Goal: Task Accomplishment & Management: Use online tool/utility

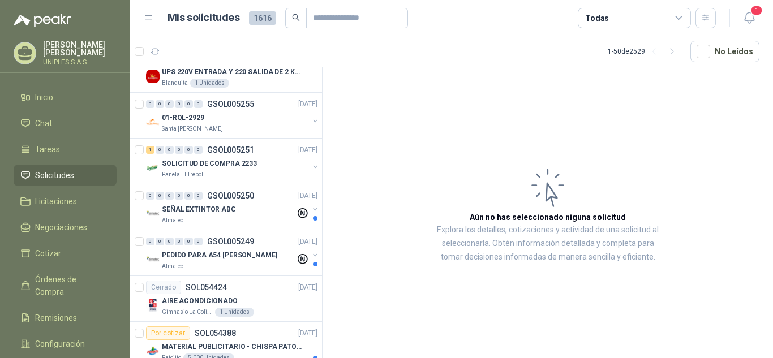
scroll to position [929, 0]
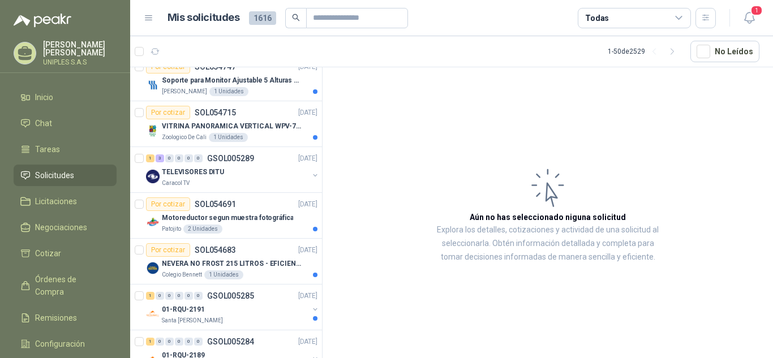
click at [639, 14] on div "Todas" at bounding box center [634, 18] width 113 height 20
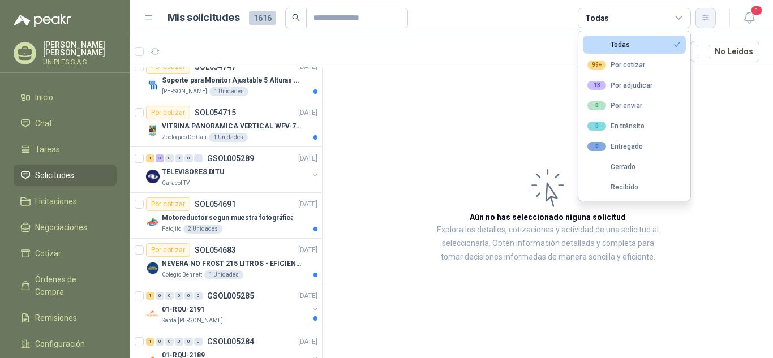
click at [705, 14] on icon "button" at bounding box center [706, 18] width 10 height 10
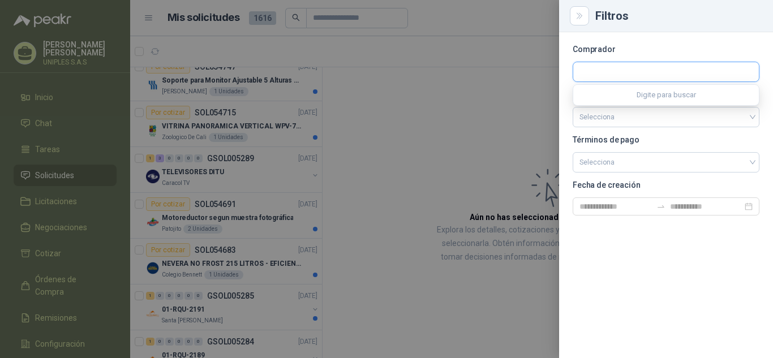
click at [641, 67] on input "text" at bounding box center [666, 71] width 186 height 19
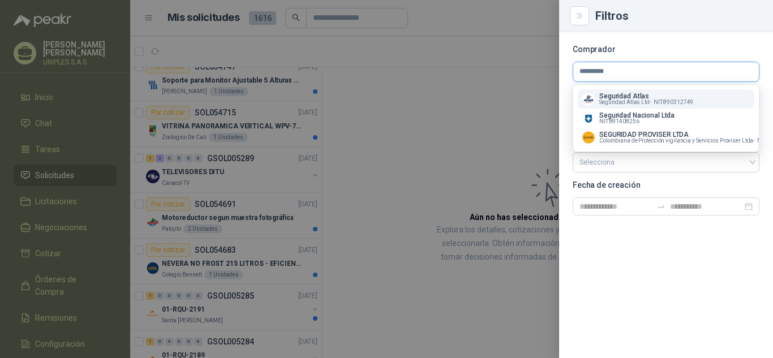
type input "*********"
click at [621, 100] on span "Seguridad Atlas Ltd -" at bounding box center [625, 103] width 52 height 6
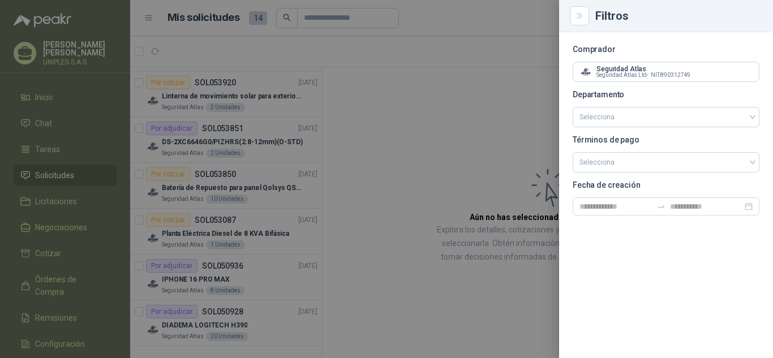
scroll to position [363, 0]
click at [472, 92] on div at bounding box center [386, 179] width 773 height 358
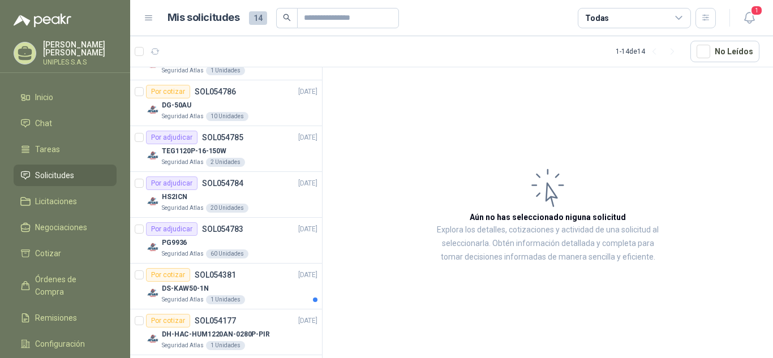
scroll to position [0, 0]
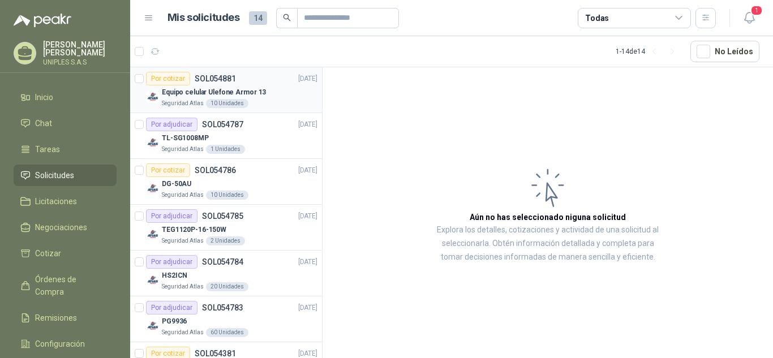
click at [214, 75] on p "SOL054881" at bounding box center [215, 79] width 41 height 8
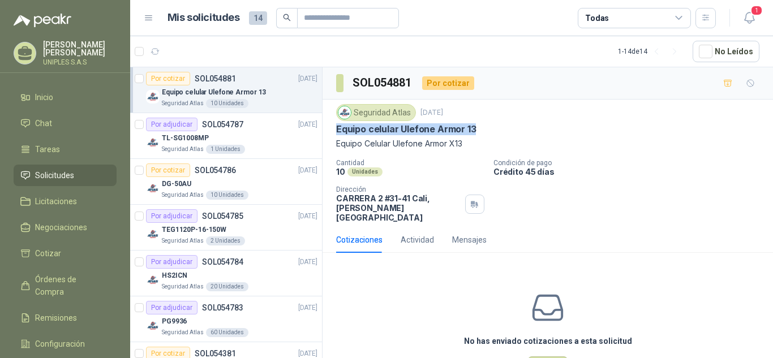
drag, startPoint x: 479, startPoint y: 128, endPoint x: 334, endPoint y: 126, distance: 145.4
click at [332, 126] on div "Seguridad Atlas 4 sept, 2025 Equipo celular Ulefone Armor 13 Equipo Celular Ule…" at bounding box center [548, 163] width 450 height 127
copy p "Equipo celular Ulefone Armor 13"
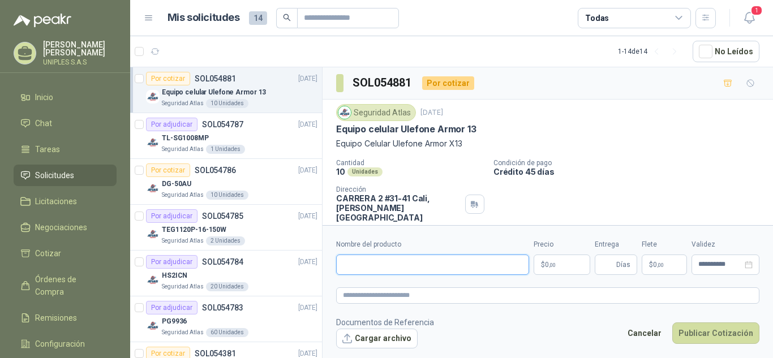
click at [398, 259] on input "Nombre del producto" at bounding box center [432, 265] width 193 height 20
paste input "**********"
type input "**********"
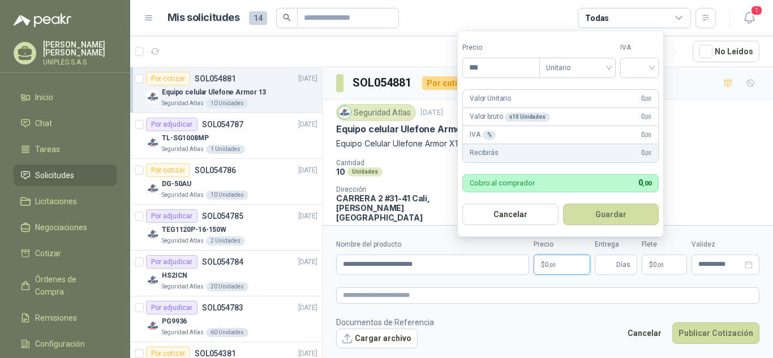
click at [738, 116] on div "Seguridad Atlas 4 sept, 2025" at bounding box center [547, 112] width 423 height 17
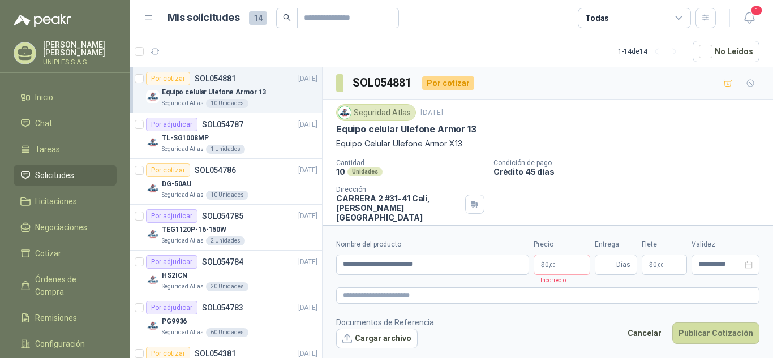
click at [683, 149] on p "Equipo Celular Ulefone Armor X13" at bounding box center [547, 144] width 423 height 12
click at [555, 257] on p "$ 0 ,00" at bounding box center [562, 265] width 57 height 20
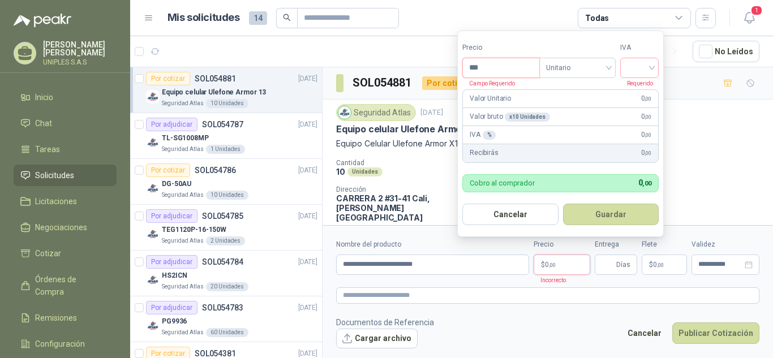
click at [500, 68] on input "***" at bounding box center [501, 67] width 76 height 19
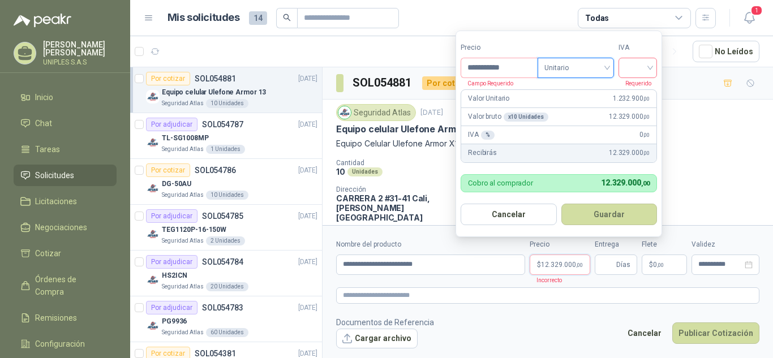
click at [637, 76] on span at bounding box center [637, 67] width 25 height 19
click at [636, 92] on div "19%" at bounding box center [640, 91] width 21 height 12
click at [744, 139] on p "Equipo Celular Ulefone Armor X13" at bounding box center [547, 144] width 423 height 12
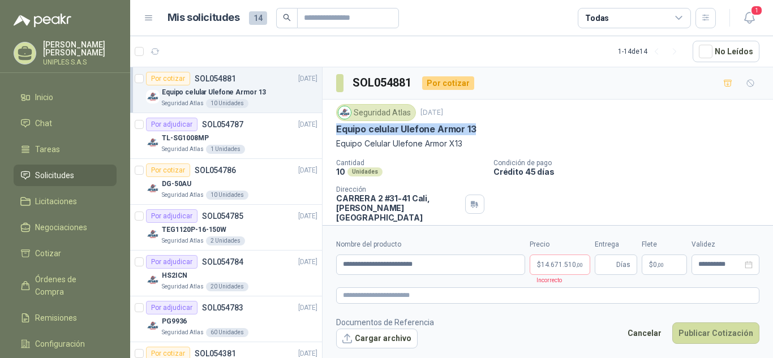
drag, startPoint x: 478, startPoint y: 128, endPoint x: 333, endPoint y: 127, distance: 144.9
click at [333, 127] on div "Seguridad Atlas 4 sept, 2025 Equipo celular Ulefone Armor 13 Equipo Celular Ule…" at bounding box center [548, 163] width 450 height 127
copy p "Equipo celular Ulefone Armor 13"
click at [558, 264] on span "14.671.510 ,00" at bounding box center [562, 264] width 42 height 7
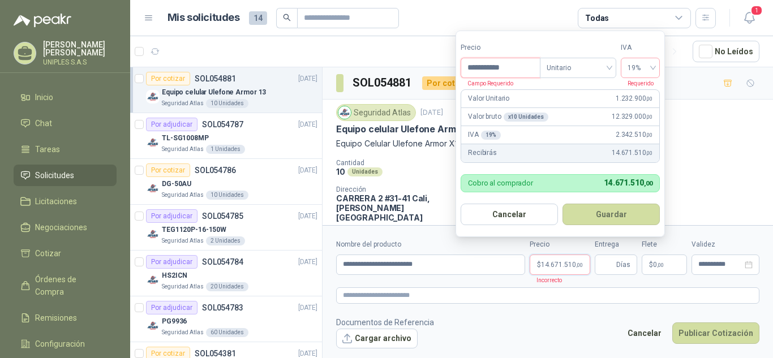
drag, startPoint x: 490, startPoint y: 67, endPoint x: 303, endPoint y: 67, distance: 187.3
click at [303, 67] on body "Mauricio Garces UNIPLES S.A.S Inicio Chat Tareas Solicitudes Licitaciones Negoc…" at bounding box center [386, 179] width 773 height 358
type input "***"
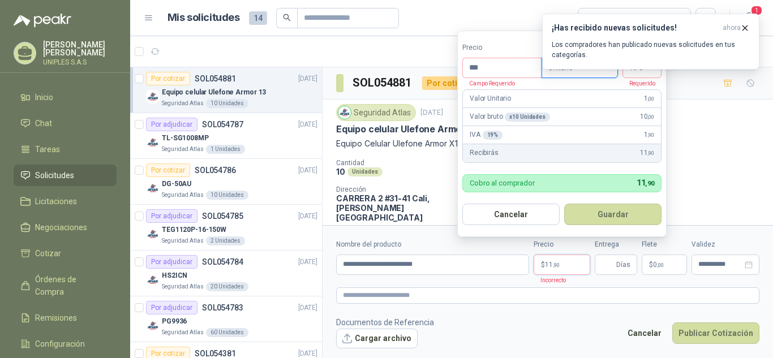
click at [640, 70] on div "¡Has recibido nuevas solicitudes! ahora Los compradores han publicado nuevas so…" at bounding box center [650, 42] width 217 height 56
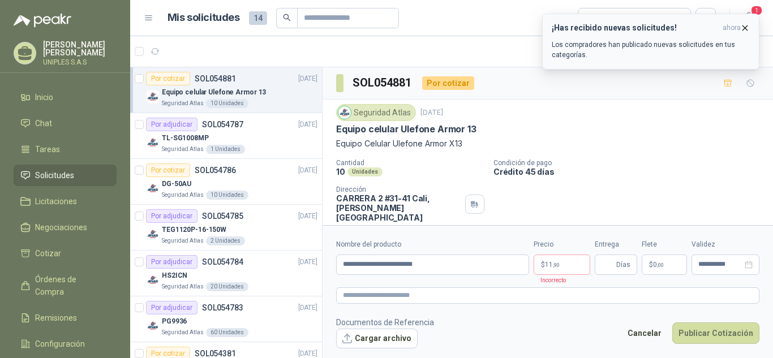
click at [748, 23] on icon "button" at bounding box center [745, 28] width 10 height 10
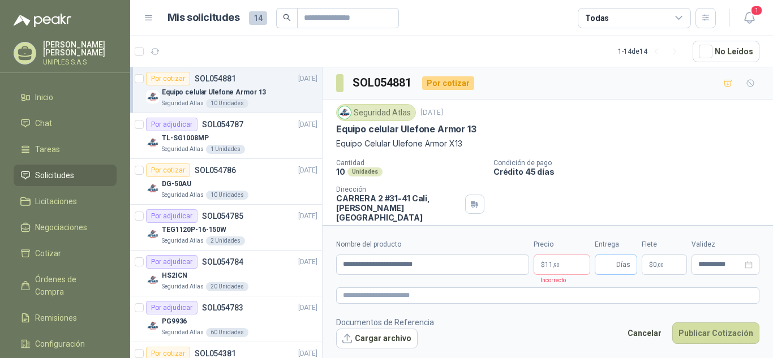
click at [621, 266] on span "Días" at bounding box center [623, 264] width 14 height 19
type input "*"
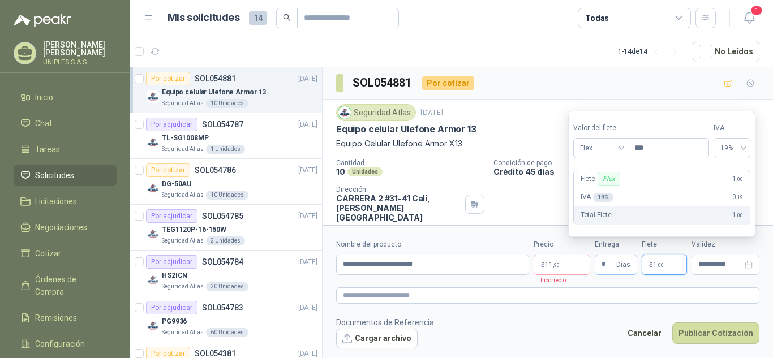
type input "***"
drag, startPoint x: 624, startPoint y: 144, endPoint x: 590, endPoint y: 144, distance: 34.5
click at [590, 144] on div "Valor del flete Flex Precio ***" at bounding box center [641, 141] width 136 height 36
click at [668, 287] on textarea at bounding box center [547, 295] width 423 height 16
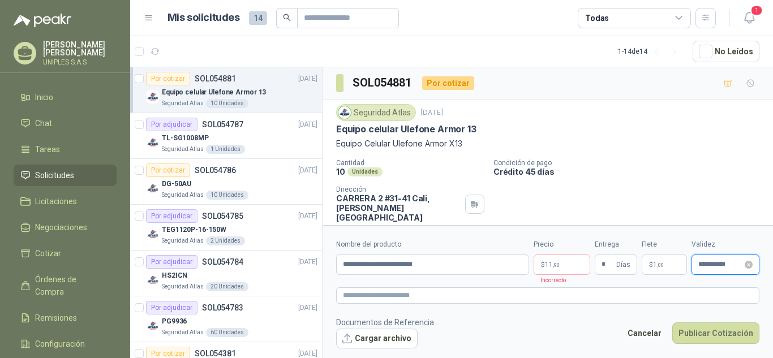
click at [728, 263] on input "**********" at bounding box center [720, 264] width 44 height 7
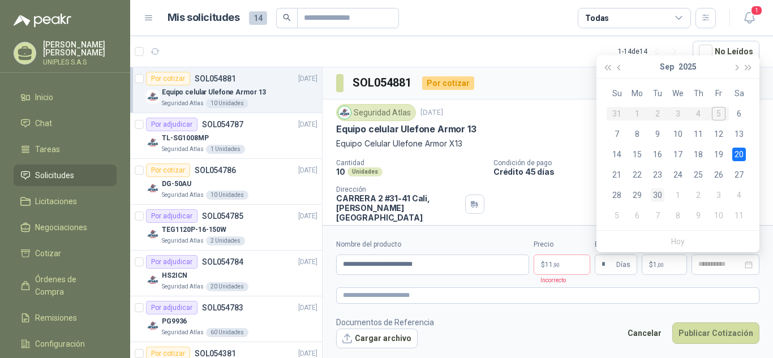
click at [662, 194] on div "30" at bounding box center [658, 195] width 14 height 14
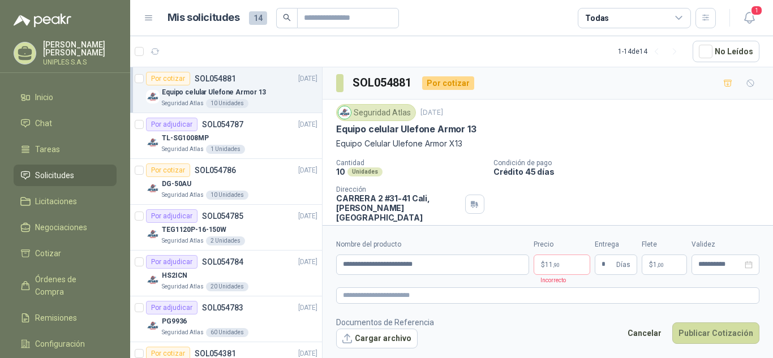
type input "**********"
click at [417, 295] on textarea at bounding box center [547, 295] width 423 height 16
click at [343, 265] on input "**********" at bounding box center [432, 265] width 193 height 20
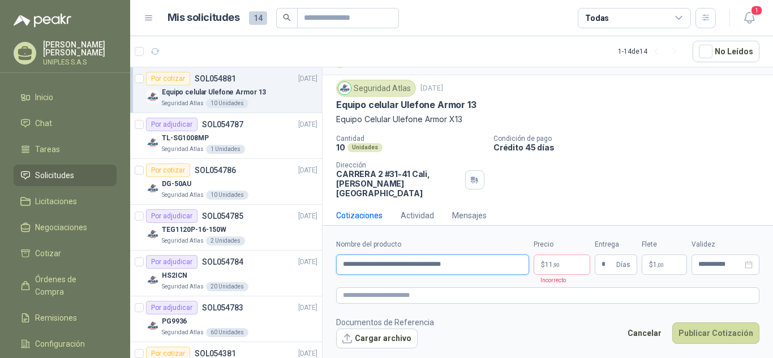
scroll to position [27, 0]
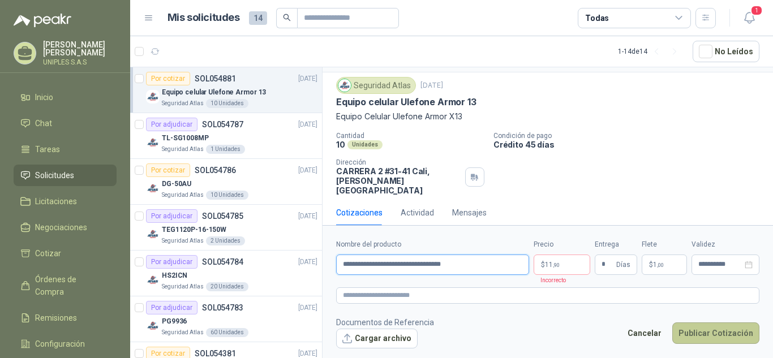
type input "**********"
click at [714, 336] on button "Publicar Cotización" at bounding box center [715, 334] width 87 height 22
type input "*"
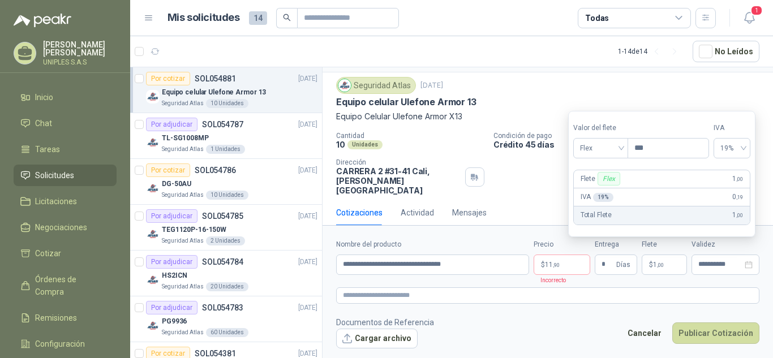
click at [603, 89] on div "Seguridad Atlas 4 sept, 2025" at bounding box center [547, 85] width 423 height 17
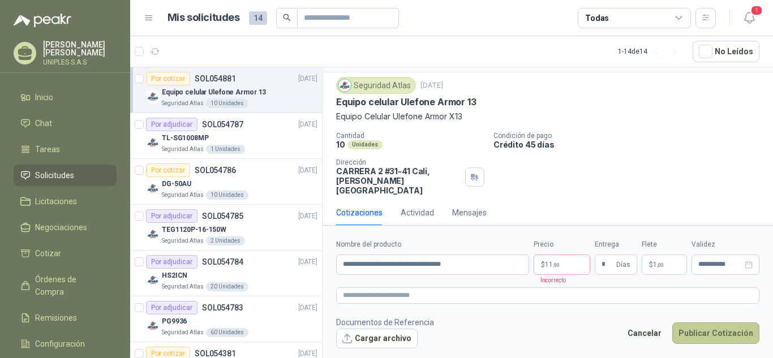
click at [710, 337] on button "Publicar Cotización" at bounding box center [715, 334] width 87 height 22
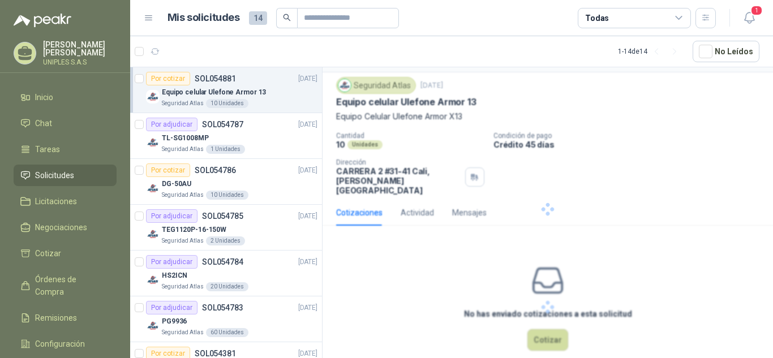
scroll to position [0, 0]
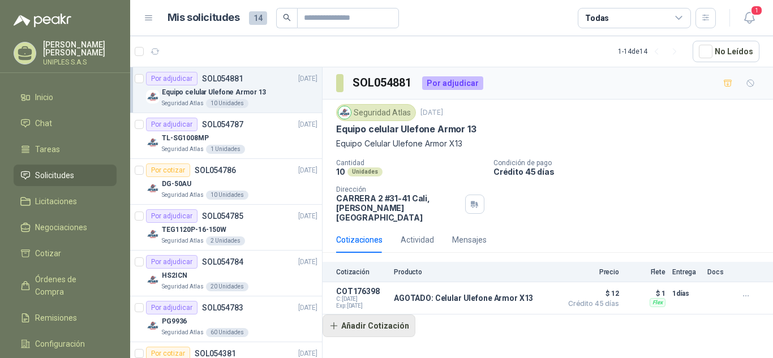
click at [370, 319] on button "Añadir Cotización" at bounding box center [369, 326] width 93 height 23
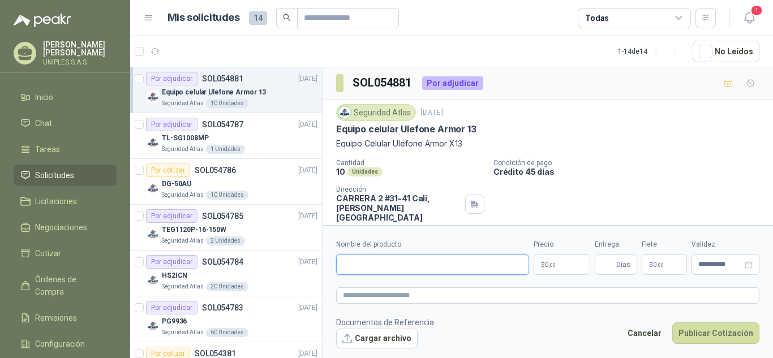
click at [364, 272] on input "Nombre del producto" at bounding box center [432, 265] width 193 height 20
click at [402, 264] on input "Nombre del producto" at bounding box center [432, 265] width 193 height 20
paste input "**********"
type input "**********"
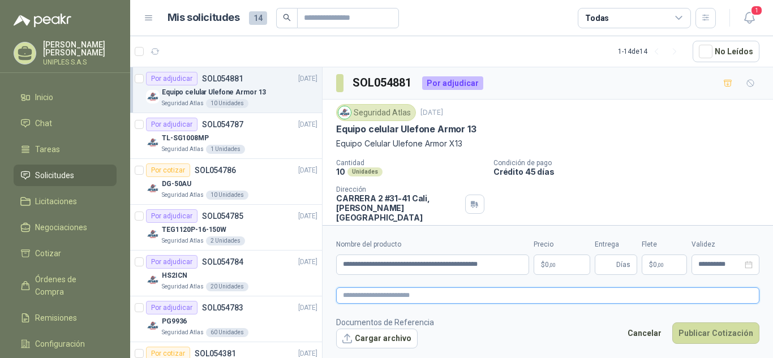
click at [378, 293] on textarea at bounding box center [547, 295] width 423 height 16
paste textarea "**********"
type textarea "**********"
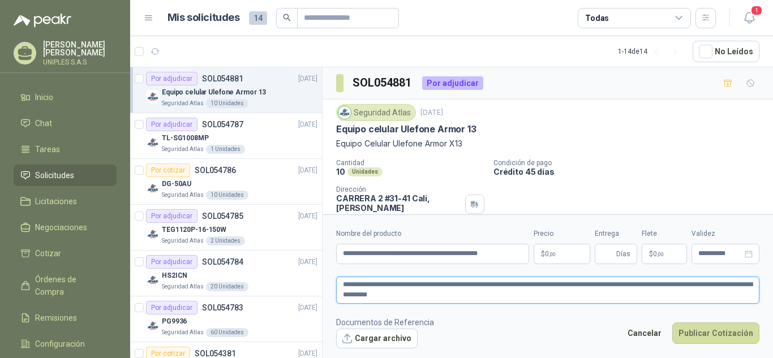
drag, startPoint x: 445, startPoint y: 286, endPoint x: 510, endPoint y: 291, distance: 65.8
click at [509, 289] on textarea "**********" at bounding box center [547, 290] width 423 height 27
type textarea "**********"
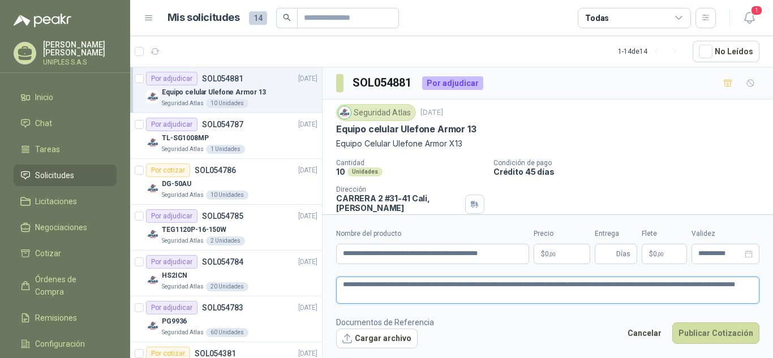
type textarea "**********"
paste textarea "**********"
type textarea "**********"
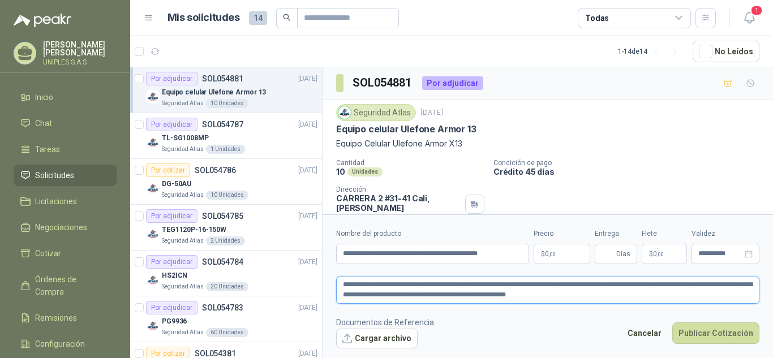
type textarea "**********"
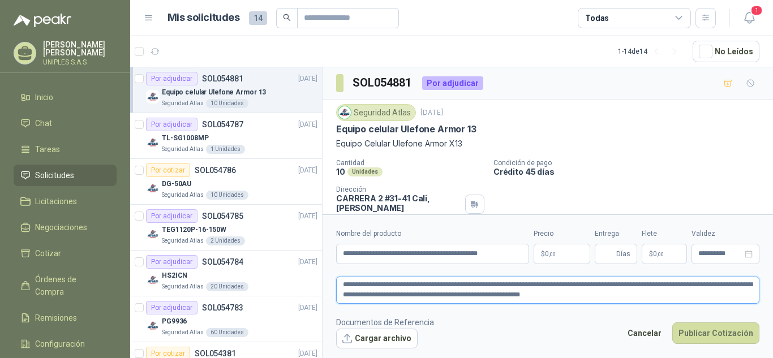
type textarea "**********"
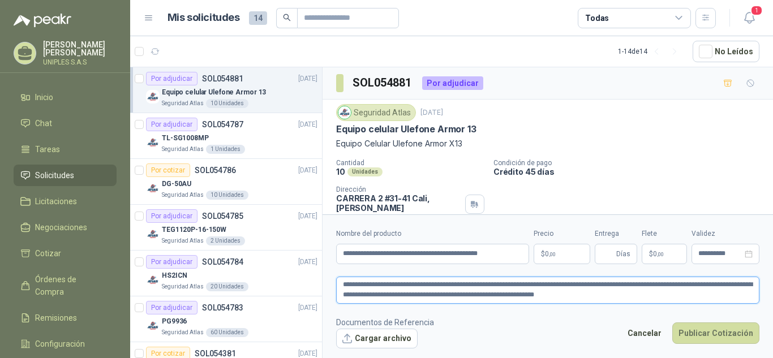
type textarea "**********"
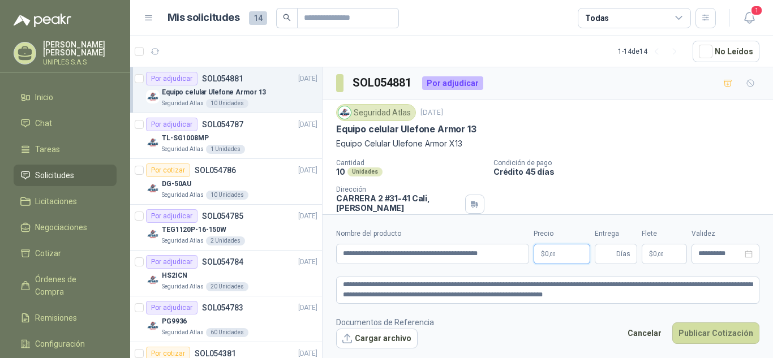
click at [559, 251] on p "$ 0 ,00" at bounding box center [562, 254] width 57 height 20
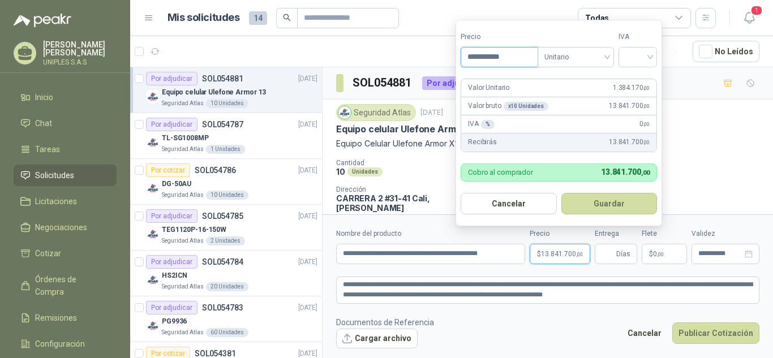
type input "**********"
click at [656, 56] on div at bounding box center [638, 57] width 38 height 20
click at [635, 81] on div "19%" at bounding box center [640, 80] width 21 height 12
click at [623, 204] on button "Guardar" at bounding box center [611, 204] width 97 height 22
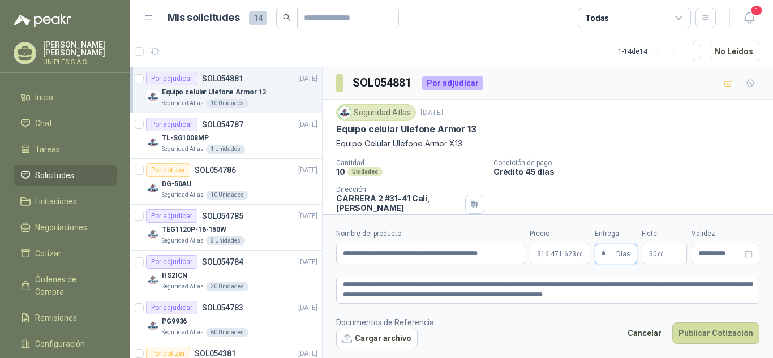
type input "*"
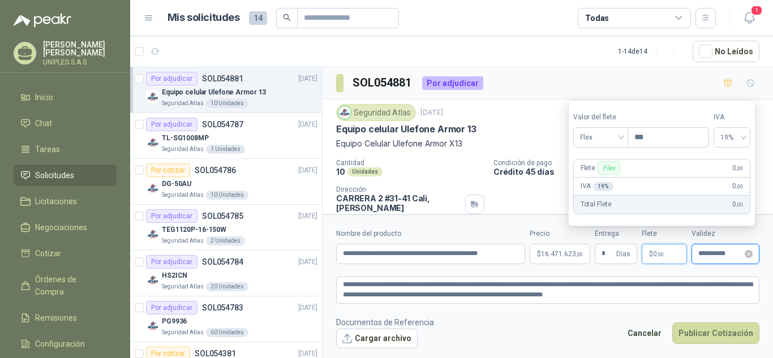
click at [731, 257] on input "**********" at bounding box center [720, 253] width 44 height 7
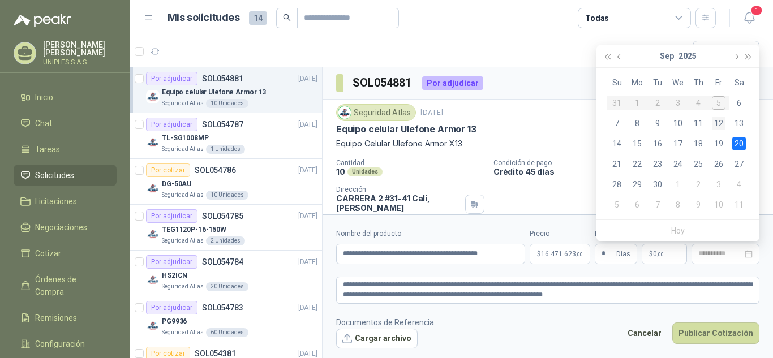
click at [718, 119] on div "12" at bounding box center [719, 124] width 14 height 14
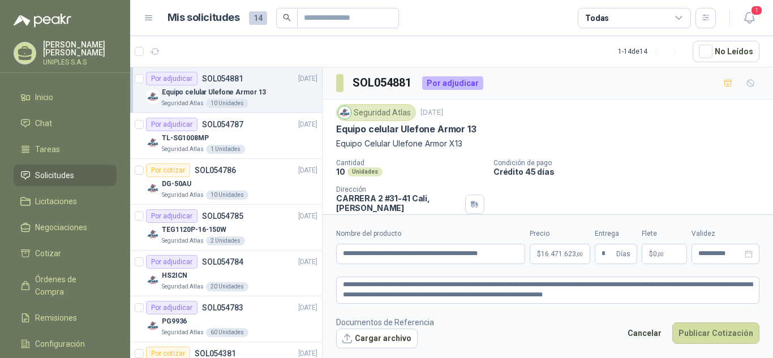
type input "**********"
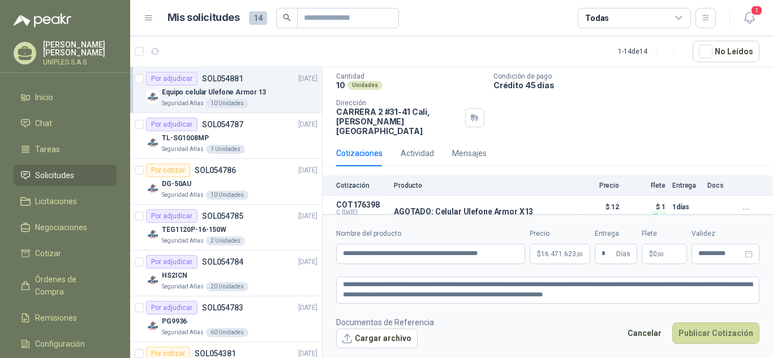
scroll to position [91, 0]
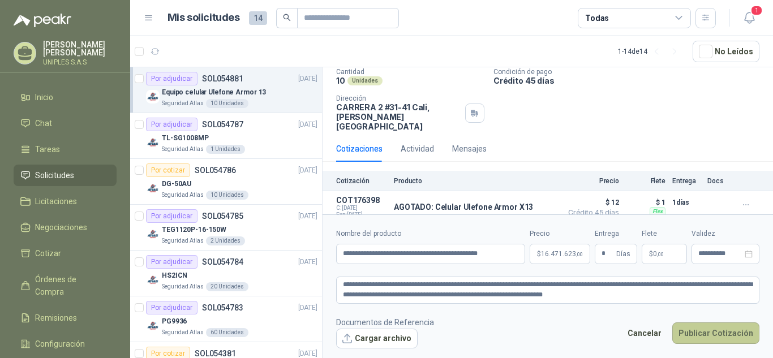
click at [714, 336] on button "Publicar Cotización" at bounding box center [715, 334] width 87 height 22
click at [657, 292] on textarea "**********" at bounding box center [547, 290] width 423 height 27
type textarea "**********"
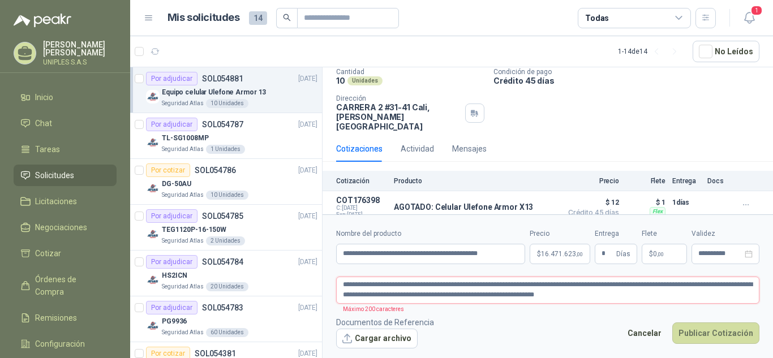
type textarea "**********"
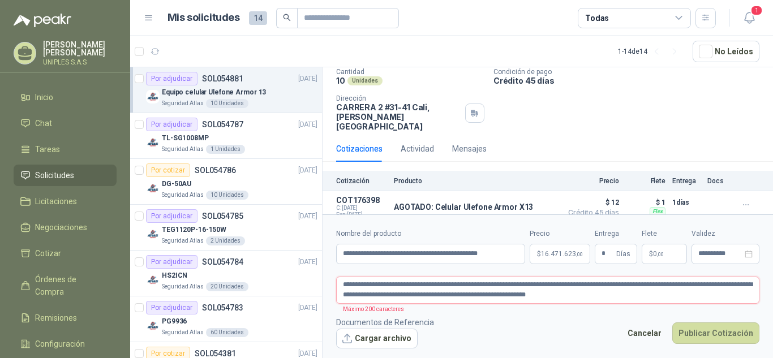
type textarea "**********"
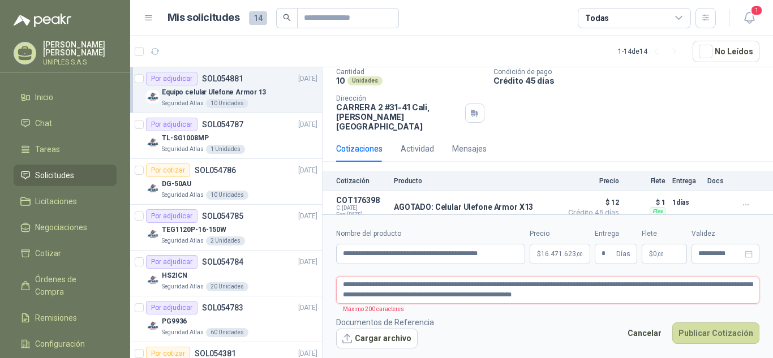
type textarea "**********"
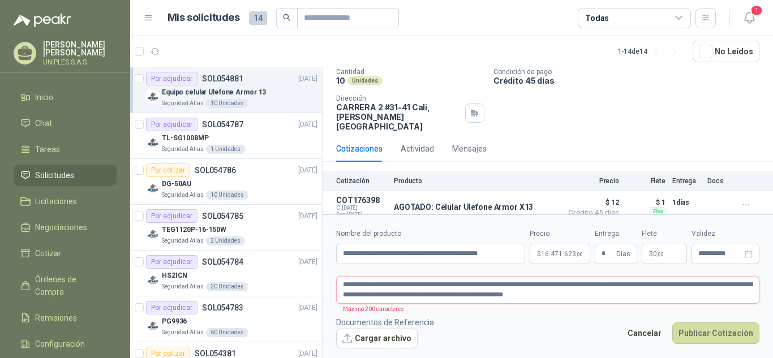
type textarea "**********"
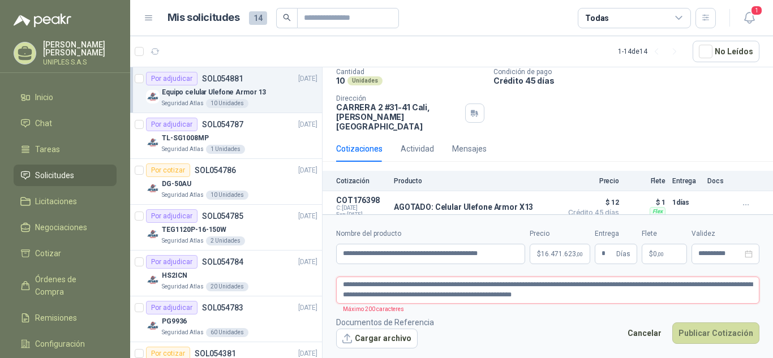
type textarea "**********"
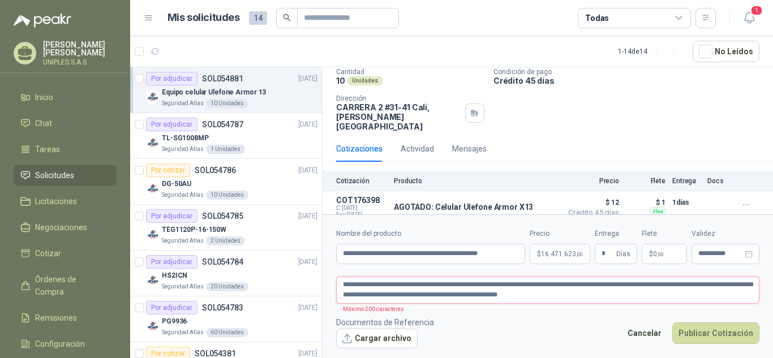
type textarea "**********"
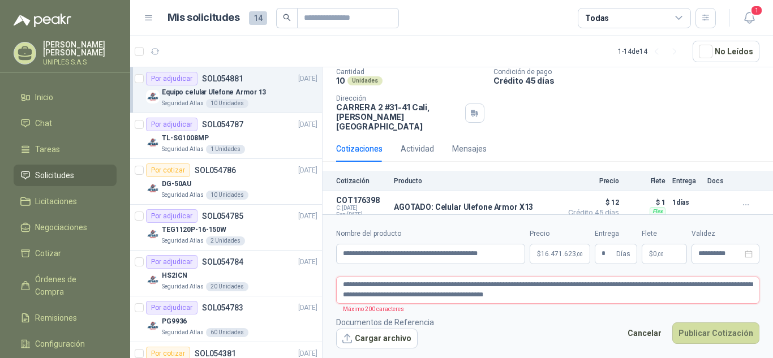
type textarea "**********"
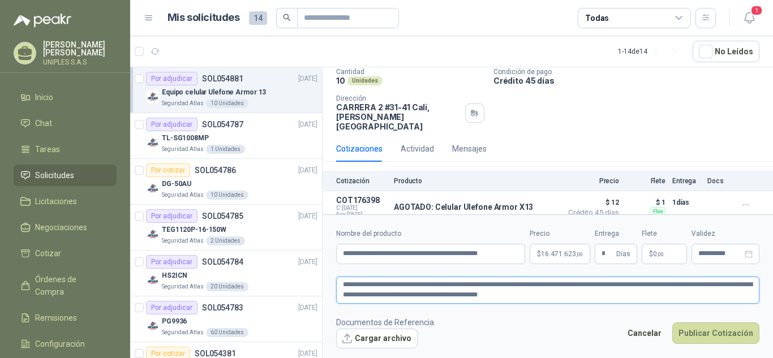
type textarea "**********"
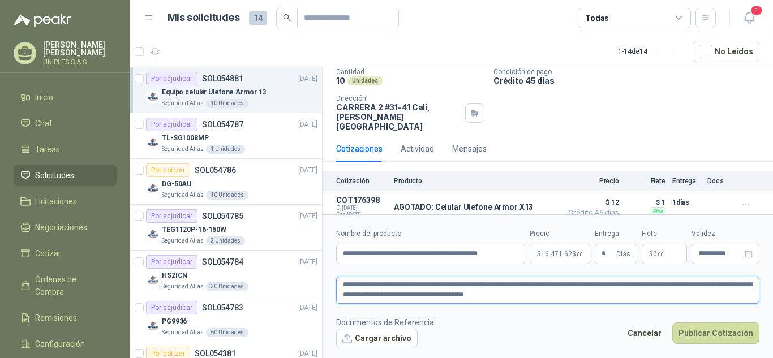
type textarea "**********"
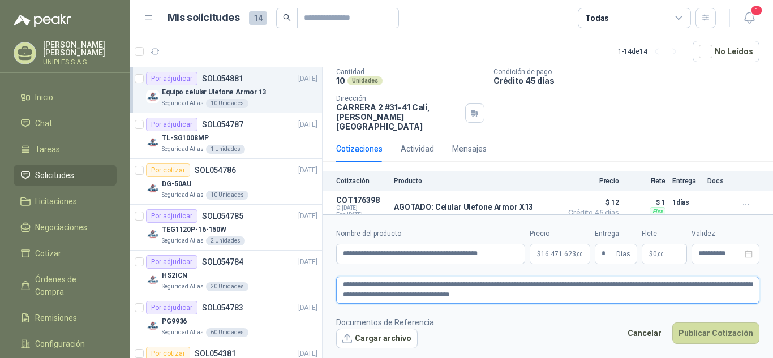
type textarea "**********"
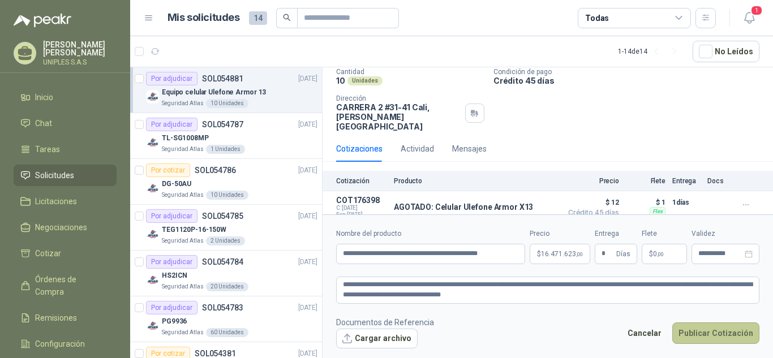
click at [722, 333] on button "Publicar Cotización" at bounding box center [715, 334] width 87 height 22
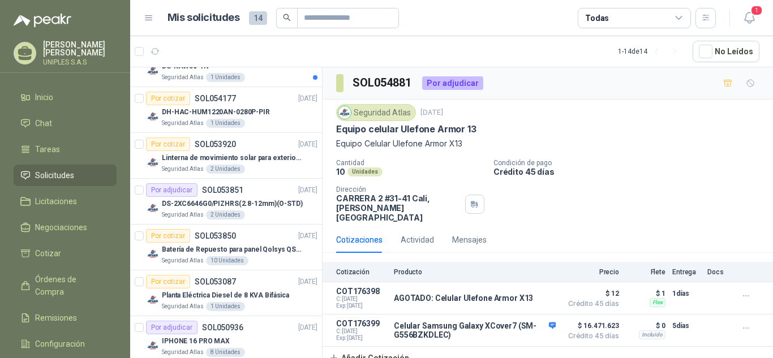
scroll to position [363, 0]
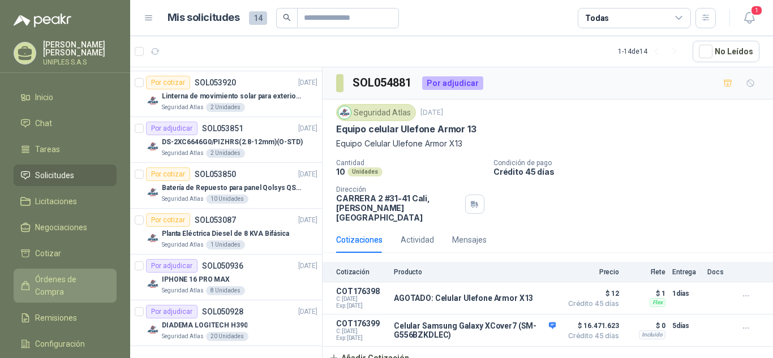
click at [51, 274] on span "Órdenes de Compra" at bounding box center [70, 285] width 71 height 25
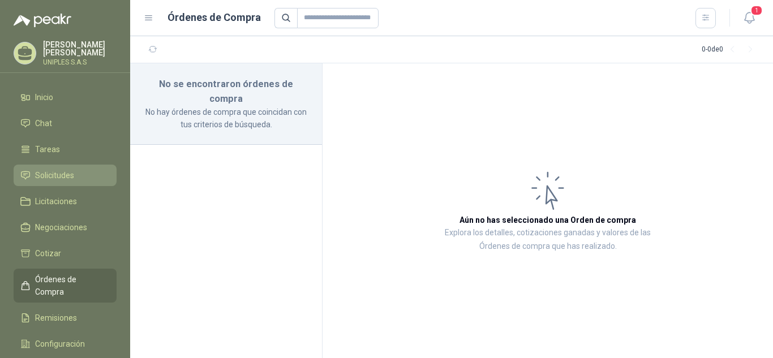
click at [58, 173] on span "Solicitudes" at bounding box center [54, 175] width 39 height 12
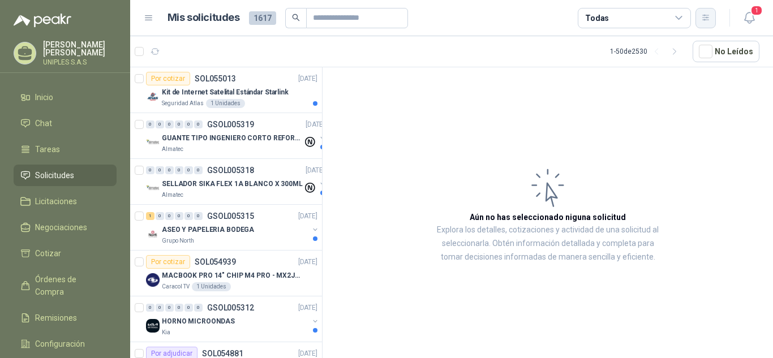
click at [701, 16] on icon "button" at bounding box center [706, 18] width 10 height 10
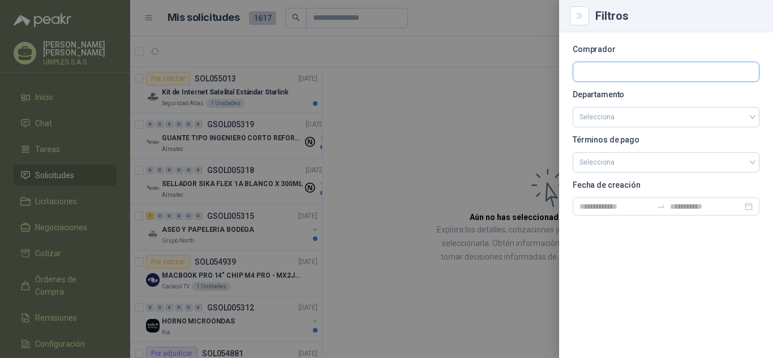
click at [647, 70] on input "text" at bounding box center [666, 71] width 186 height 19
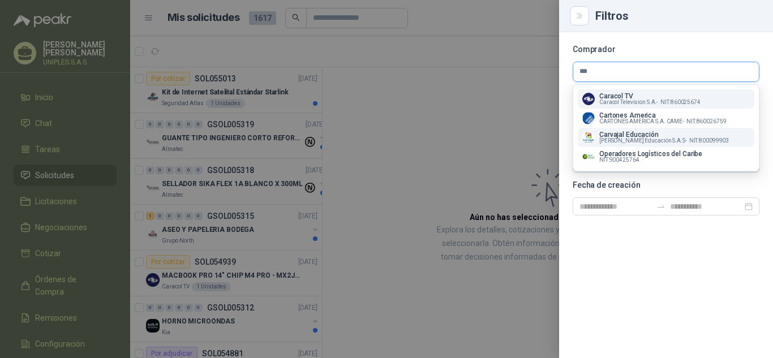
type input "***"
click at [631, 139] on span "Carvajal Educación S.A.S -" at bounding box center [643, 141] width 88 height 6
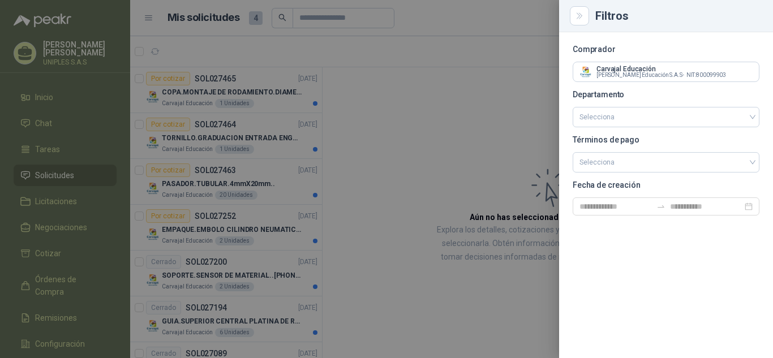
click at [449, 120] on div at bounding box center [386, 179] width 773 height 358
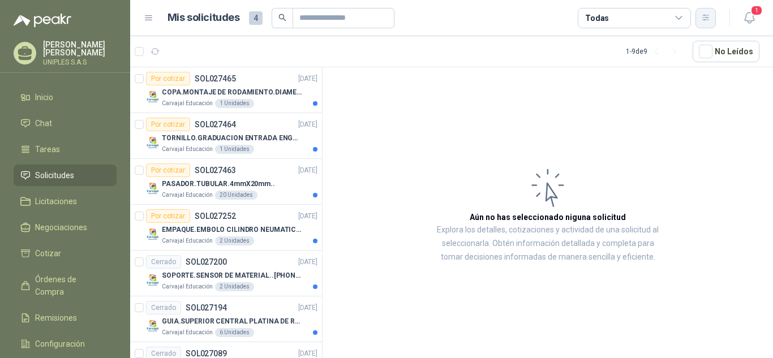
click at [707, 16] on icon "button" at bounding box center [706, 18] width 10 height 10
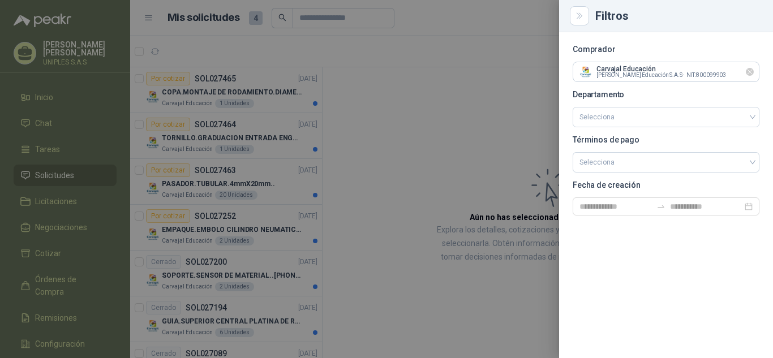
click at [752, 70] on icon "Limpiar" at bounding box center [750, 72] width 10 height 10
click at [692, 70] on input "text" at bounding box center [666, 71] width 186 height 19
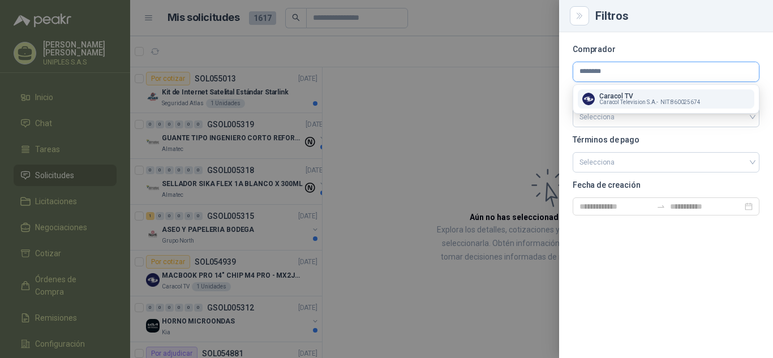
type input "*******"
drag, startPoint x: 639, startPoint y: 100, endPoint x: 734, endPoint y: 194, distance: 134.1
click at [638, 100] on span "Caracol Television S.A. -" at bounding box center [628, 103] width 59 height 6
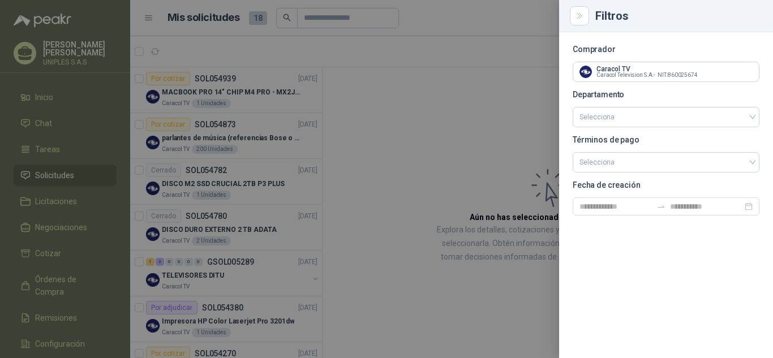
click at [460, 133] on div at bounding box center [386, 179] width 773 height 358
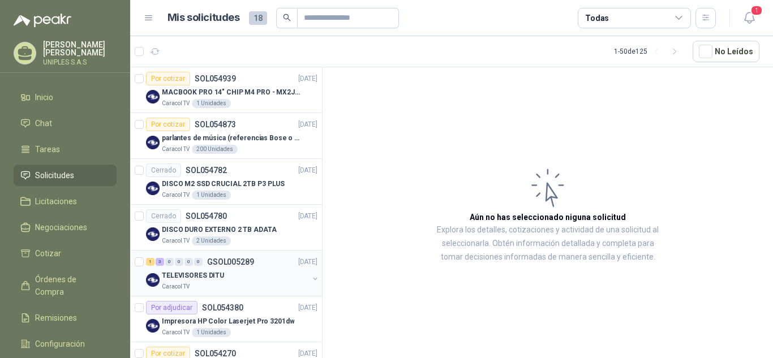
click at [234, 259] on p "GSOL005289" at bounding box center [230, 262] width 47 height 8
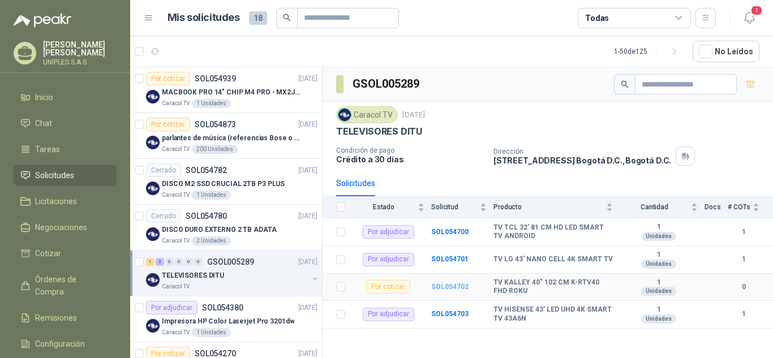
click at [452, 287] on b "SOL054702" at bounding box center [449, 287] width 37 height 8
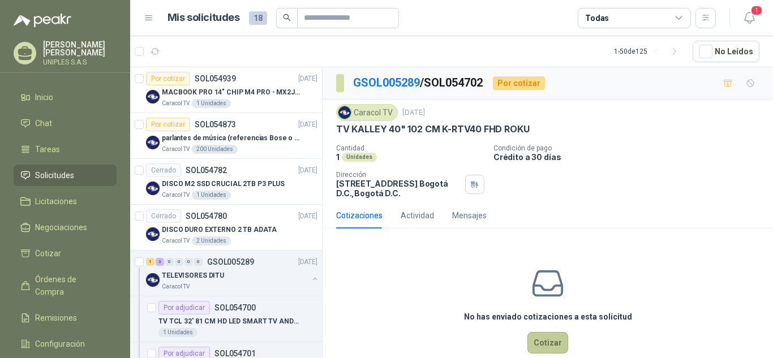
click at [547, 343] on button "Cotizar" at bounding box center [547, 343] width 41 height 22
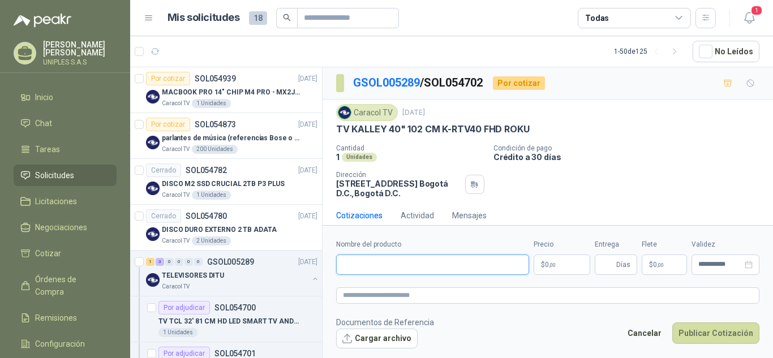
click at [359, 268] on input "Nombre del producto" at bounding box center [432, 265] width 193 height 20
paste input "**********"
type input "**********"
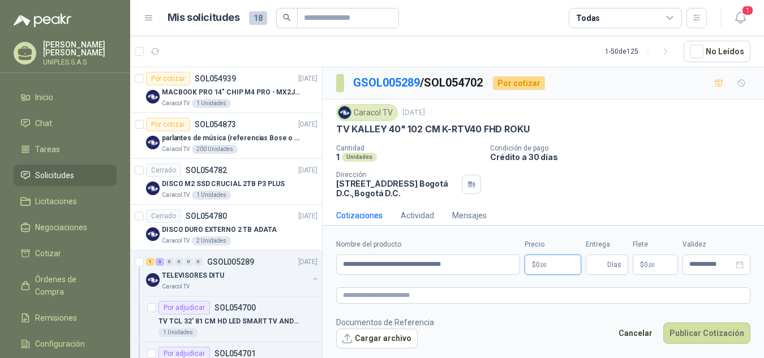
click at [569, 264] on body "Mauricio Garces UNIPLES S.A.S Inicio Chat Tareas Solicitudes Licitaciones Negoc…" at bounding box center [382, 179] width 764 height 358
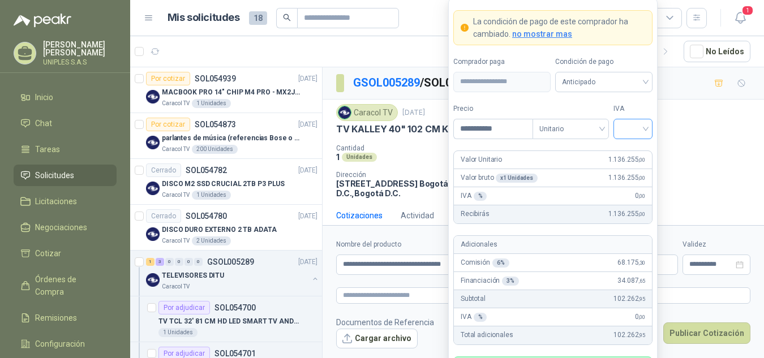
click at [646, 127] on div at bounding box center [632, 129] width 39 height 20
type input "**********"
click at [625, 151] on div "19%" at bounding box center [632, 152] width 21 height 12
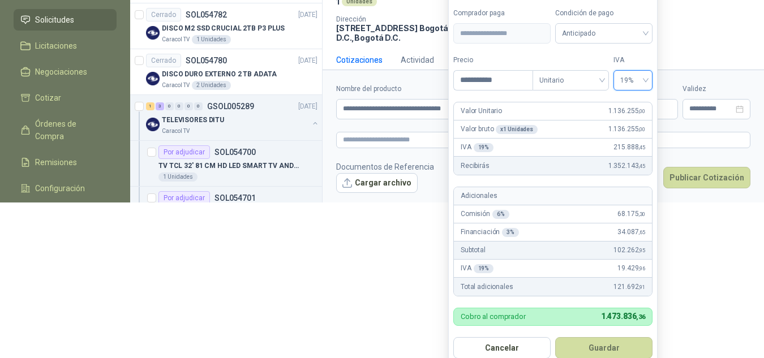
scroll to position [171, 0]
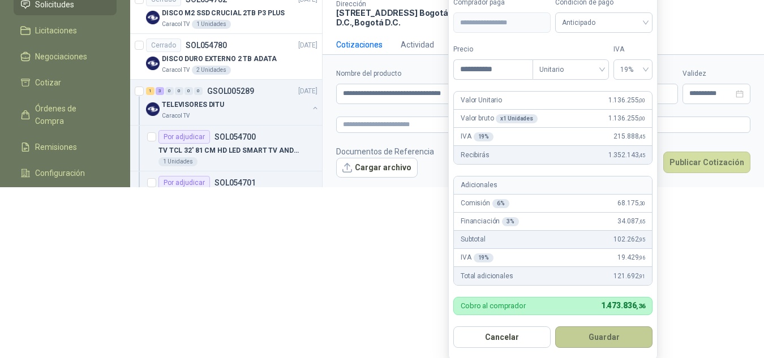
click at [608, 335] on button "Guardar" at bounding box center [603, 338] width 97 height 22
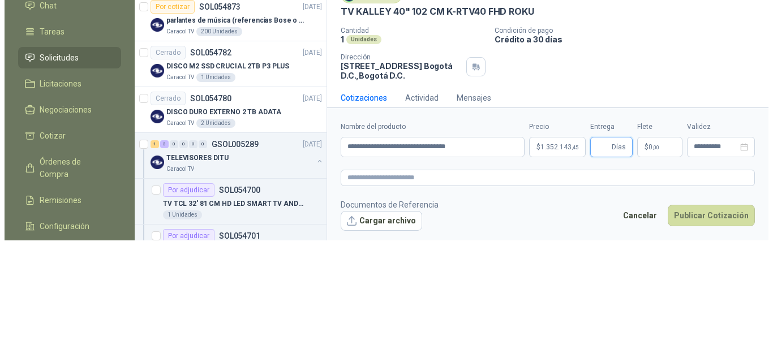
scroll to position [0, 0]
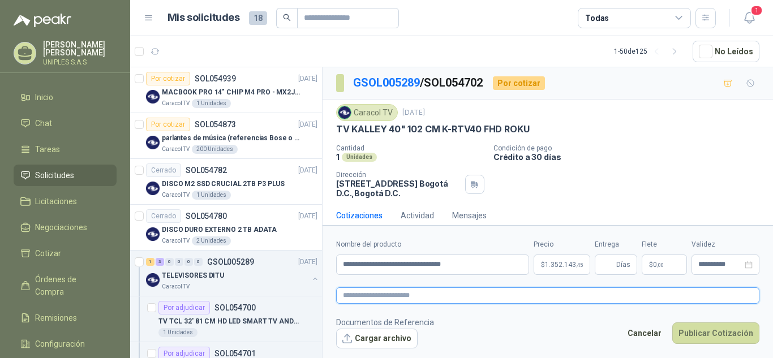
click at [360, 294] on textarea at bounding box center [547, 295] width 423 height 16
paste textarea "**********"
type textarea "**********"
drag, startPoint x: 520, startPoint y: 299, endPoint x: 302, endPoint y: 302, distance: 217.9
click at [302, 302] on div "Por cotizar SOL054939 04/09/25 MACBOOK PRO 14" CHIP M4 PRO - MX2J3E/A Caracol T…" at bounding box center [451, 214] width 643 height 295
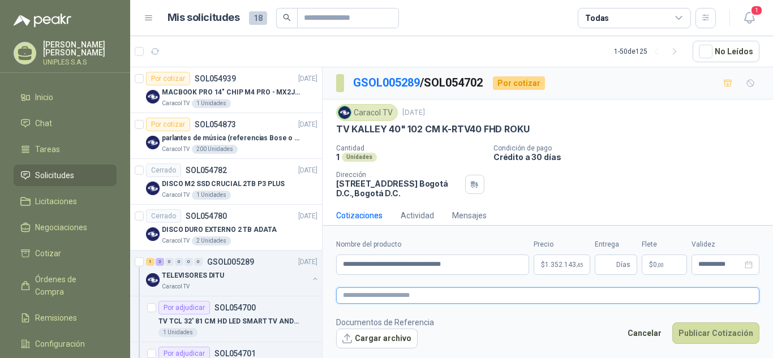
click at [422, 293] on textarea at bounding box center [547, 295] width 423 height 16
paste textarea "**********"
type textarea "**********"
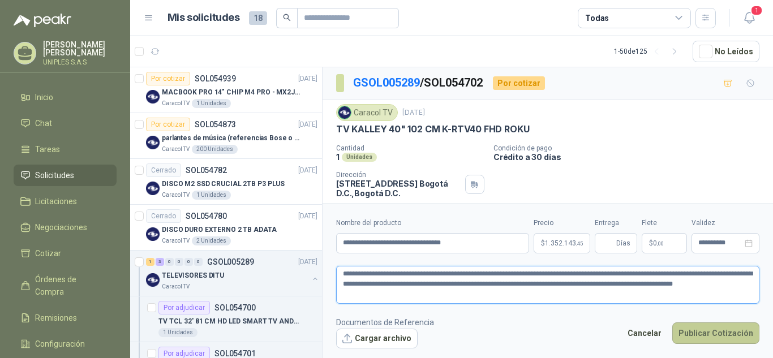
type textarea "**********"
click at [713, 335] on button "Publicar Cotización" at bounding box center [715, 334] width 87 height 22
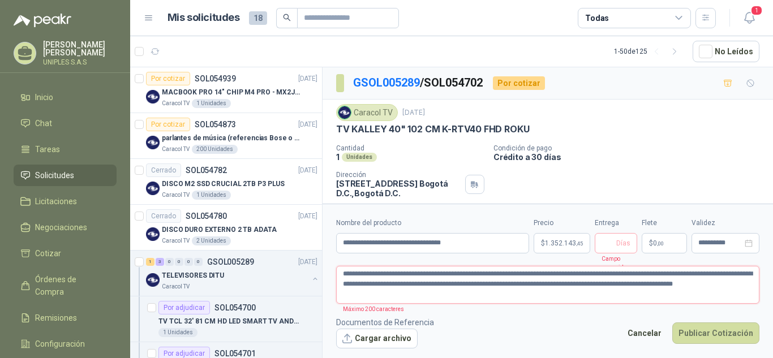
click at [462, 281] on textarea "**********" at bounding box center [547, 285] width 423 height 38
drag, startPoint x: 513, startPoint y: 273, endPoint x: 273, endPoint y: 291, distance: 240.1
click at [273, 291] on div "Por cotizar SOL054939 04/09/25 MACBOOK PRO 14" CHIP M4 PRO - MX2J3E/A Caracol T…" at bounding box center [451, 214] width 643 height 295
click at [596, 268] on textarea "**********" at bounding box center [547, 285] width 423 height 38
drag, startPoint x: 505, startPoint y: 275, endPoint x: 401, endPoint y: 319, distance: 112.9
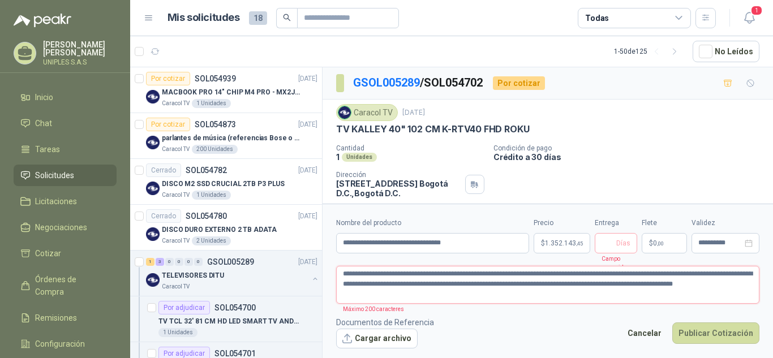
click at [334, 279] on form "**********" at bounding box center [548, 283] width 450 height 158
type textarea "**********"
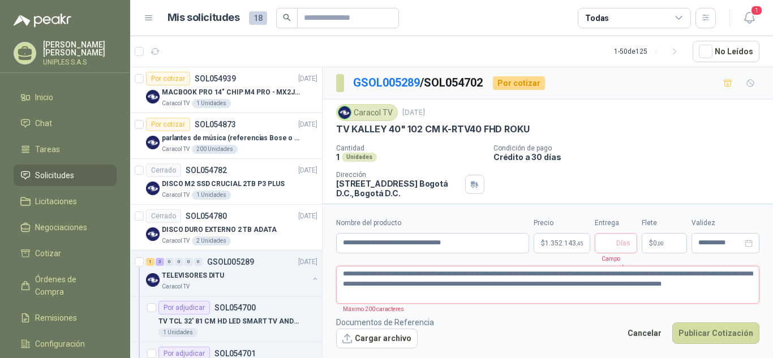
type textarea "**********"
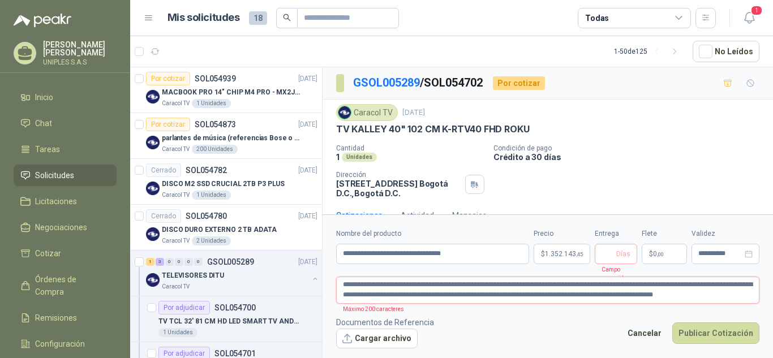
type textarea "**********"
click at [615, 247] on span "Días" at bounding box center [616, 254] width 42 height 20
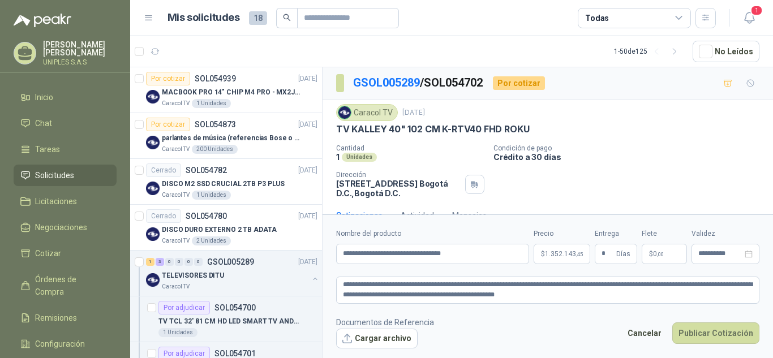
click at [533, 186] on div "Cantidad 1 Unidades Condición de pago Crédito a 30 días Dirección CALLE 103 No.…" at bounding box center [547, 171] width 423 height 54
click at [719, 255] on input "**********" at bounding box center [720, 253] width 44 height 7
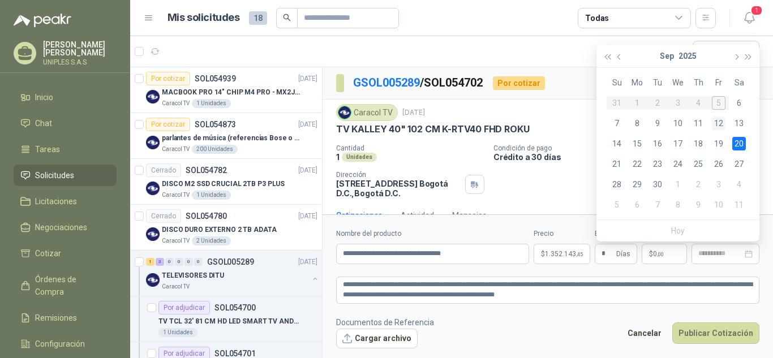
click at [717, 123] on div "12" at bounding box center [719, 124] width 14 height 14
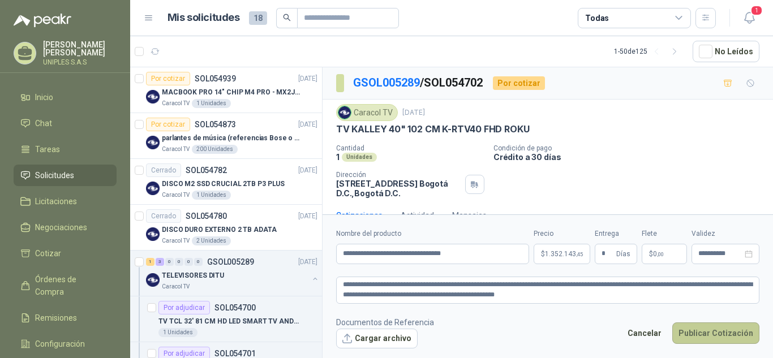
click at [718, 333] on button "Publicar Cotización" at bounding box center [715, 334] width 87 height 22
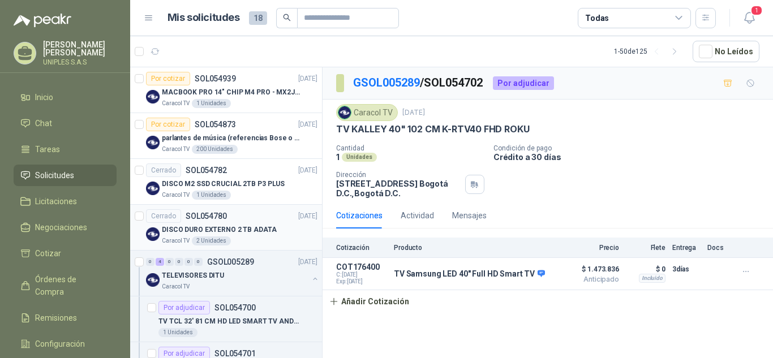
scroll to position [2196, 0]
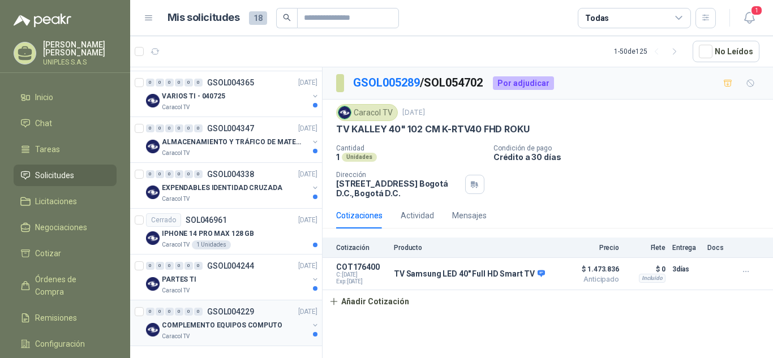
click at [231, 310] on p "GSOL004229" at bounding box center [230, 312] width 47 height 8
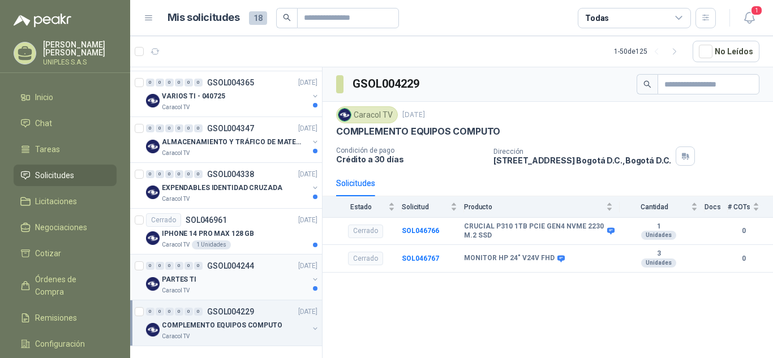
click at [222, 262] on p "GSOL004244" at bounding box center [230, 266] width 47 height 8
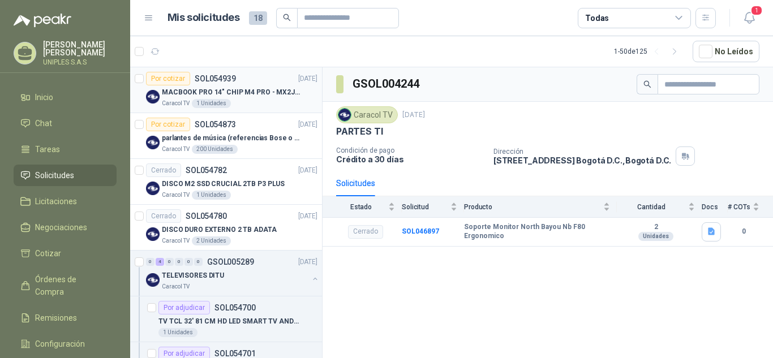
click at [207, 76] on p "SOL054939" at bounding box center [215, 79] width 41 height 8
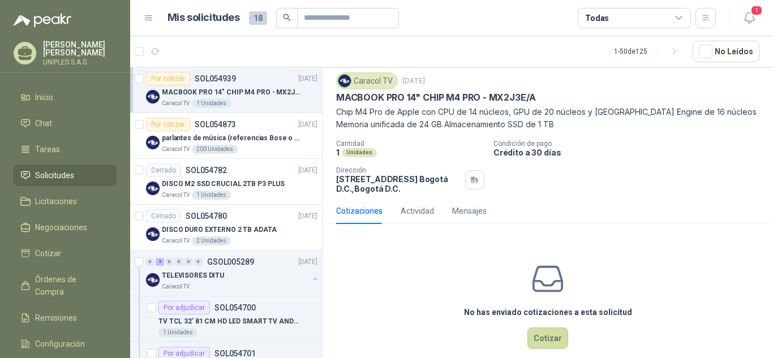
scroll to position [48, 0]
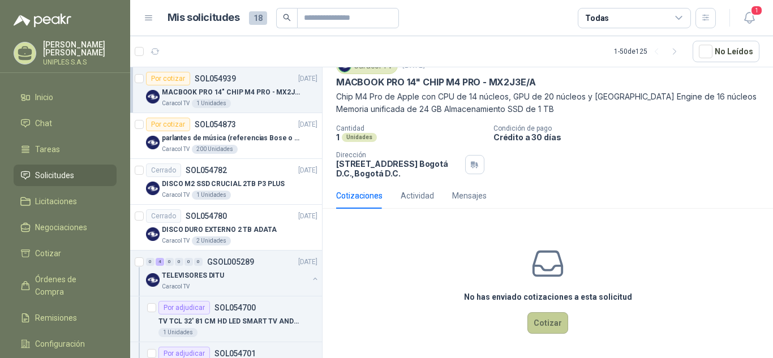
click at [539, 326] on button "Cotizar" at bounding box center [547, 323] width 41 height 22
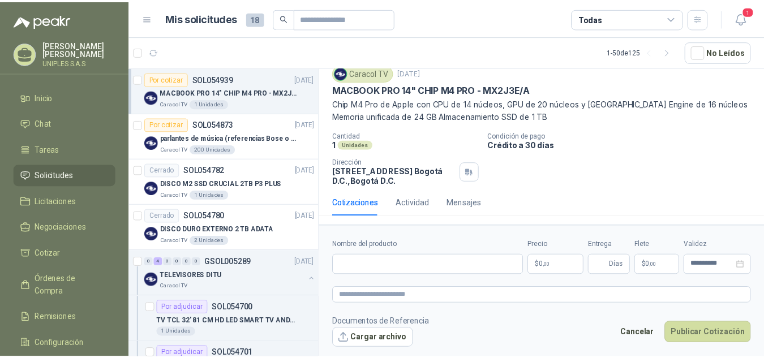
scroll to position [40, 0]
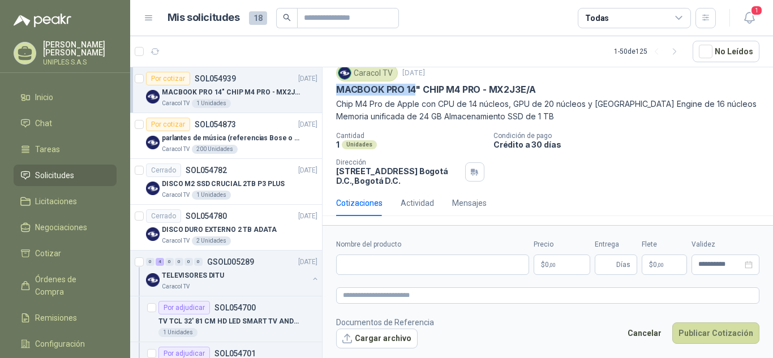
drag, startPoint x: 416, startPoint y: 89, endPoint x: 334, endPoint y: 89, distance: 82.1
click at [334, 89] on div "Caracol TV 4 sept, 2025 MACBOOK PRO 14" CHIP M4 PRO - MX2J3E/A Chip M4 Pro de A…" at bounding box center [548, 125] width 450 height 130
copy p "MACBOOK PRO 14"
click at [371, 269] on input "Nombre del producto" at bounding box center [432, 265] width 193 height 20
paste input "**********"
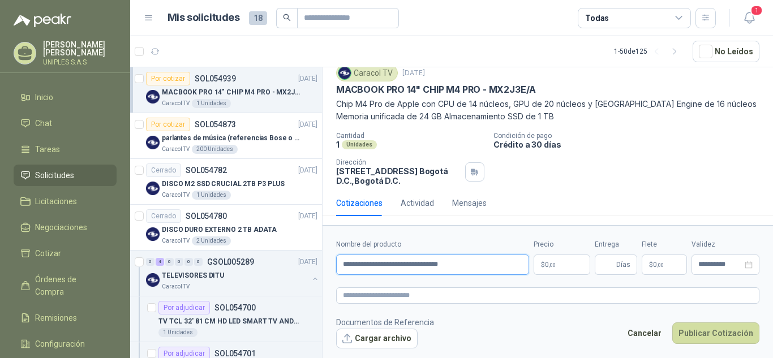
click at [473, 263] on input "**********" at bounding box center [432, 265] width 193 height 20
paste input "*********"
click at [572, 257] on p "$ 0 ,00" at bounding box center [562, 265] width 57 height 20
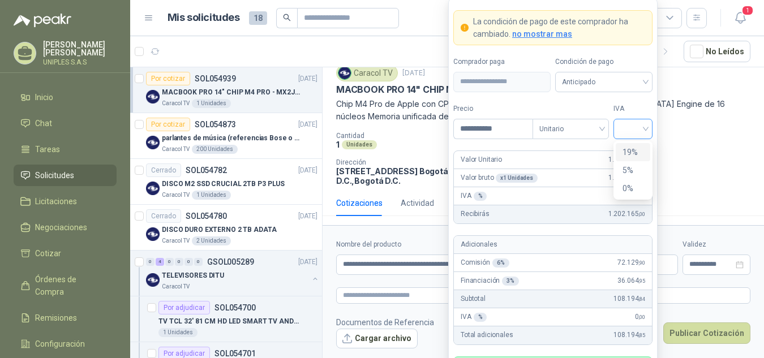
click at [647, 124] on div at bounding box center [632, 129] width 39 height 20
click at [632, 148] on div "19%" at bounding box center [632, 152] width 21 height 12
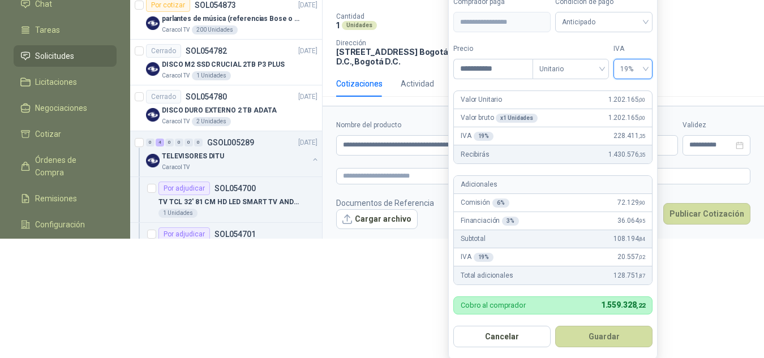
scroll to position [121, 0]
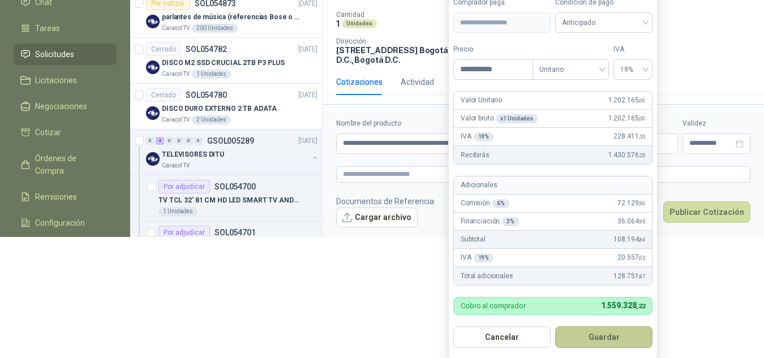
click at [600, 339] on button "Guardar" at bounding box center [603, 338] width 97 height 22
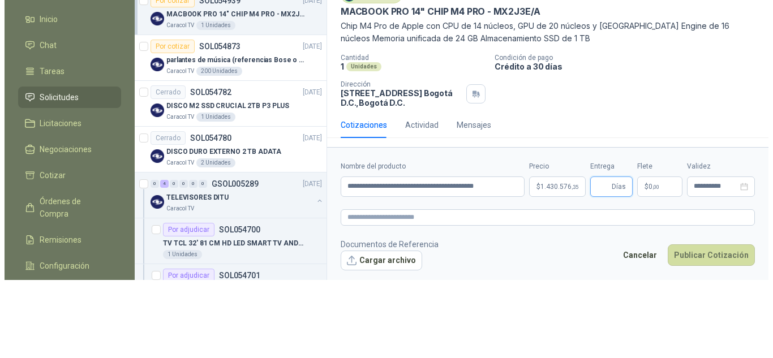
scroll to position [0, 0]
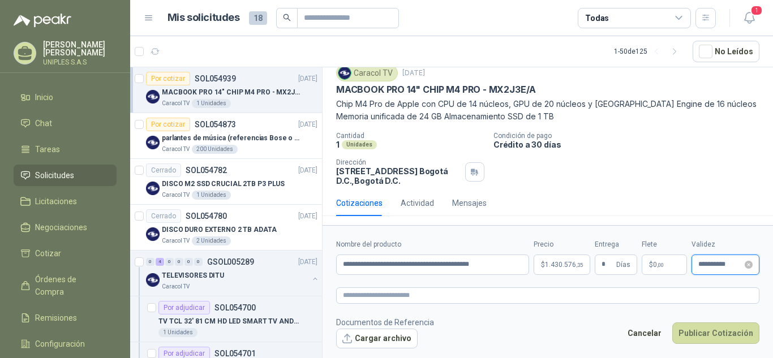
click at [730, 265] on input "**********" at bounding box center [720, 264] width 44 height 7
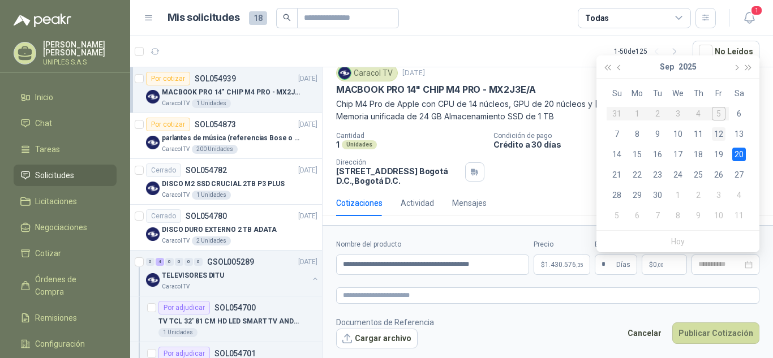
click at [718, 130] on div "12" at bounding box center [719, 134] width 14 height 14
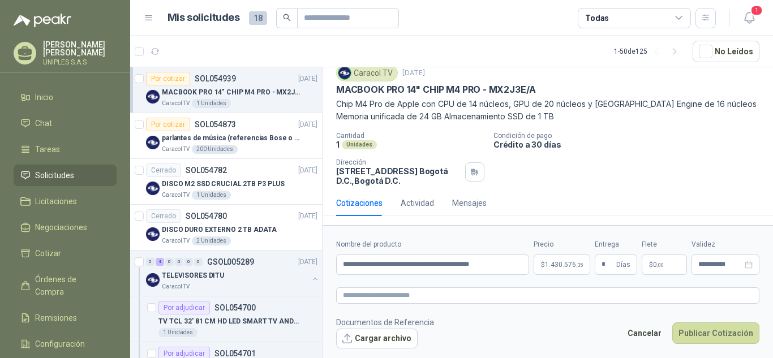
scroll to position [40, 0]
click at [470, 298] on textarea at bounding box center [547, 295] width 423 height 16
paste textarea "**********"
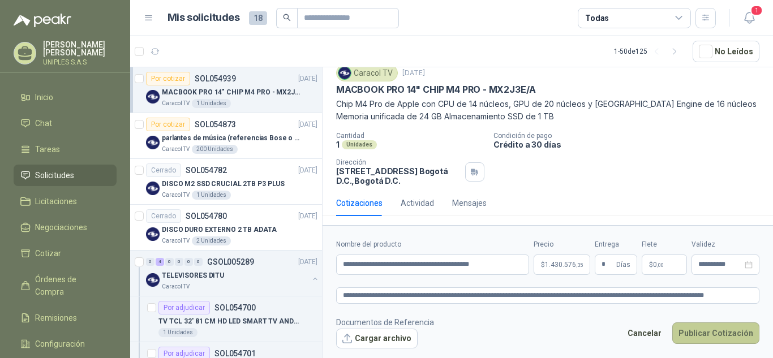
click at [714, 329] on button "Publicar Cotización" at bounding box center [715, 334] width 87 height 22
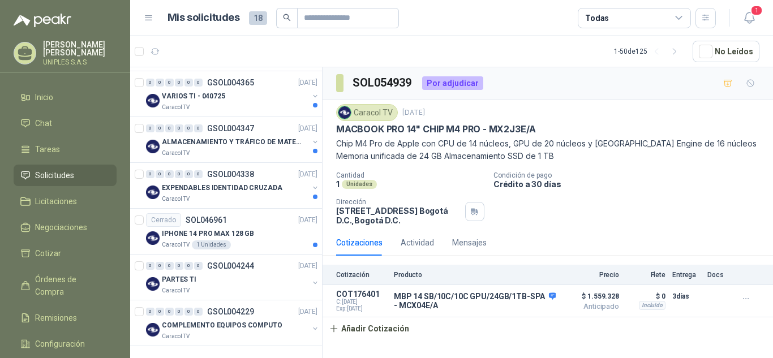
scroll to position [0, 0]
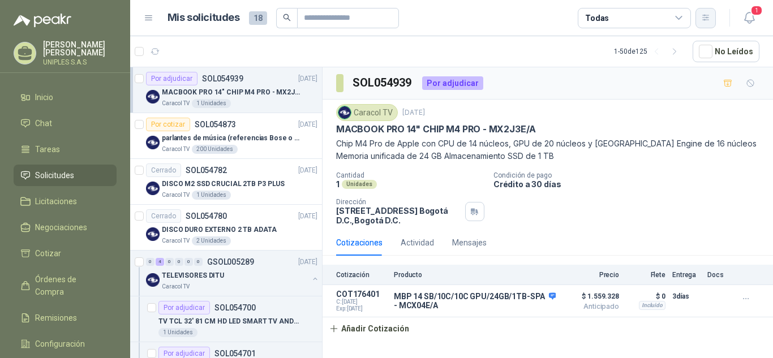
click at [707, 18] on icon "button" at bounding box center [706, 18] width 10 height 10
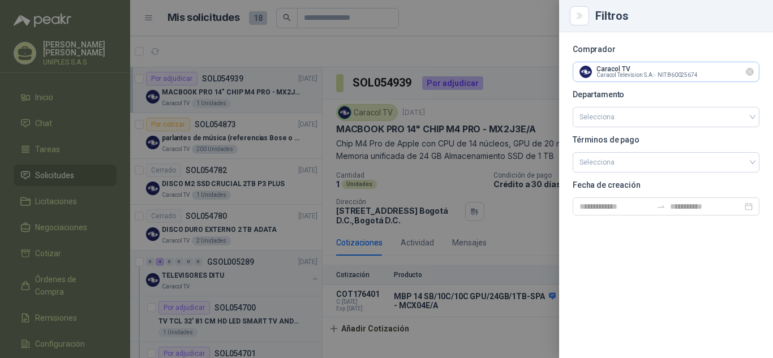
click at [748, 71] on icon "Limpiar" at bounding box center [750, 72] width 10 height 10
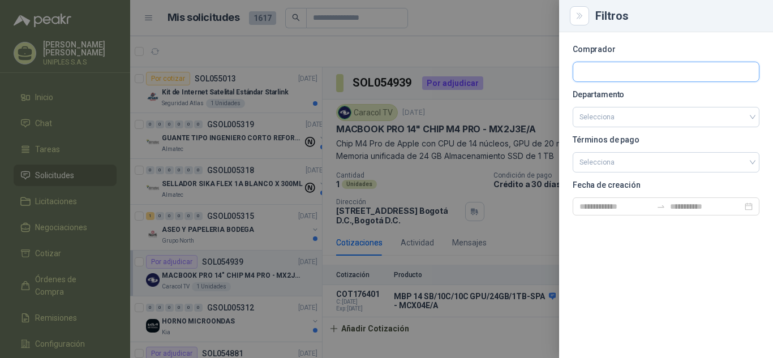
click at [682, 72] on input "text" at bounding box center [666, 71] width 186 height 19
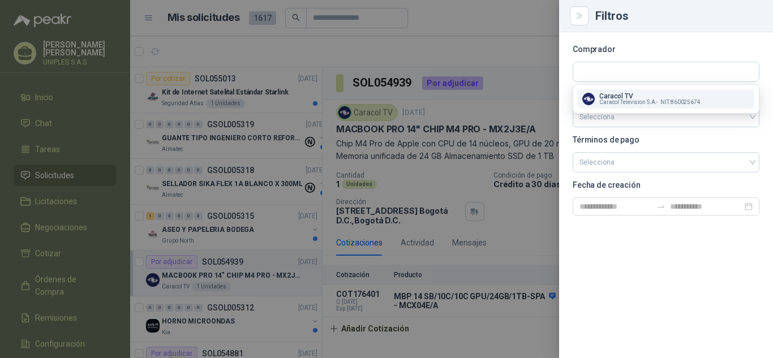
click at [706, 251] on div "Comprador Departamento Selecciona Términos de pago Selecciona Fecha de creación" at bounding box center [666, 195] width 214 height 326
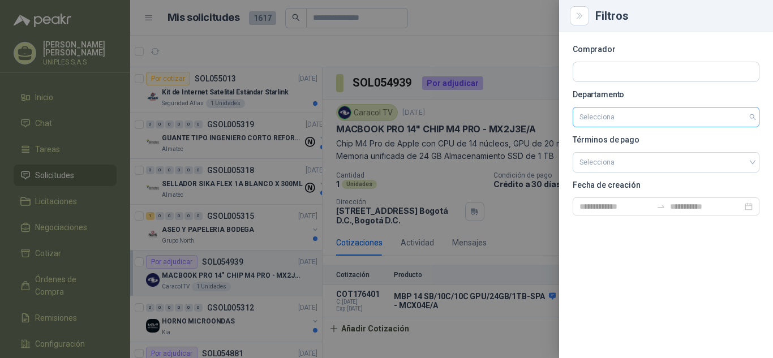
click at [752, 119] on input "search" at bounding box center [665, 117] width 173 height 19
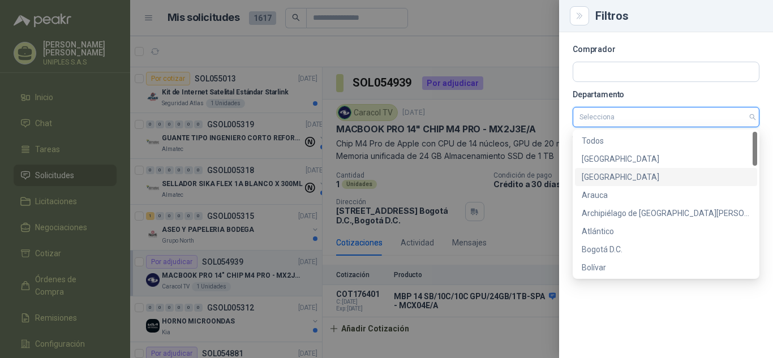
click at [602, 175] on div "Antioquia" at bounding box center [666, 177] width 169 height 12
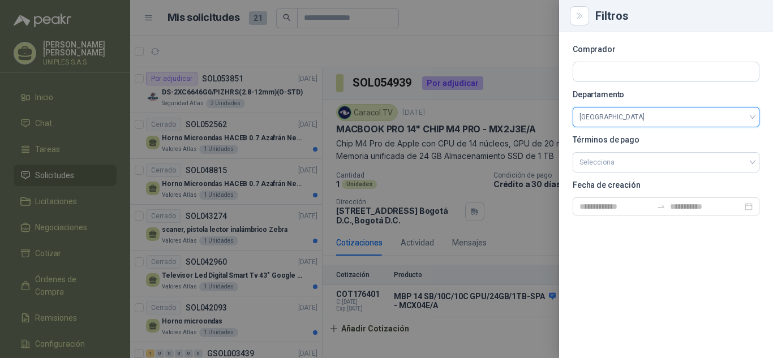
click at [510, 15] on div at bounding box center [386, 179] width 773 height 358
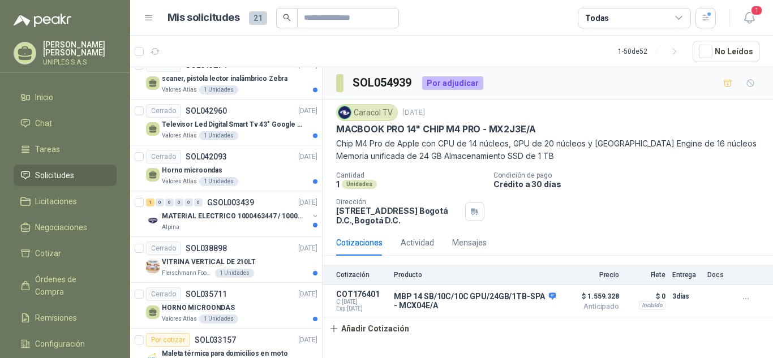
scroll to position [123, 0]
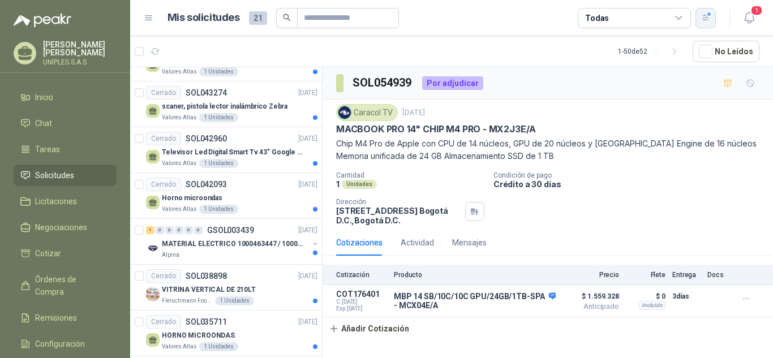
click at [707, 19] on icon "button" at bounding box center [705, 18] width 6 height 6
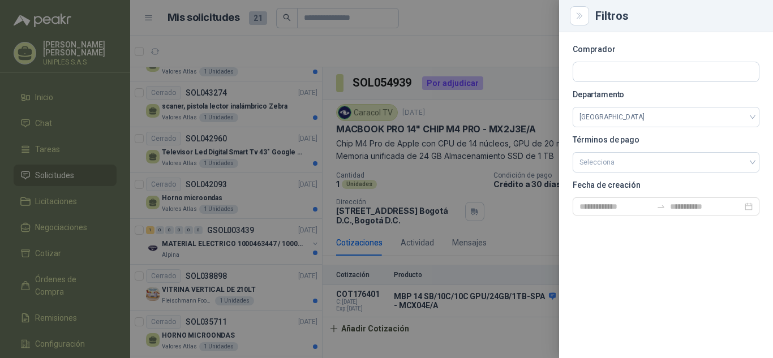
click at [701, 257] on div "Comprador Departamento Antioquia Términos de pago Selecciona Fecha de creación" at bounding box center [666, 195] width 214 height 326
click at [578, 15] on icon "Close" at bounding box center [580, 16] width 10 height 10
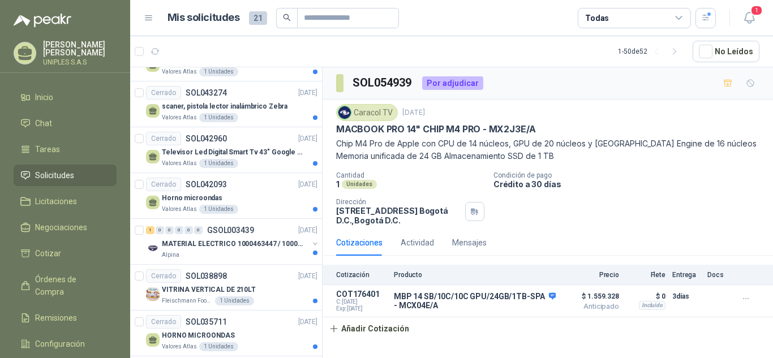
click at [681, 16] on icon at bounding box center [679, 17] width 6 height 3
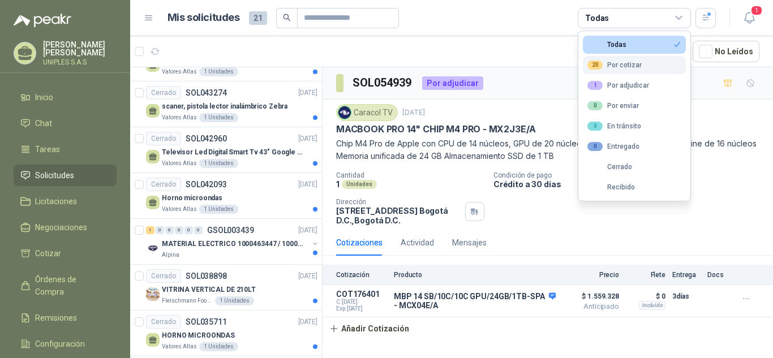
click at [616, 58] on button "20 Por cotizar" at bounding box center [634, 65] width 103 height 18
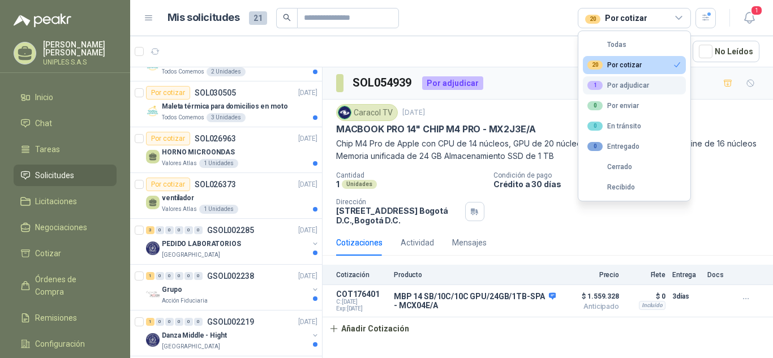
scroll to position [0, 0]
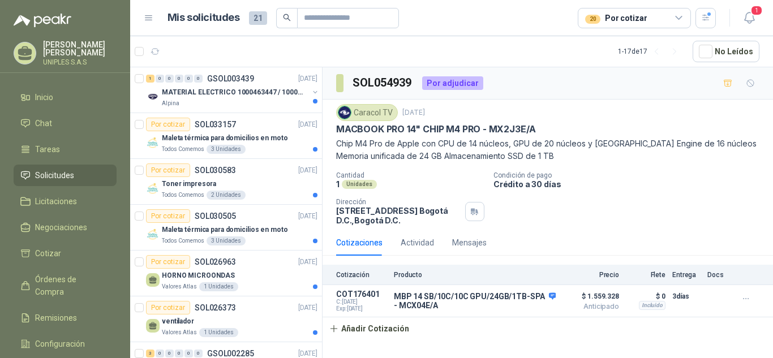
click at [762, 126] on div "Caracol TV 4 sept, 2025 MACBOOK PRO 14" CHIP M4 PRO - MX2J3E/A Chip M4 Pro de A…" at bounding box center [548, 165] width 450 height 130
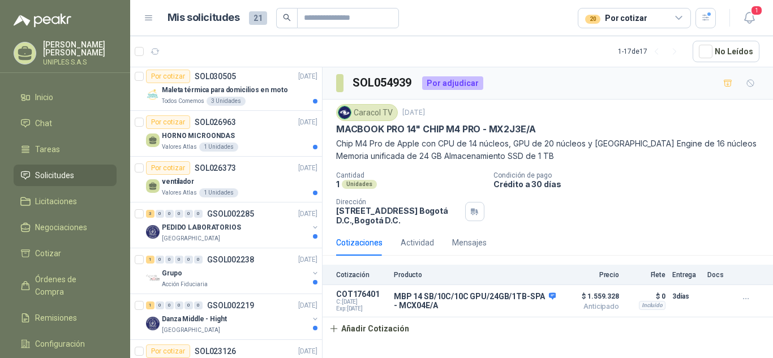
scroll to position [142, 0]
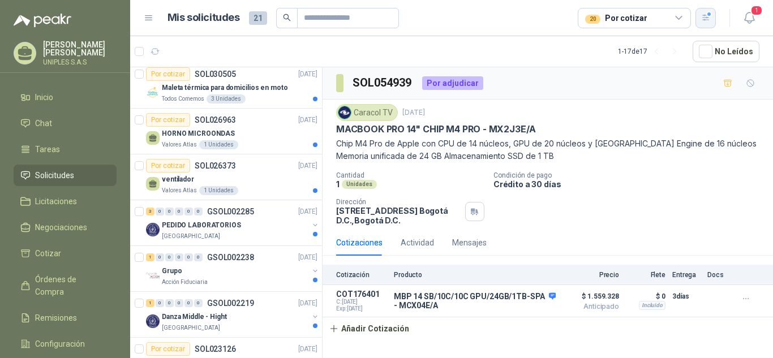
click at [704, 18] on icon "button" at bounding box center [705, 18] width 6 height 6
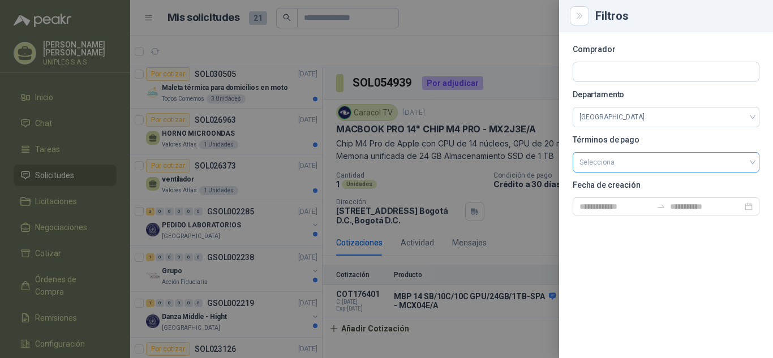
click at [753, 160] on div "Selecciona" at bounding box center [666, 162] width 187 height 20
click at [650, 324] on div "Comprador Departamento Antioquia Términos de pago Selecciona Fecha de creación" at bounding box center [666, 195] width 214 height 326
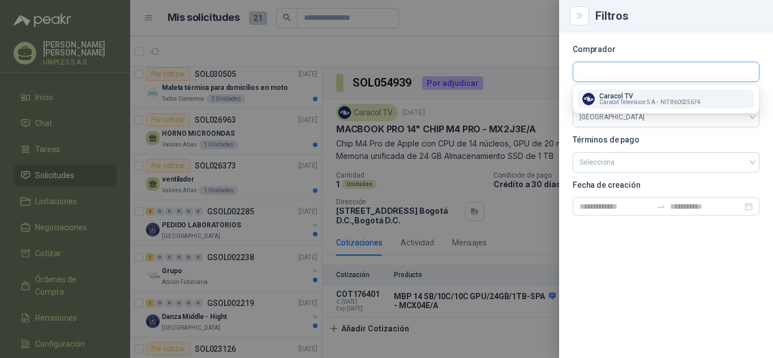
click at [633, 67] on input "text" at bounding box center [666, 71] width 186 height 19
click at [620, 100] on span "Caracol Television S.A. -" at bounding box center [628, 103] width 59 height 6
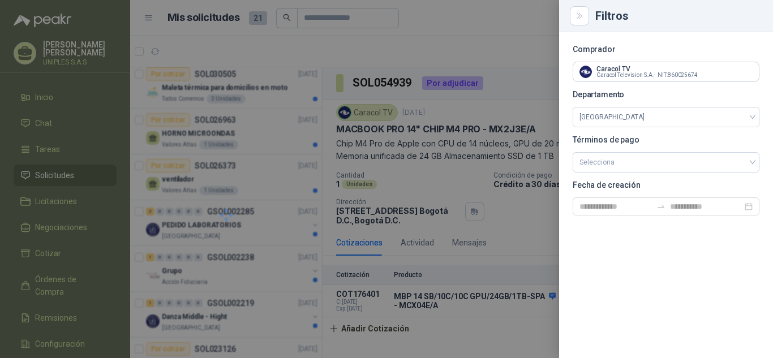
click at [504, 51] on div at bounding box center [386, 179] width 773 height 358
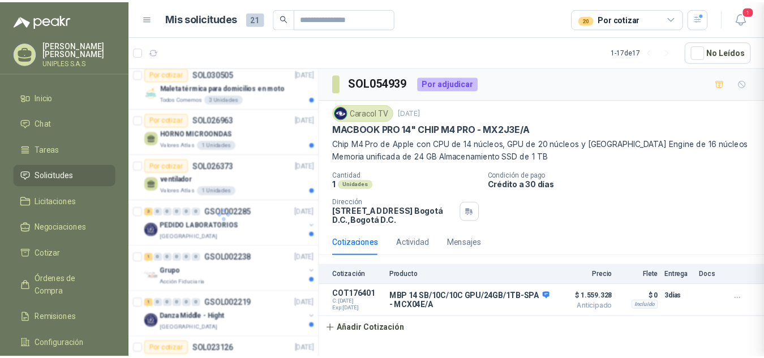
scroll to position [0, 0]
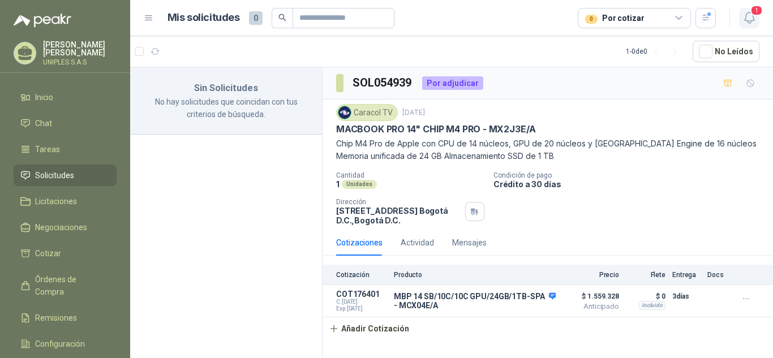
click at [750, 10] on button "1" at bounding box center [749, 18] width 20 height 20
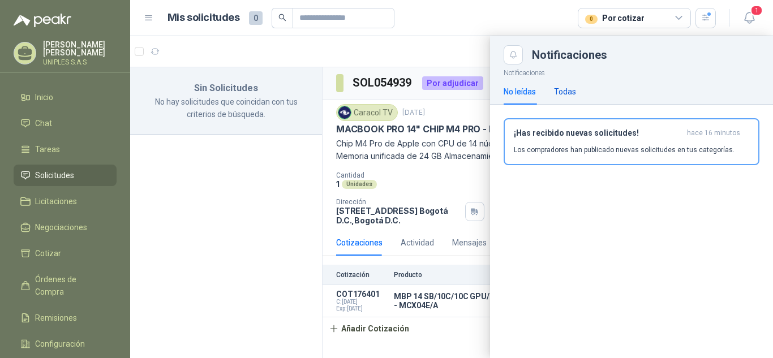
click at [572, 91] on div "Todas" at bounding box center [565, 91] width 22 height 12
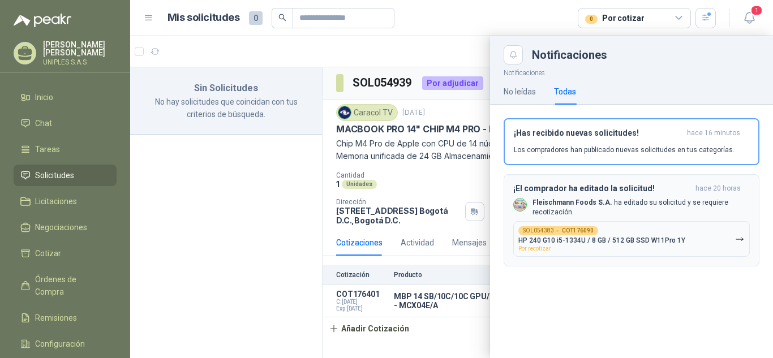
click at [565, 228] on b "COT176090" at bounding box center [578, 231] width 32 height 6
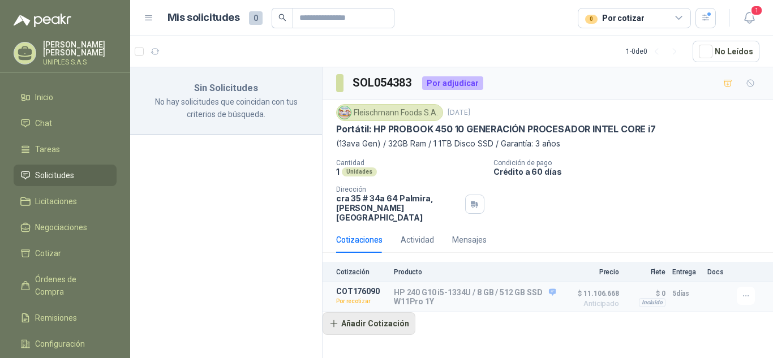
click at [385, 315] on button "Añadir Cotización" at bounding box center [369, 323] width 93 height 23
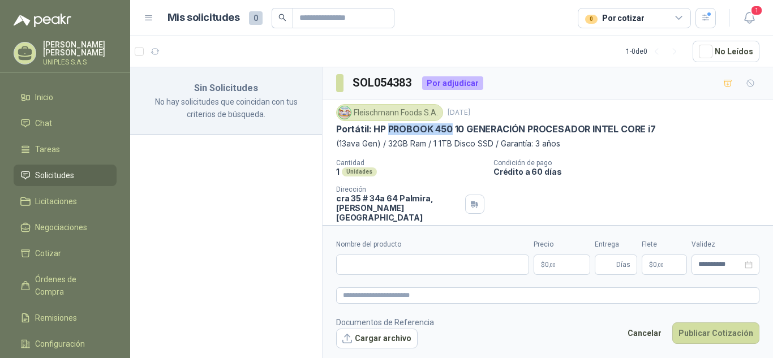
drag, startPoint x: 449, startPoint y: 128, endPoint x: 389, endPoint y: 128, distance: 60.0
click at [389, 128] on p "Portátil: HP PROBOOK 450 10 GENERACIÓN PROCESADOR INTEL CORE i7" at bounding box center [496, 129] width 320 height 12
drag, startPoint x: 642, startPoint y: 162, endPoint x: 567, endPoint y: 149, distance: 75.7
click at [642, 162] on p "Condición de pago" at bounding box center [630, 163] width 275 height 8
drag, startPoint x: 371, startPoint y: 128, endPoint x: 449, endPoint y: 134, distance: 78.3
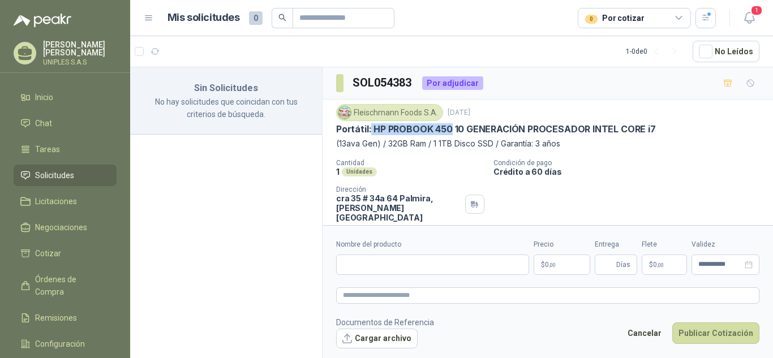
click at [449, 134] on p "Portátil: HP PROBOOK 450 10 GENERACIÓN PROCESADOR INTEL CORE i7" at bounding box center [496, 129] width 320 height 12
copy p "HP PROBOOK 450"
click at [415, 264] on input "Nombre del producto" at bounding box center [432, 265] width 193 height 20
paste input "**********"
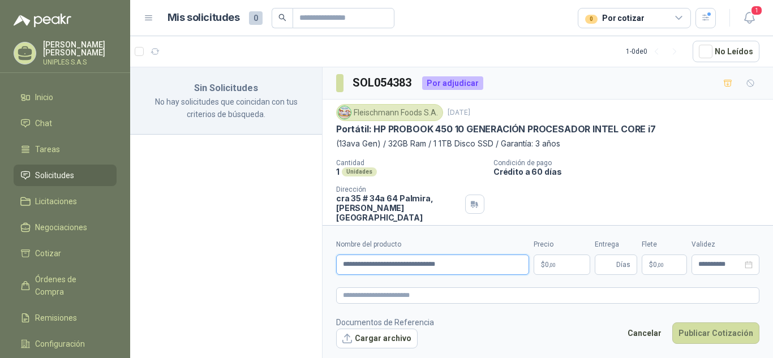
click at [361, 266] on input "**********" at bounding box center [432, 265] width 193 height 20
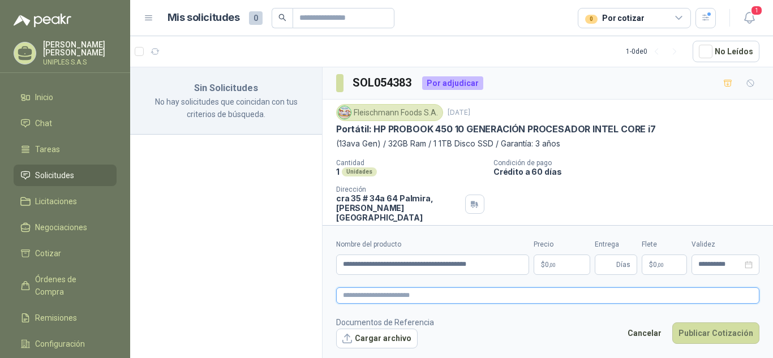
click at [449, 296] on textarea at bounding box center [547, 295] width 423 height 16
paste textarea "**********"
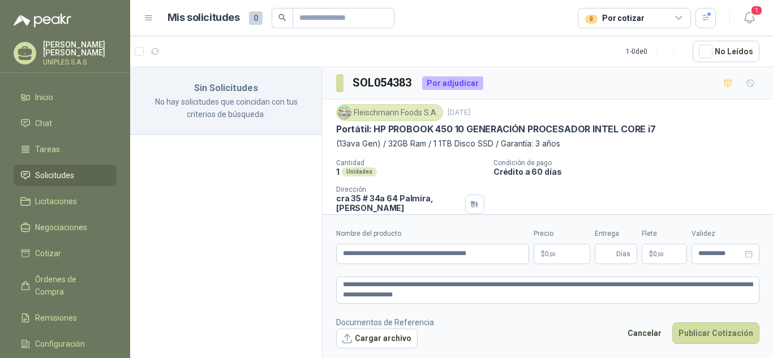
click at [563, 250] on body "**********" at bounding box center [386, 179] width 773 height 358
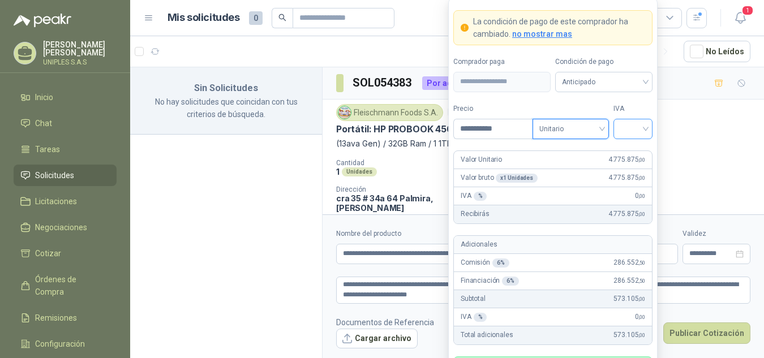
click at [642, 128] on input "search" at bounding box center [632, 127] width 25 height 17
click at [641, 150] on div "19%" at bounding box center [632, 152] width 21 height 12
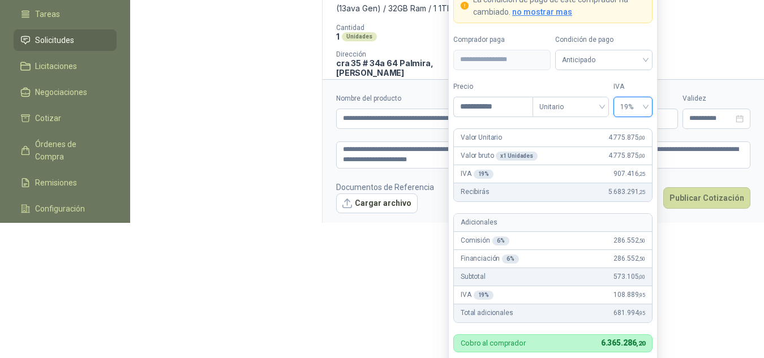
scroll to position [142, 0]
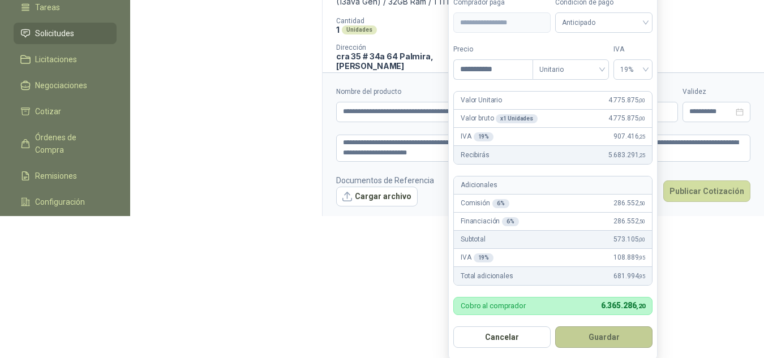
click at [602, 340] on button "Guardar" at bounding box center [603, 338] width 97 height 22
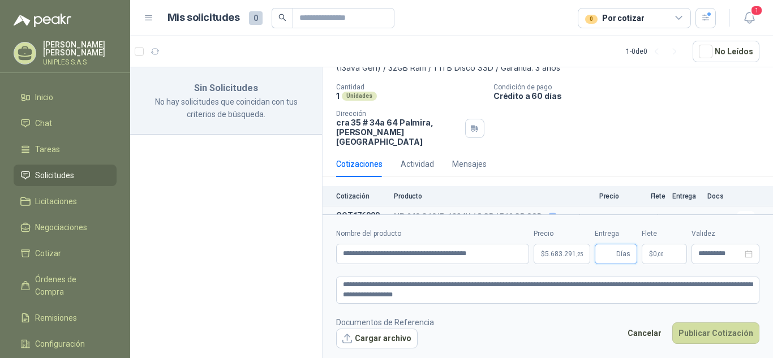
scroll to position [89, 0]
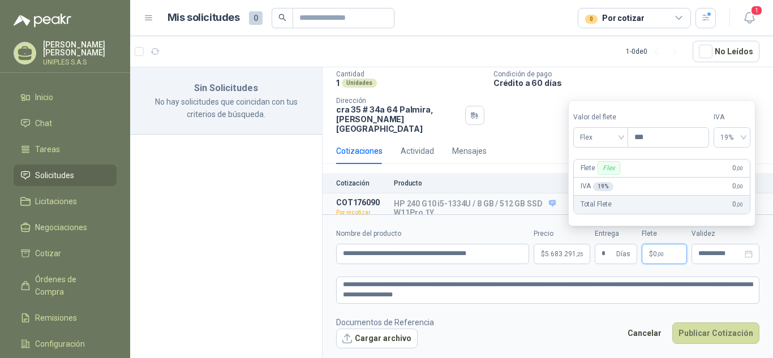
click at [536, 138] on div "Cotizaciones Actividad Mensajes" at bounding box center [547, 151] width 423 height 26
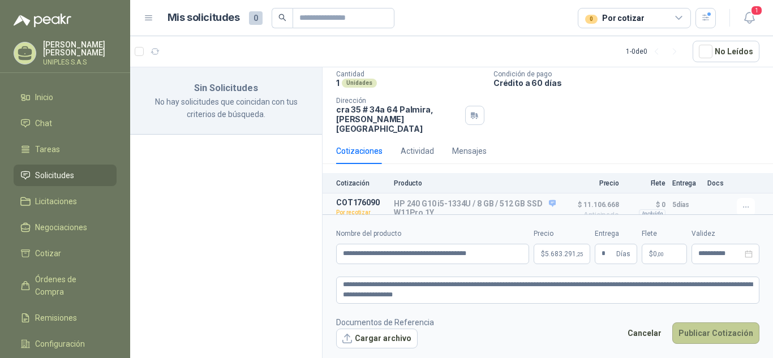
click at [735, 329] on button "Publicar Cotización" at bounding box center [715, 334] width 87 height 22
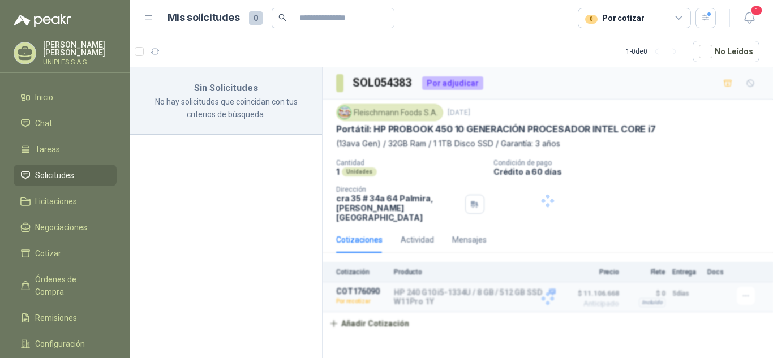
scroll to position [0, 0]
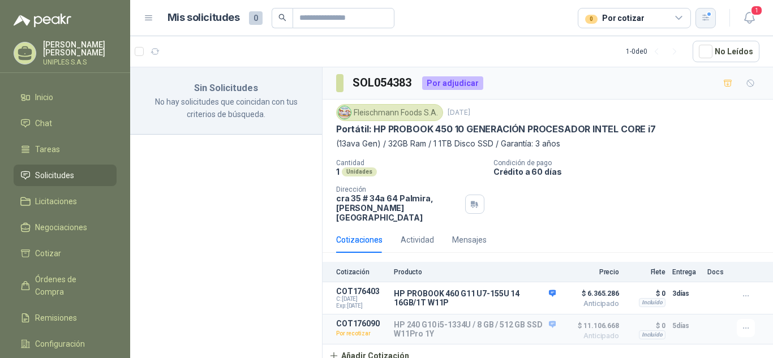
click at [706, 20] on icon "button" at bounding box center [705, 18] width 6 height 6
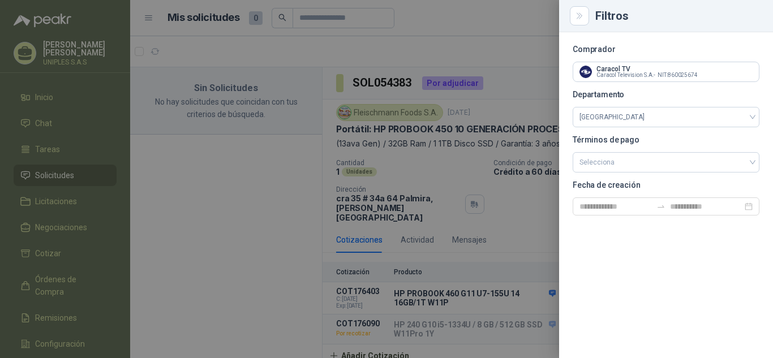
click at [501, 31] on div at bounding box center [386, 179] width 773 height 358
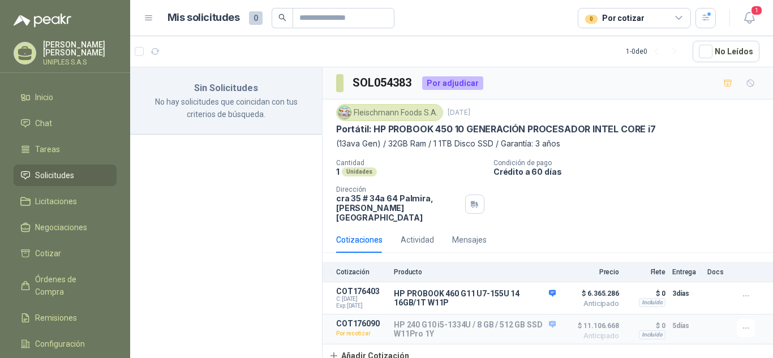
click at [681, 22] on icon at bounding box center [679, 18] width 10 height 10
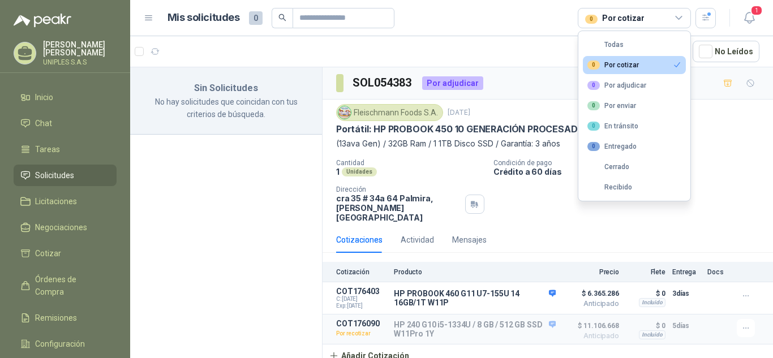
click at [724, 156] on div "Fleischmann Foods S.A. 1 sept, 2025 Portátil: HP PROBOOK 450 10 GENERACIÓN PROC…" at bounding box center [547, 163] width 423 height 118
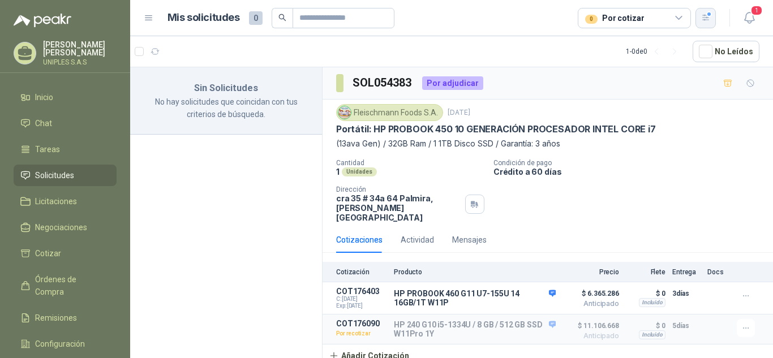
click at [710, 25] on button "button" at bounding box center [705, 18] width 20 height 20
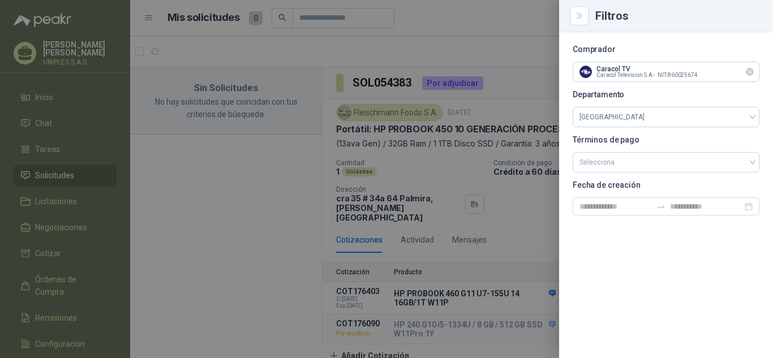
click at [749, 70] on icon "Limpiar" at bounding box center [750, 72] width 10 height 10
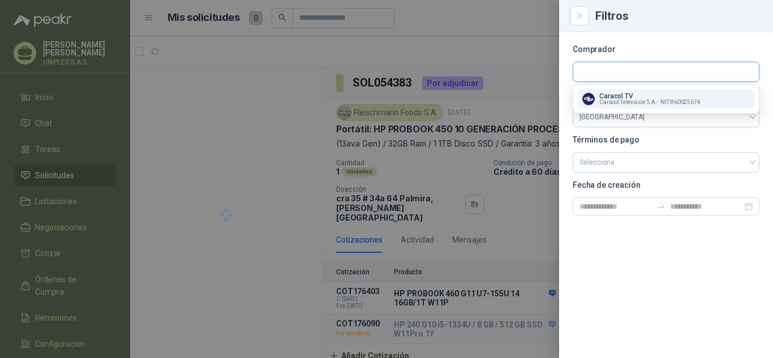
click at [673, 78] on input "text" at bounding box center [666, 71] width 186 height 19
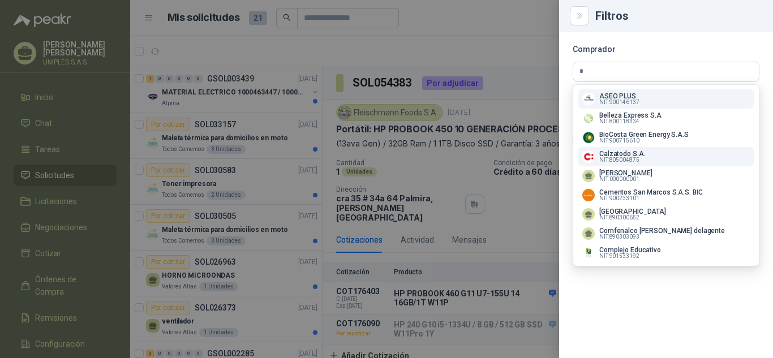
click at [628, 157] on p "Calzatodo S.A." at bounding box center [622, 154] width 46 height 7
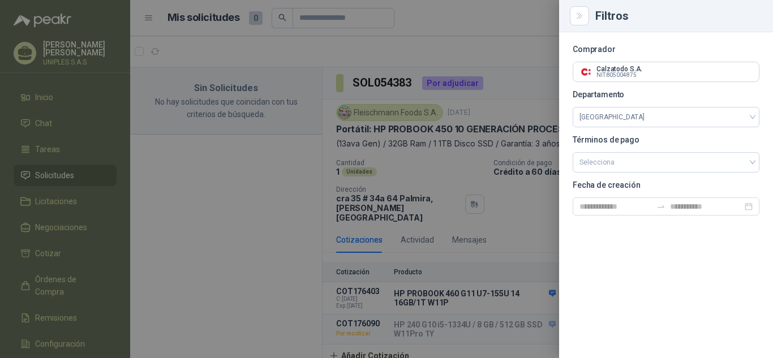
click at [254, 224] on div at bounding box center [386, 179] width 773 height 358
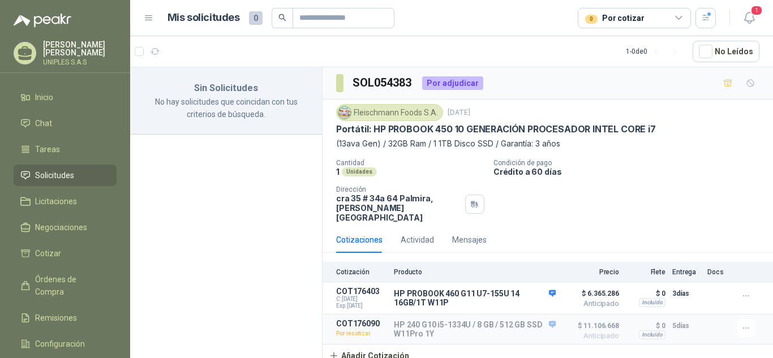
click at [684, 18] on div "0 Por cotizar" at bounding box center [634, 18] width 113 height 20
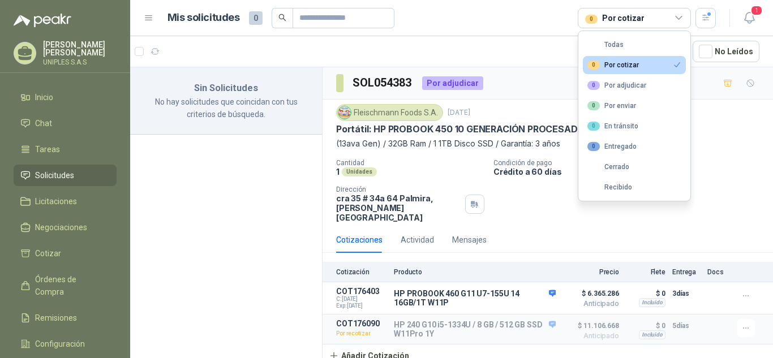
click at [638, 65] on button "0 Por cotizar" at bounding box center [634, 65] width 103 height 18
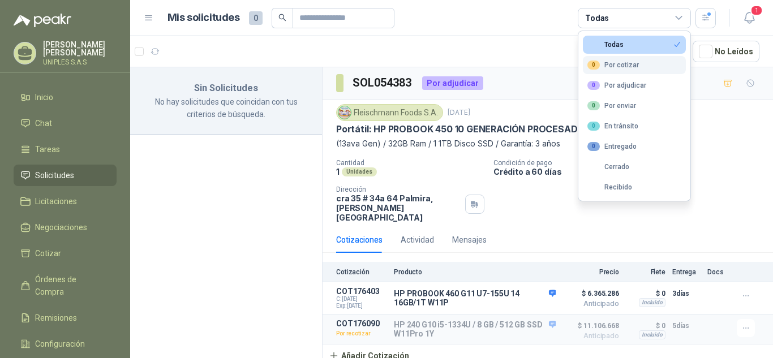
click at [624, 66] on div "0 Por cotizar" at bounding box center [612, 65] width 51 height 9
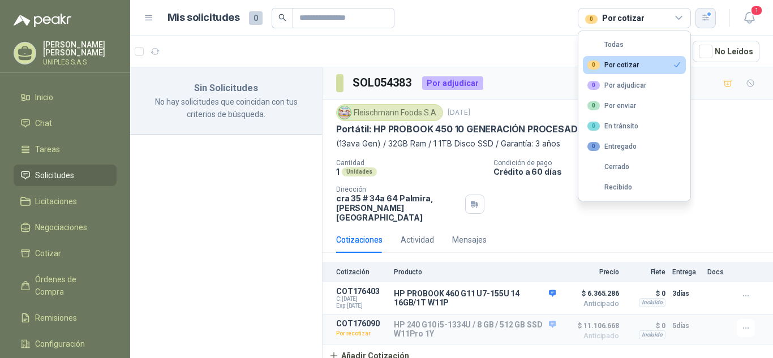
click at [708, 17] on icon "button" at bounding box center [706, 18] width 10 height 10
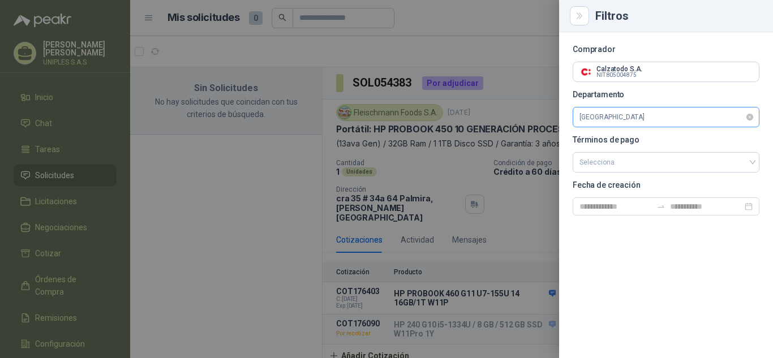
click at [672, 122] on span "Antioquia" at bounding box center [665, 117] width 173 height 17
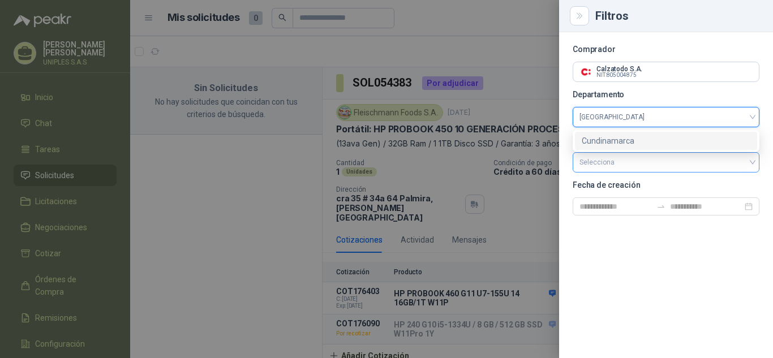
click at [630, 160] on input "search" at bounding box center [665, 161] width 173 height 17
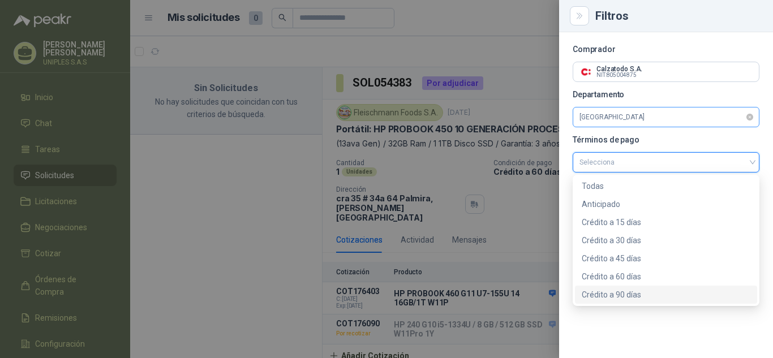
click at [625, 121] on span "Antioquia" at bounding box center [665, 117] width 173 height 17
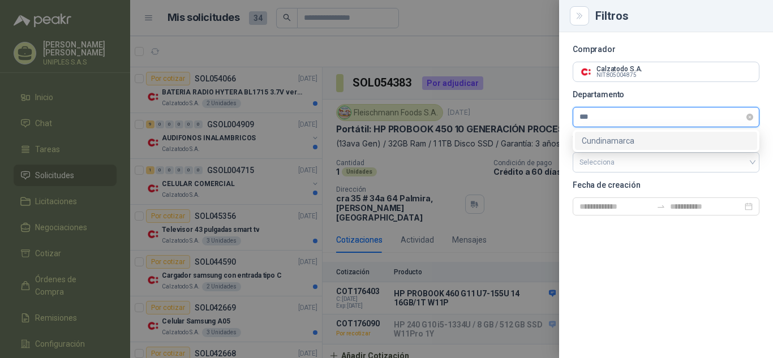
click at [616, 141] on div "Cundinamarca" at bounding box center [666, 141] width 169 height 12
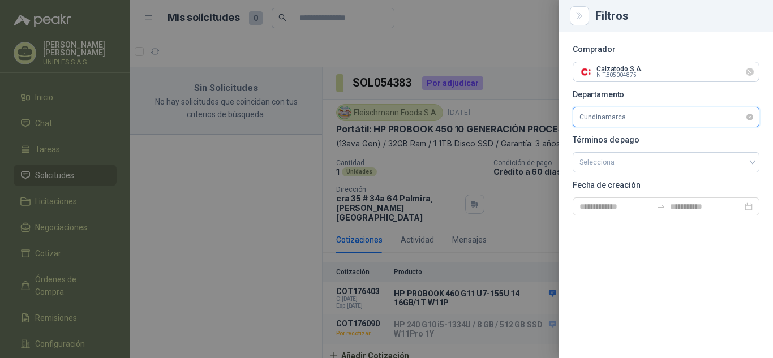
click at [754, 69] on icon "Limpiar" at bounding box center [750, 72] width 10 height 10
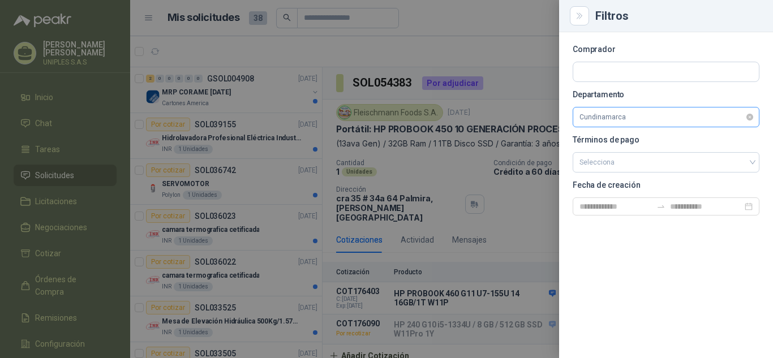
click at [471, 19] on div at bounding box center [386, 179] width 773 height 358
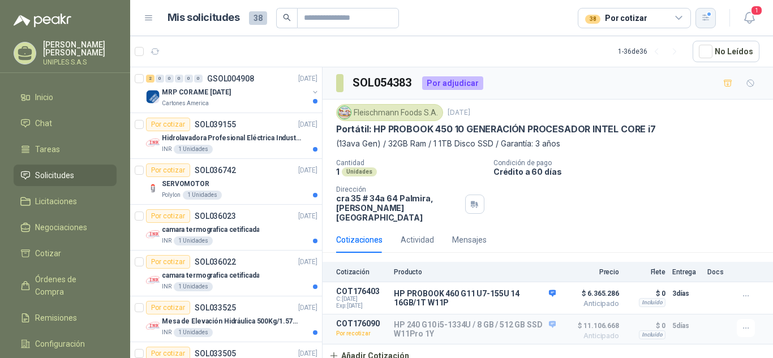
click at [707, 16] on div "button" at bounding box center [706, 18] width 10 height 10
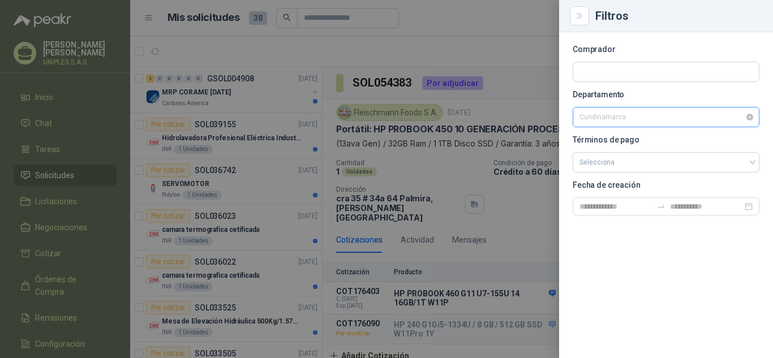
click at [651, 119] on span "Cundinamarca" at bounding box center [665, 117] width 173 height 17
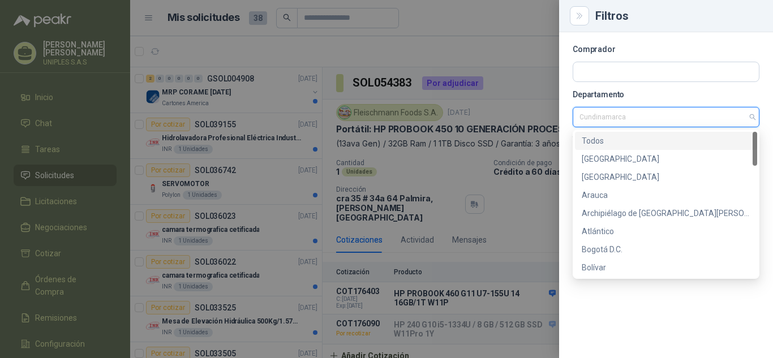
click at [598, 142] on div "Todos" at bounding box center [666, 141] width 169 height 12
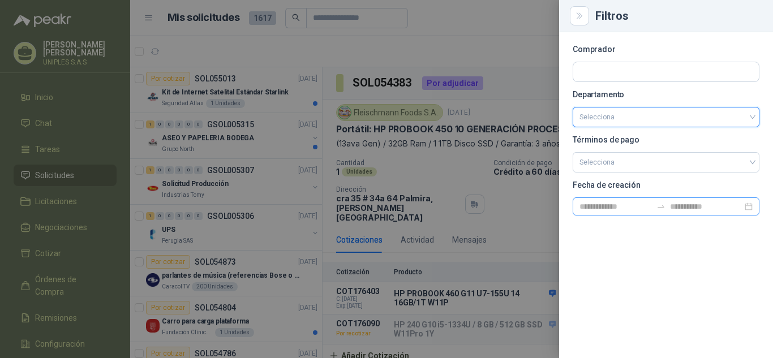
click at [746, 205] on div at bounding box center [666, 206] width 187 height 18
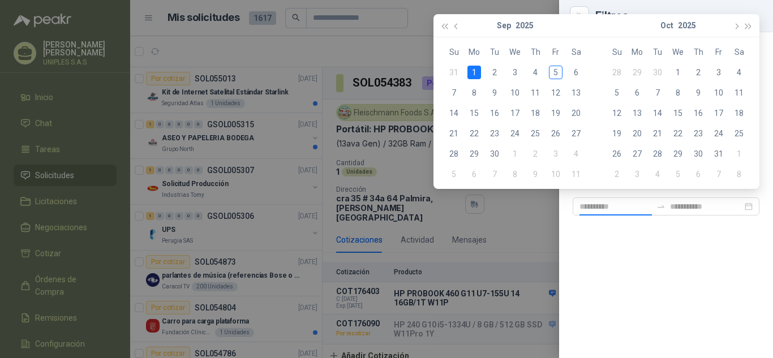
click at [476, 71] on div "1" at bounding box center [474, 73] width 14 height 14
click at [684, 254] on div "Comprador Departamento Selecciona Términos de pago Selecciona Fecha de creación" at bounding box center [666, 195] width 214 height 326
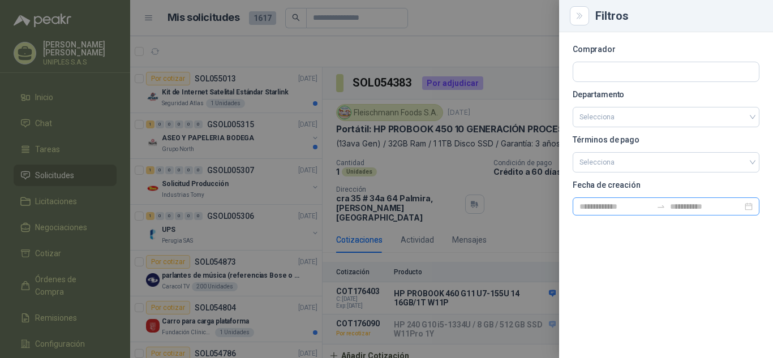
click at [748, 211] on div at bounding box center [666, 206] width 187 height 18
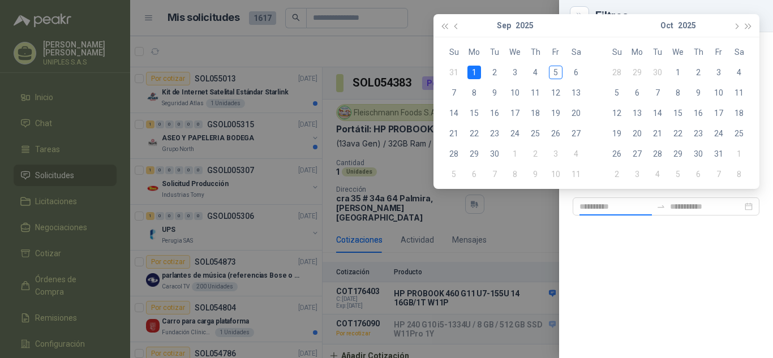
click at [474, 73] on div "1" at bounding box center [474, 73] width 14 height 14
click at [745, 206] on icon "close-circle" at bounding box center [749, 207] width 8 height 8
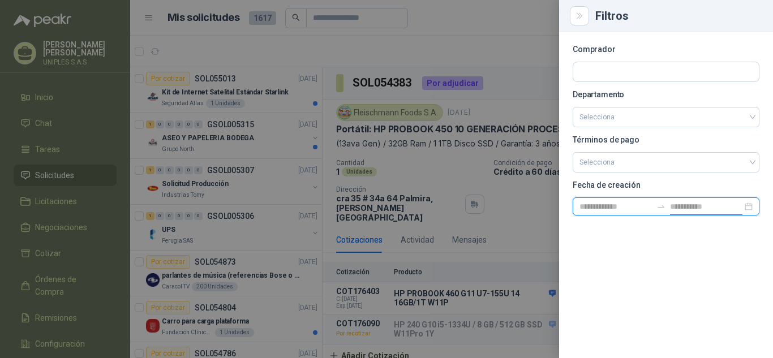
click at [753, 207] on div at bounding box center [666, 206] width 187 height 18
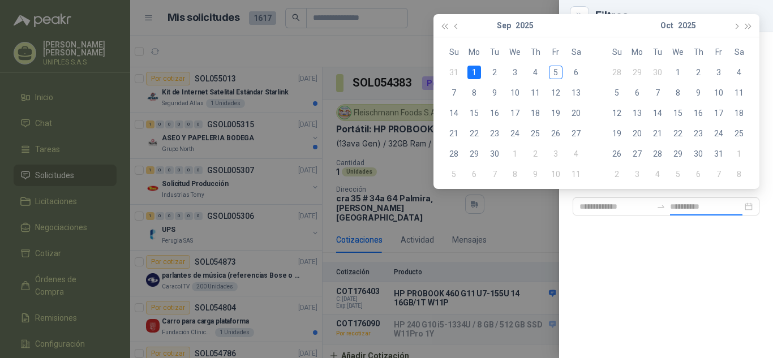
click at [473, 71] on div "1" at bounding box center [474, 73] width 14 height 14
click at [692, 241] on div "Comprador Departamento Selecciona Términos de pago Selecciona Fecha de creación" at bounding box center [666, 195] width 214 height 326
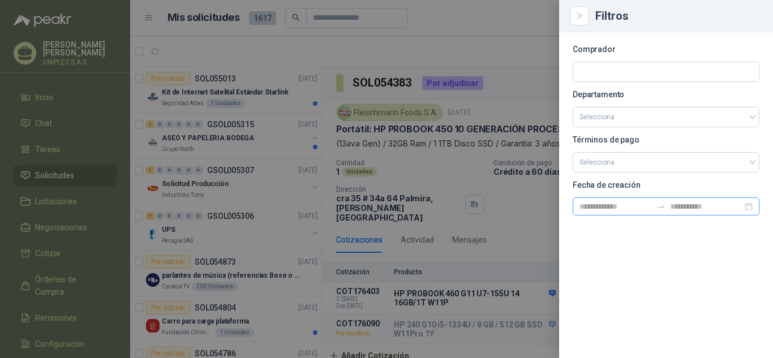
click at [748, 204] on div at bounding box center [666, 206] width 187 height 18
click at [632, 270] on div "Comprador Departamento Selecciona Términos de pago Selecciona Fecha de creación" at bounding box center [666, 195] width 214 height 326
click at [622, 75] on input "text" at bounding box center [666, 71] width 186 height 19
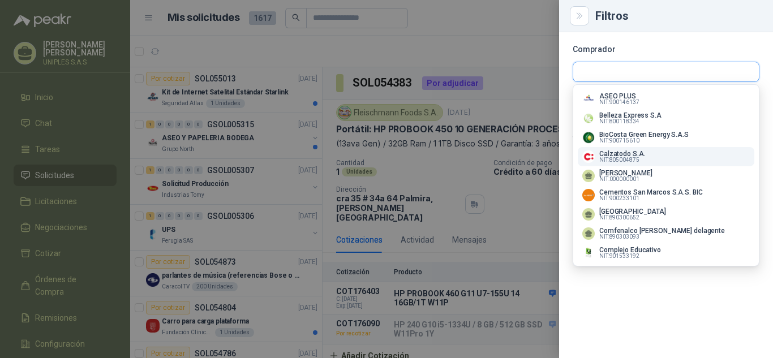
scroll to position [813, 0]
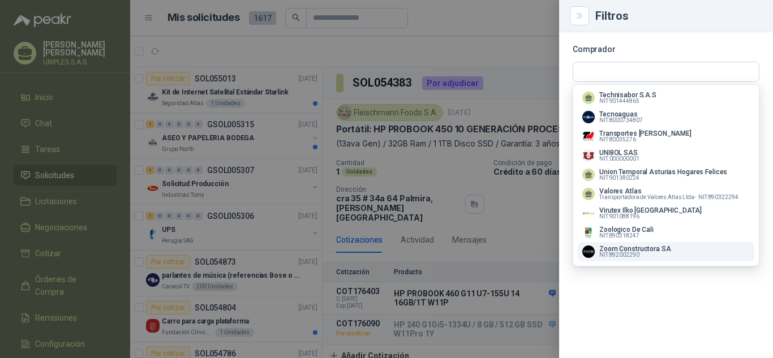
click at [631, 252] on span "NIT : 892002290" at bounding box center [619, 255] width 40 height 6
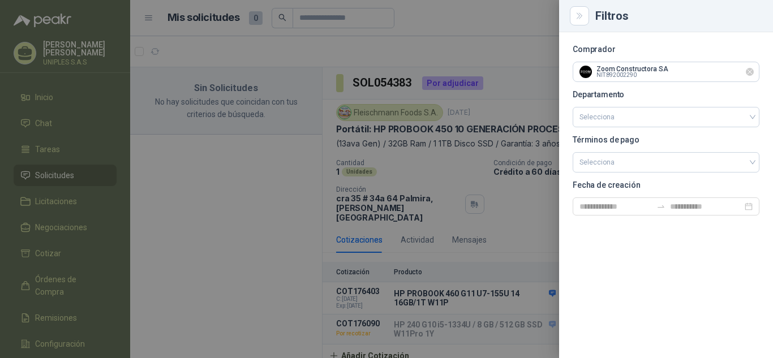
click at [752, 72] on icon "Limpiar" at bounding box center [750, 72] width 10 height 10
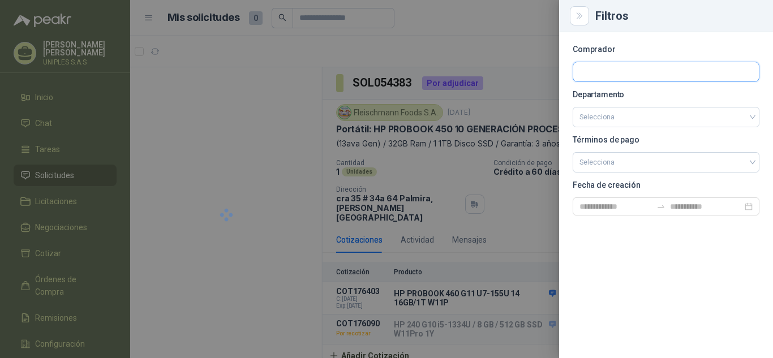
click at [677, 75] on input "text" at bounding box center [666, 71] width 186 height 19
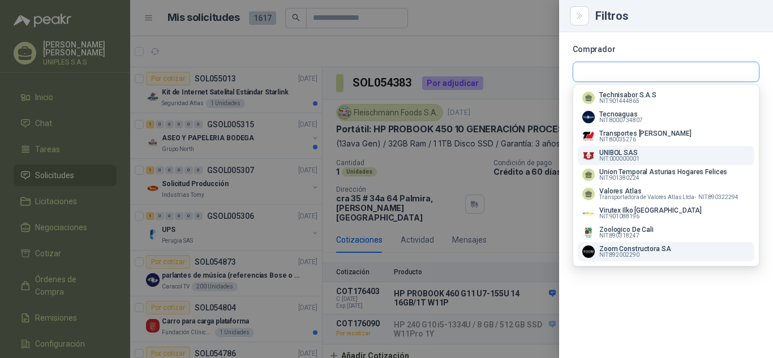
scroll to position [0, 0]
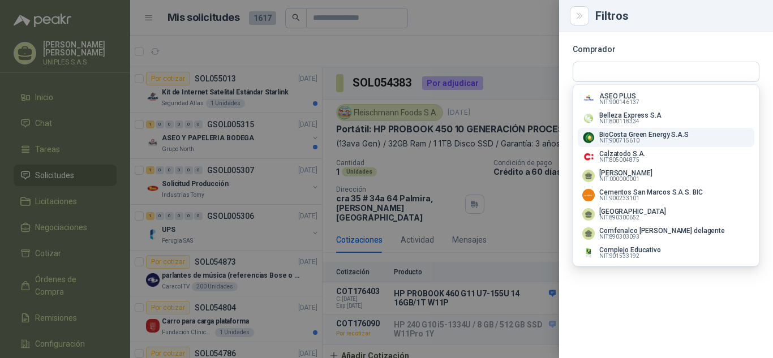
click at [629, 137] on p "BioCosta Green Energy S.A.S" at bounding box center [643, 134] width 89 height 7
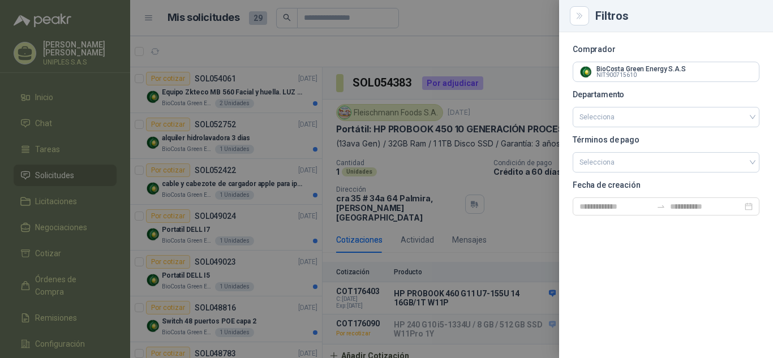
click at [505, 16] on div at bounding box center [386, 179] width 773 height 358
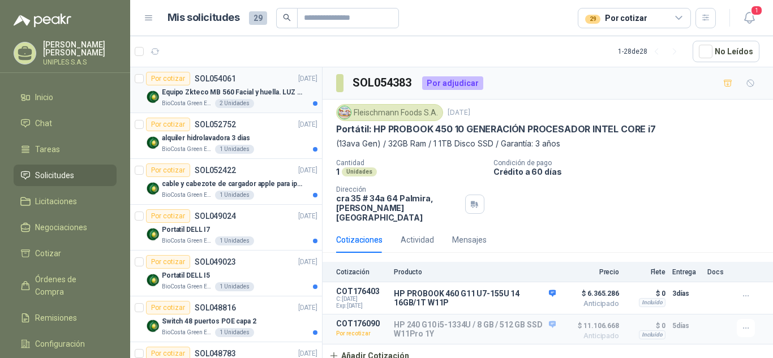
click at [214, 80] on p "SOL054061" at bounding box center [215, 79] width 41 height 8
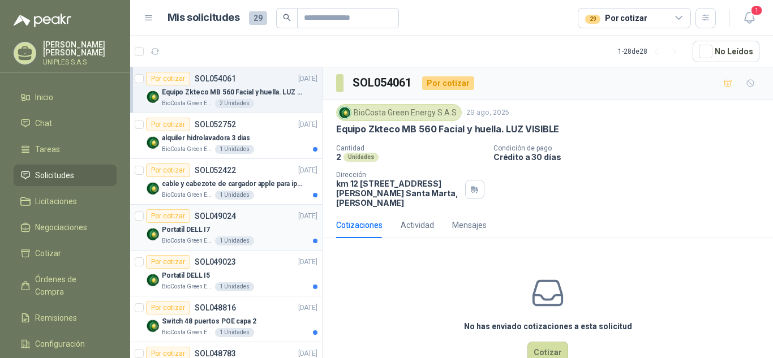
click at [221, 212] on p "SOL049024" at bounding box center [215, 216] width 41 height 8
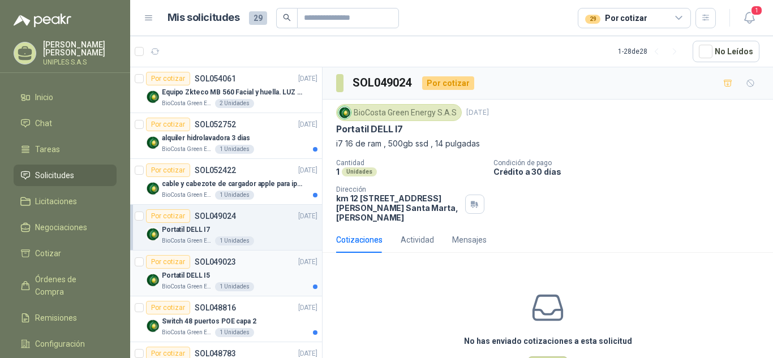
click at [215, 263] on p "SOL049023" at bounding box center [215, 262] width 41 height 8
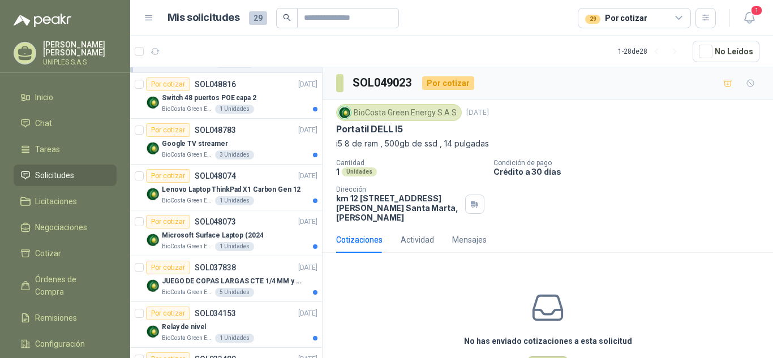
scroll to position [224, 0]
click at [218, 171] on p "SOL048074" at bounding box center [215, 175] width 41 height 8
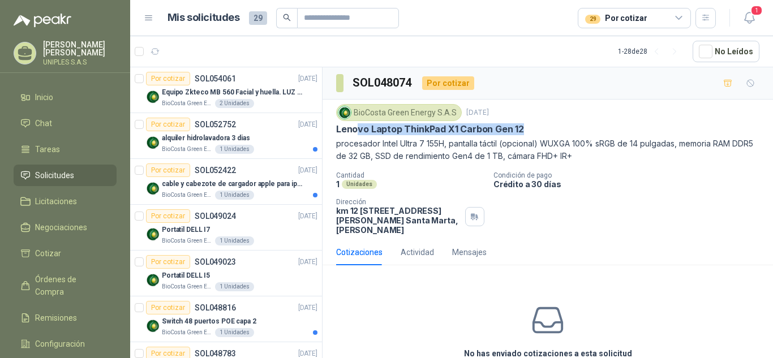
drag, startPoint x: 543, startPoint y: 128, endPoint x: 398, endPoint y: 138, distance: 145.2
click at [357, 131] on div "Lenovo Laptop ThinkPad X1 Carbon Gen 12" at bounding box center [547, 129] width 423 height 12
click at [643, 201] on div "Cantidad 1 Unidades Condición de pago Crédito a 30 días Dirección km 12 via alt…" at bounding box center [547, 202] width 423 height 63
drag, startPoint x: 488, startPoint y: 129, endPoint x: 403, endPoint y: 132, distance: 84.9
click at [403, 132] on p "Lenovo Laptop ThinkPad X1 Carbon Gen 12" at bounding box center [430, 129] width 188 height 12
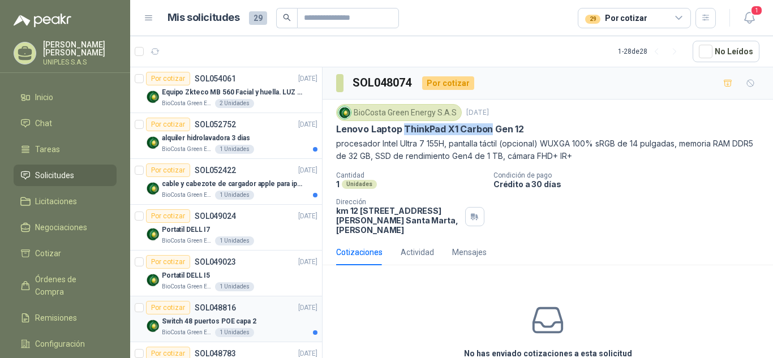
copy p "ThinkPad X1 Carbon"
click at [707, 16] on icon "button" at bounding box center [706, 18] width 10 height 10
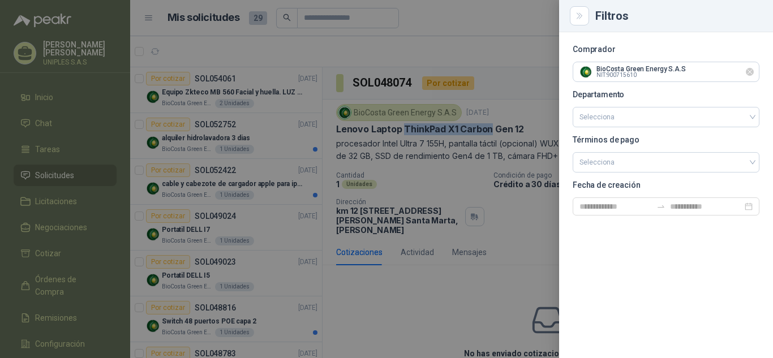
click at [745, 74] on icon "Limpiar" at bounding box center [750, 72] width 10 height 10
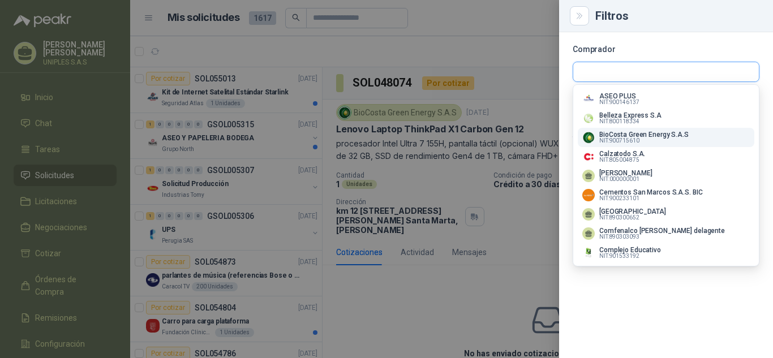
click at [745, 74] on input "text" at bounding box center [666, 71] width 186 height 19
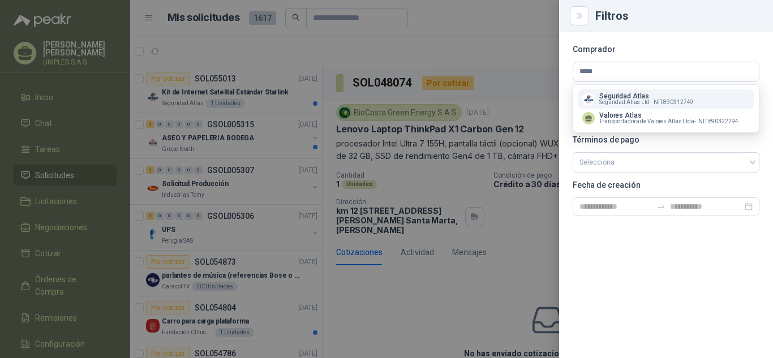
click at [626, 100] on span "Seguridad Atlas Ltd -" at bounding box center [625, 103] width 52 height 6
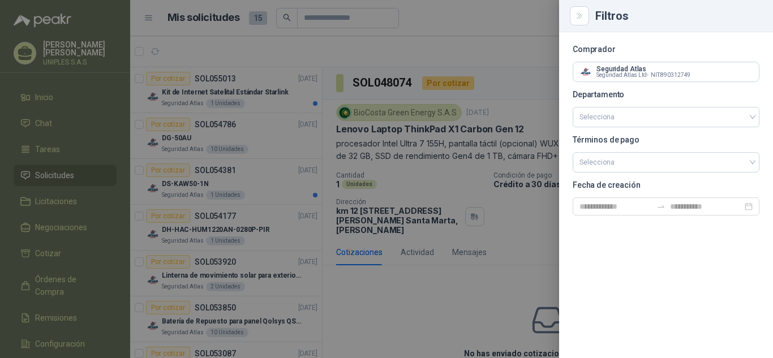
click at [497, 43] on div at bounding box center [386, 179] width 773 height 358
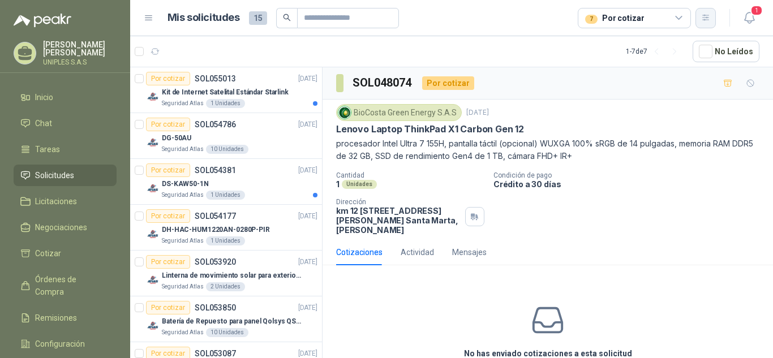
click at [706, 18] on icon "button" at bounding box center [705, 18] width 6 height 6
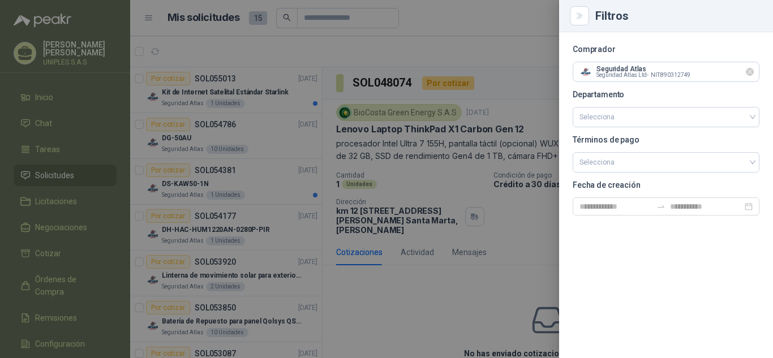
click at [752, 71] on icon "Limpiar" at bounding box center [750, 72] width 10 height 10
click at [652, 75] on input "text" at bounding box center [666, 71] width 186 height 19
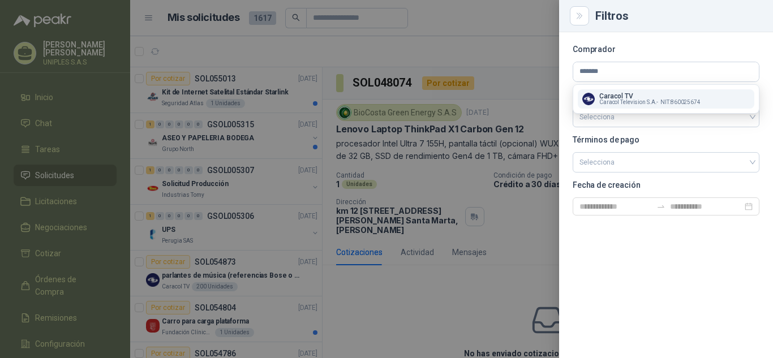
click at [618, 103] on span "Caracol Television S.A. -" at bounding box center [628, 103] width 59 height 6
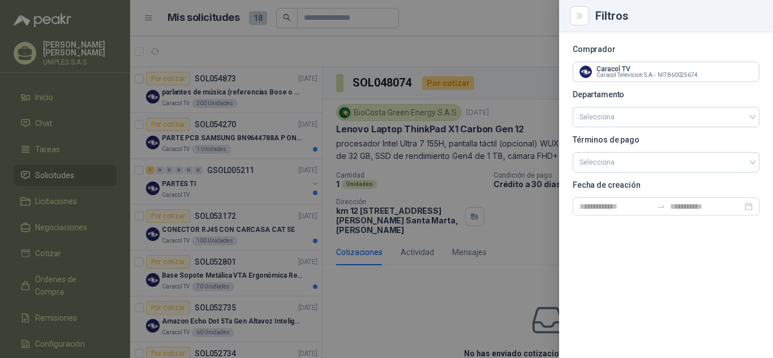
click at [424, 293] on div at bounding box center [386, 179] width 773 height 358
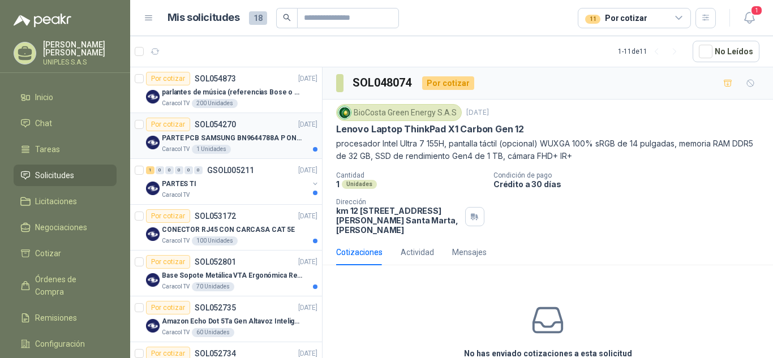
click at [220, 122] on p "SOL054270" at bounding box center [215, 125] width 41 height 8
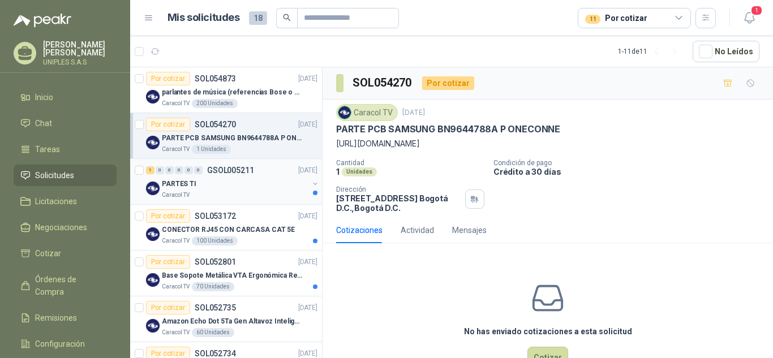
click at [233, 169] on p "GSOL005211" at bounding box center [230, 170] width 47 height 8
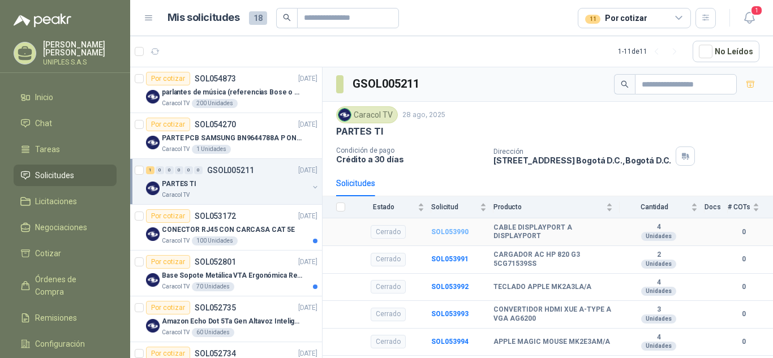
click at [450, 229] on b "SOL053990" at bounding box center [449, 232] width 37 height 8
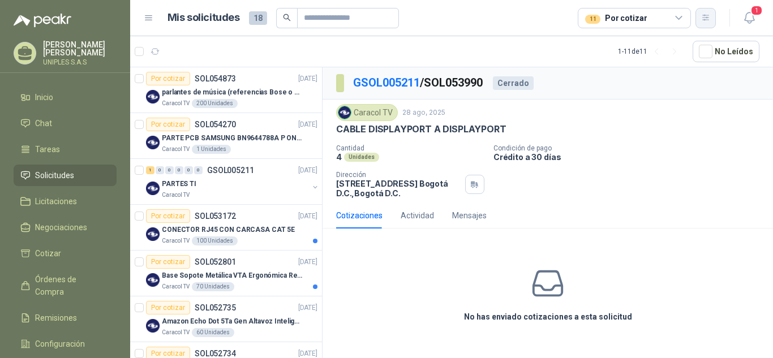
click at [707, 14] on icon "button" at bounding box center [706, 18] width 10 height 10
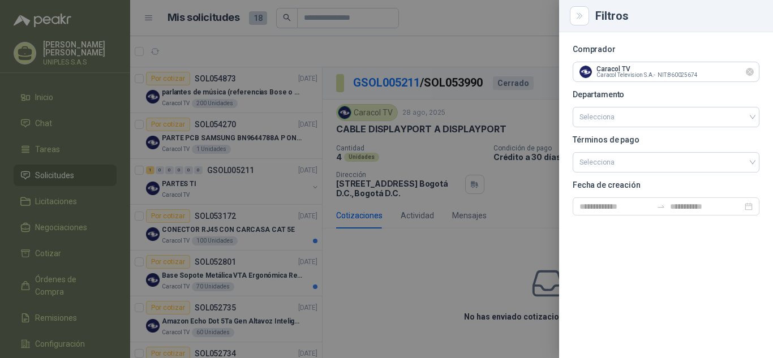
click at [750, 70] on icon "Limpiar" at bounding box center [750, 72] width 10 height 10
click at [652, 72] on input "text" at bounding box center [666, 71] width 186 height 19
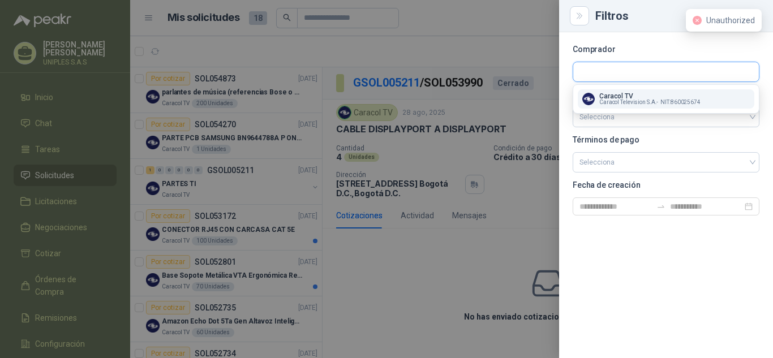
click at [652, 72] on input "text" at bounding box center [666, 71] width 186 height 19
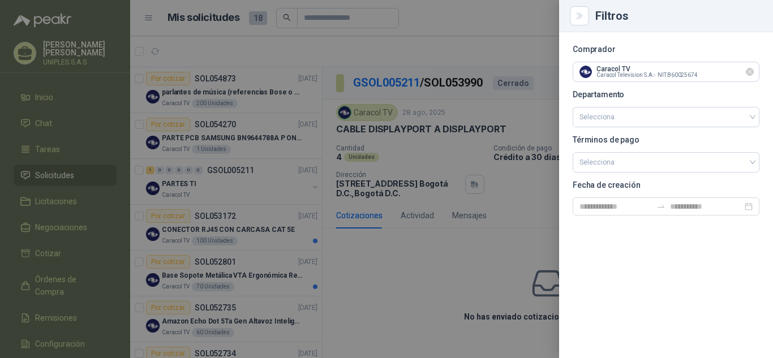
click at [750, 70] on icon "Limpiar" at bounding box center [750, 72] width 10 height 10
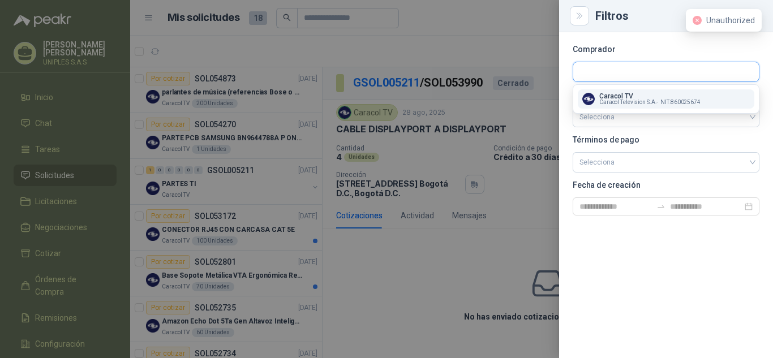
click at [634, 74] on input "text" at bounding box center [666, 71] width 186 height 19
click at [622, 71] on input "text" at bounding box center [666, 71] width 186 height 19
click at [612, 91] on button "UNIBOL SAS NIT : 000000001" at bounding box center [666, 98] width 177 height 19
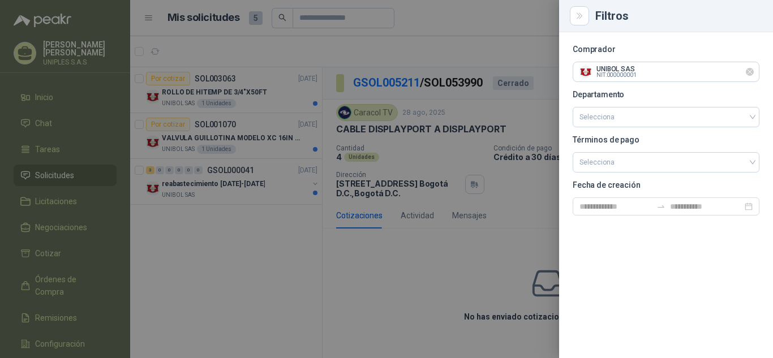
click at [750, 72] on icon "Limpiar" at bounding box center [750, 72] width 10 height 10
click at [651, 76] on input "text" at bounding box center [666, 71] width 186 height 19
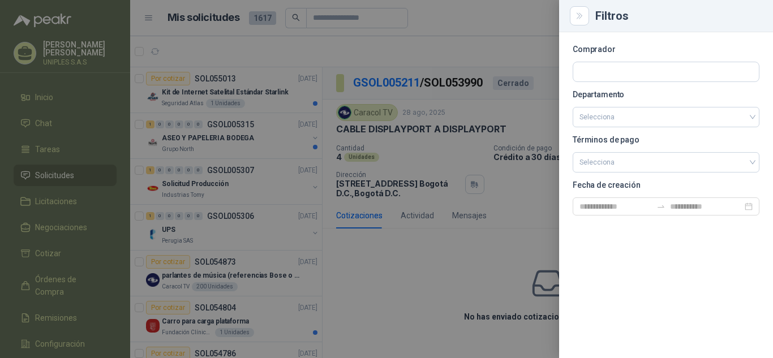
click at [518, 197] on div at bounding box center [386, 179] width 773 height 358
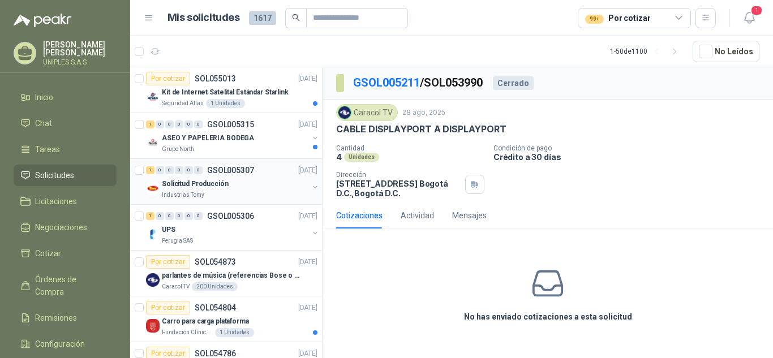
click at [237, 168] on p "GSOL005307" at bounding box center [230, 170] width 47 height 8
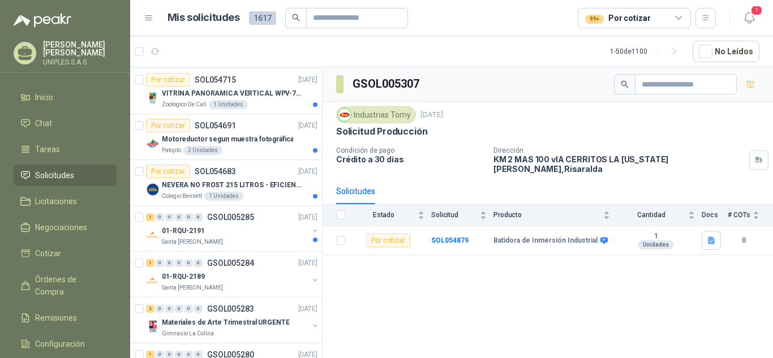
scroll to position [416, 0]
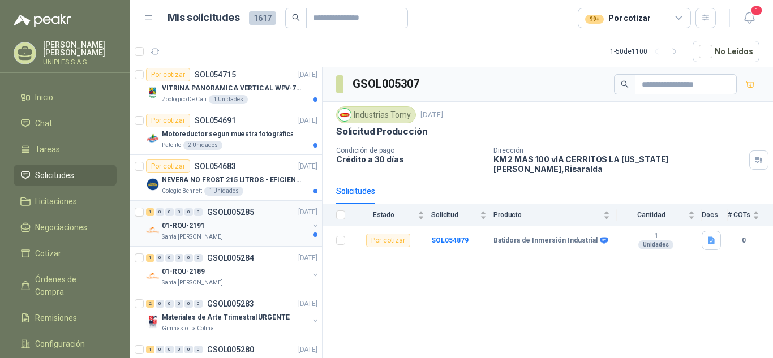
click at [247, 211] on p "GSOL005285" at bounding box center [230, 212] width 47 height 8
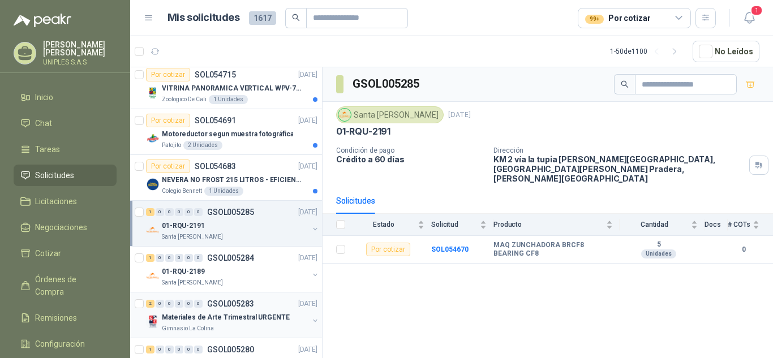
click at [226, 304] on p "GSOL005283" at bounding box center [230, 304] width 47 height 8
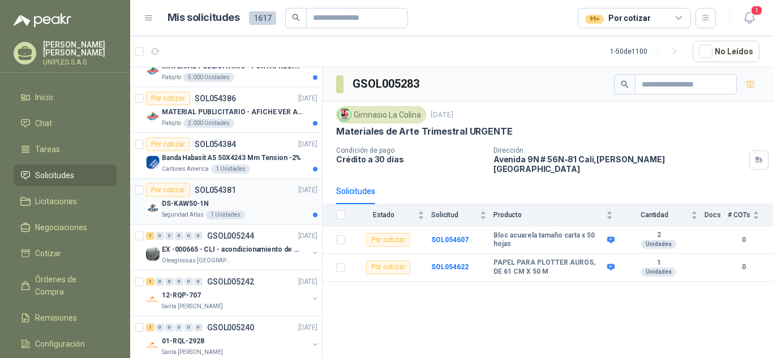
scroll to position [901, 0]
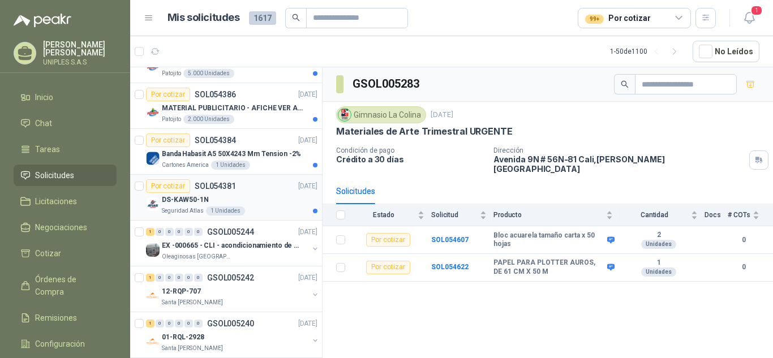
click at [312, 205] on article "Por cotizar SOL054381 01/09/25 DS-KAW50-1N Seguridad Atlas 1 Unidades" at bounding box center [226, 198] width 192 height 46
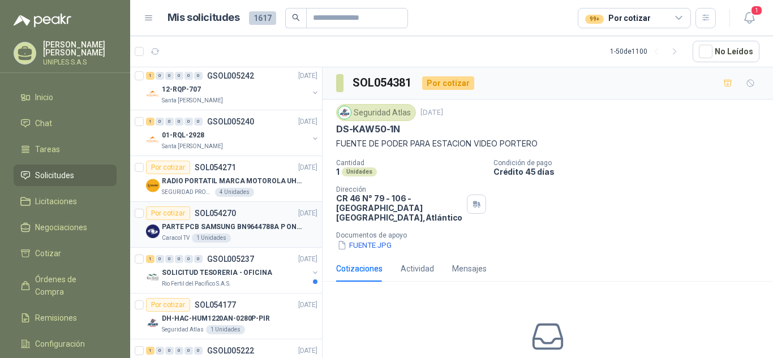
scroll to position [1107, 0]
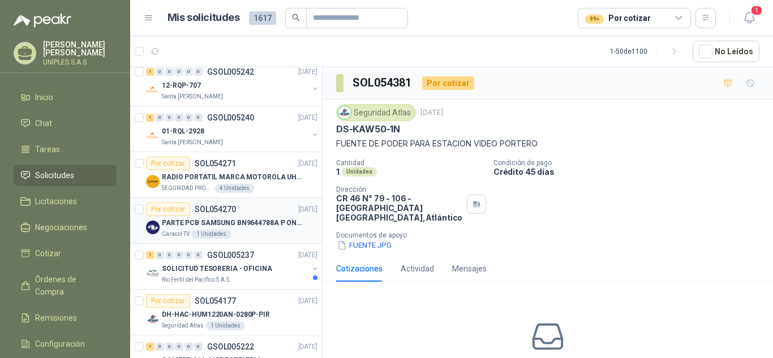
click at [209, 204] on div "Por cotizar SOL054270" at bounding box center [191, 210] width 90 height 14
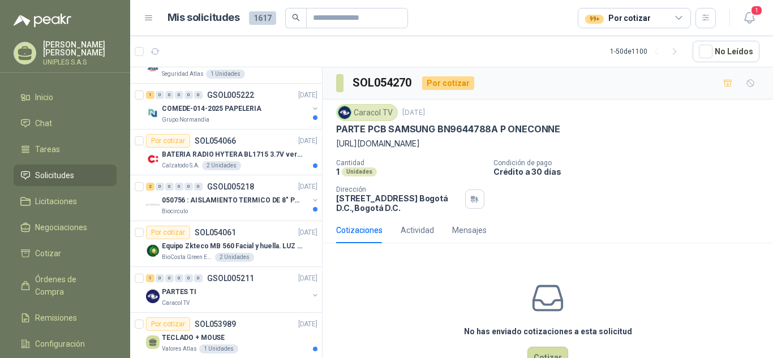
scroll to position [1363, 0]
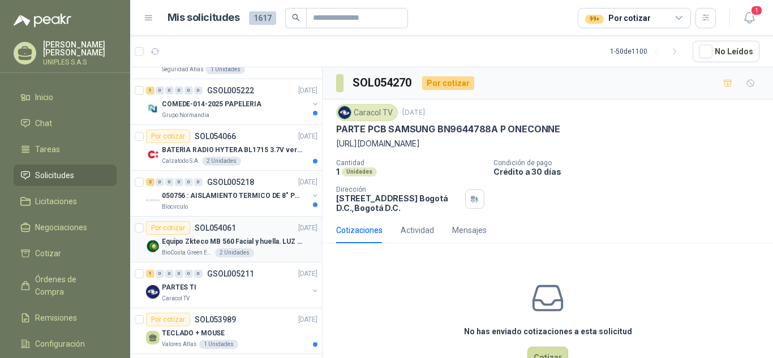
click at [221, 225] on p "SOL054061" at bounding box center [215, 228] width 41 height 8
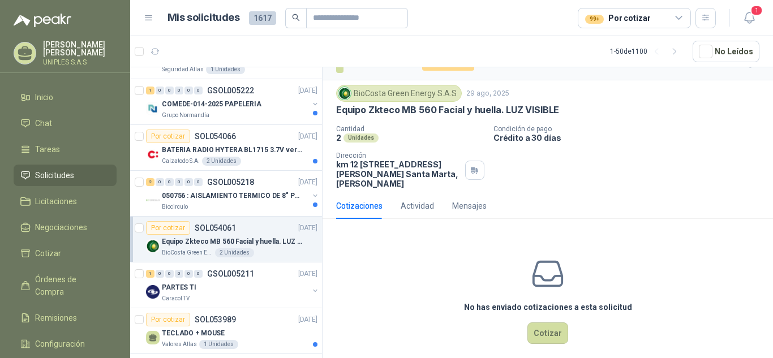
scroll to position [30, 0]
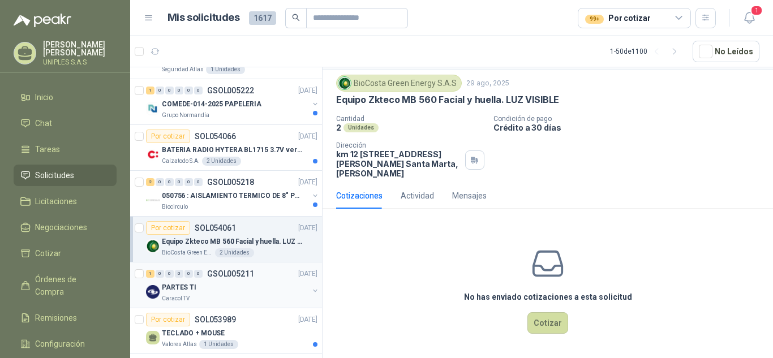
click at [238, 270] on p "GSOL005211" at bounding box center [230, 274] width 47 height 8
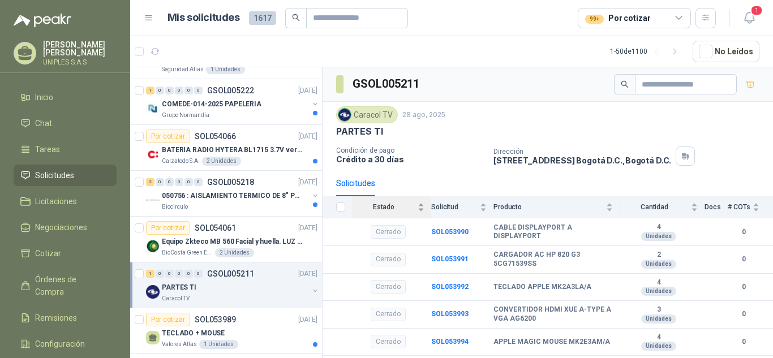
click at [422, 209] on div "Estado" at bounding box center [388, 206] width 72 height 11
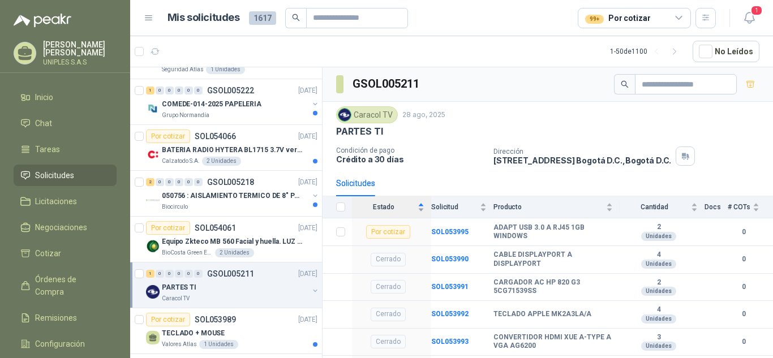
click at [420, 204] on div "Estado" at bounding box center [388, 206] width 72 height 11
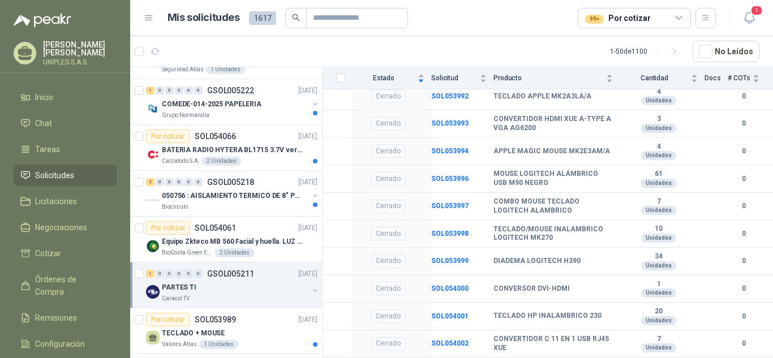
scroll to position [200, 0]
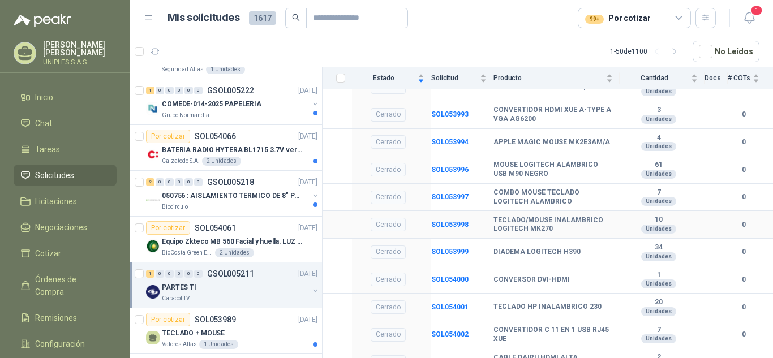
click at [757, 221] on td "0" at bounding box center [750, 225] width 45 height 28
click at [753, 233] on td "0" at bounding box center [750, 225] width 45 height 28
click at [450, 254] on b "SOL053999" at bounding box center [449, 252] width 37 height 8
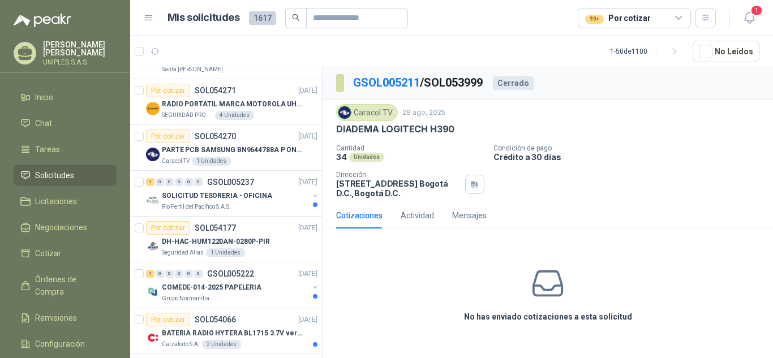
scroll to position [1171, 0]
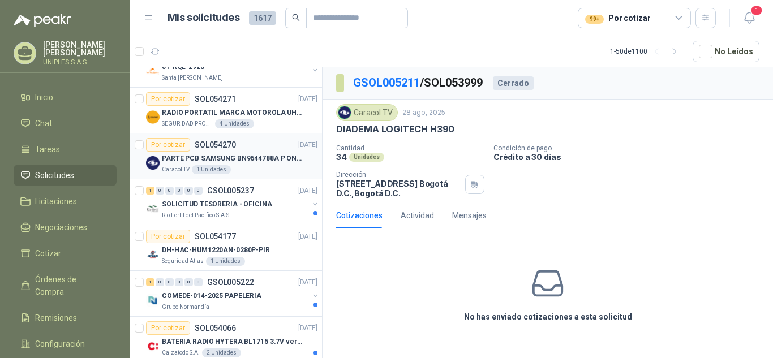
click at [217, 145] on p "SOL054270" at bounding box center [215, 145] width 41 height 8
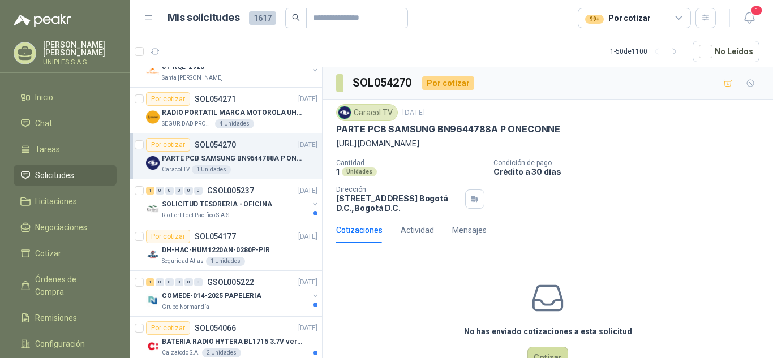
click at [209, 143] on p "SOL054270" at bounding box center [215, 145] width 41 height 8
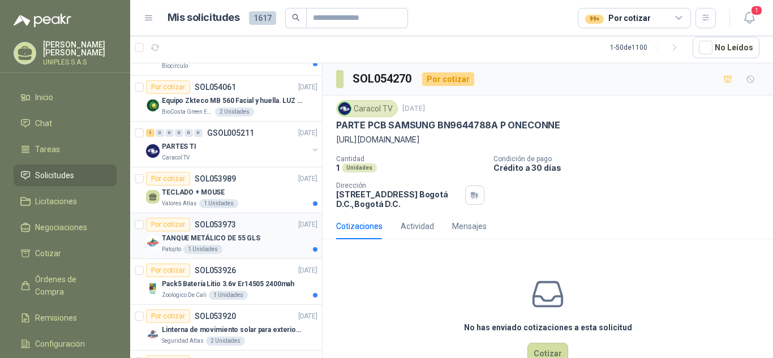
scroll to position [1505, 0]
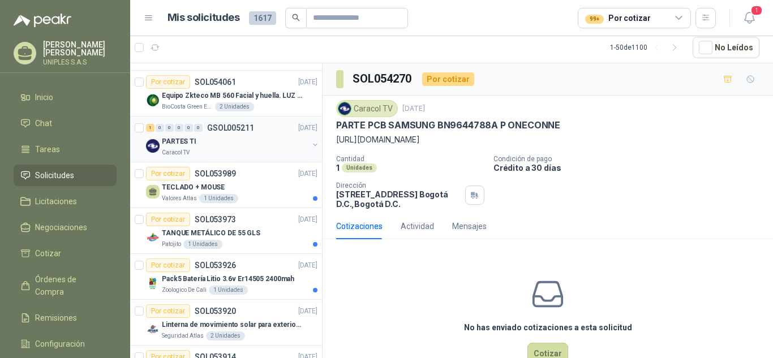
click at [226, 129] on p "GSOL005211" at bounding box center [230, 128] width 47 height 8
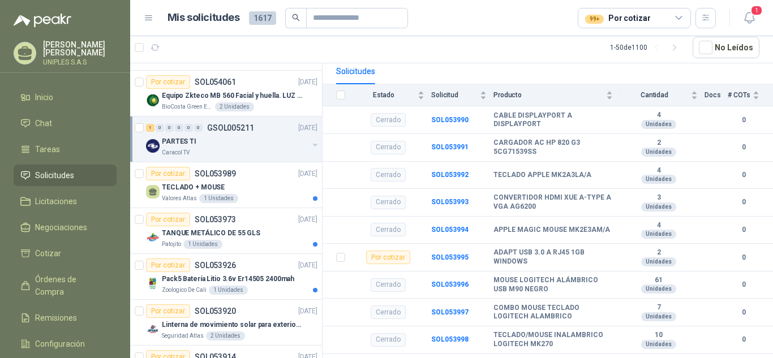
scroll to position [69, 0]
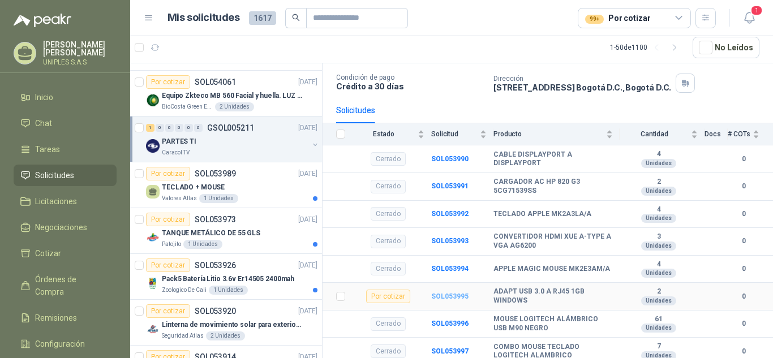
click at [457, 295] on b "SOL053995" at bounding box center [449, 297] width 37 height 8
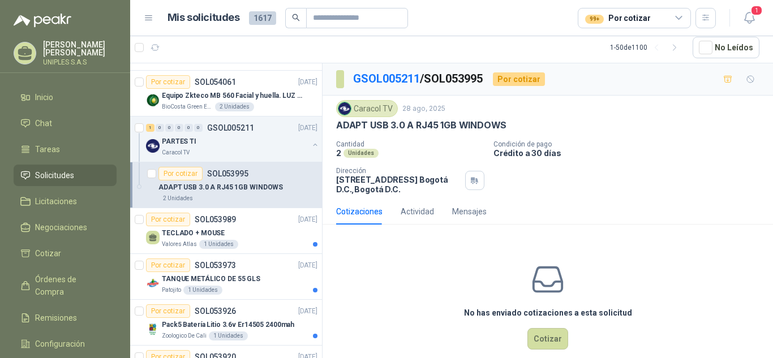
click at [723, 142] on p "Condición de pago" at bounding box center [630, 144] width 275 height 8
click at [680, 49] on icon "button" at bounding box center [675, 48] width 10 height 10
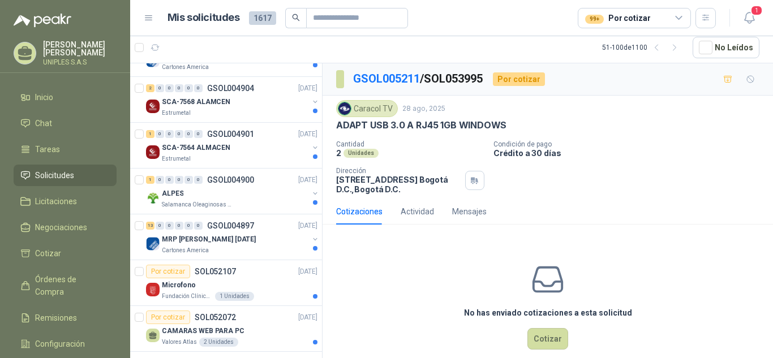
scroll to position [2022, 0]
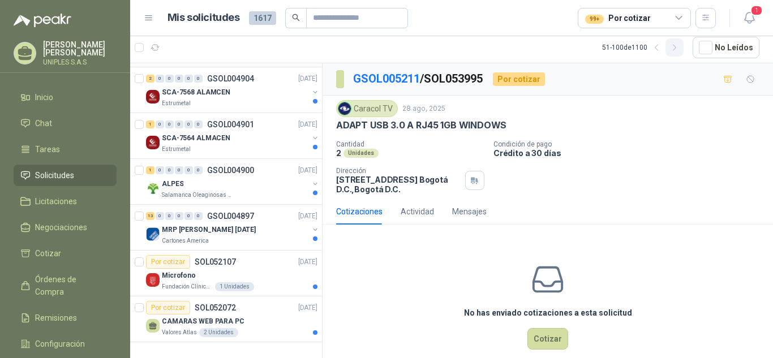
click at [676, 49] on icon "button" at bounding box center [674, 48] width 3 height 6
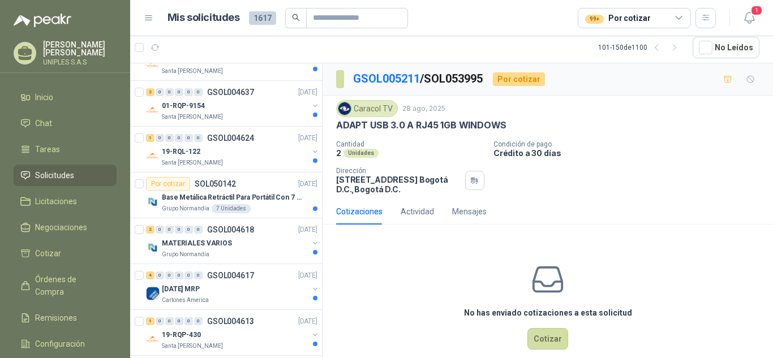
scroll to position [2013, 0]
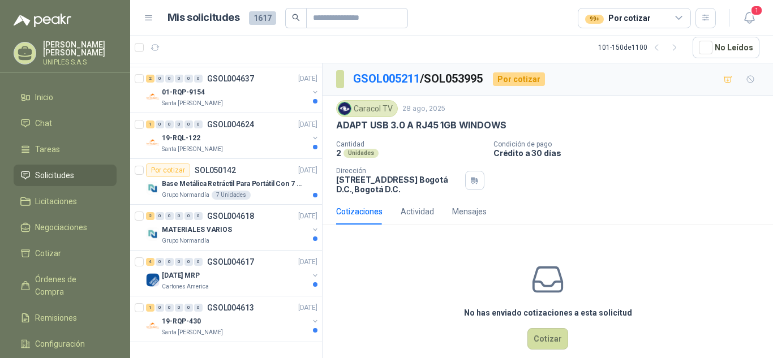
click at [668, 158] on p "Crédito a 30 días" at bounding box center [630, 153] width 275 height 10
click at [83, 338] on span "Configuración" at bounding box center [60, 344] width 50 height 12
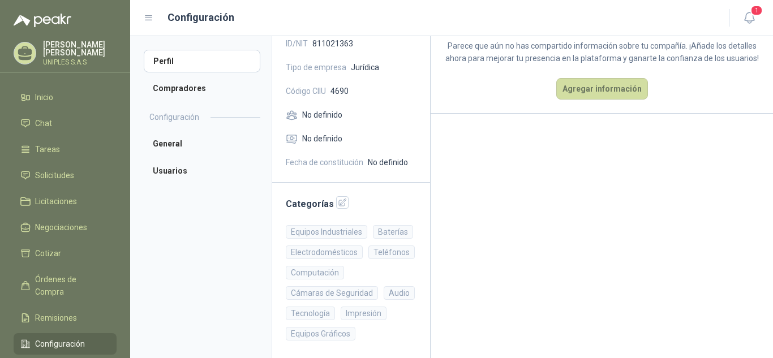
scroll to position [114, 0]
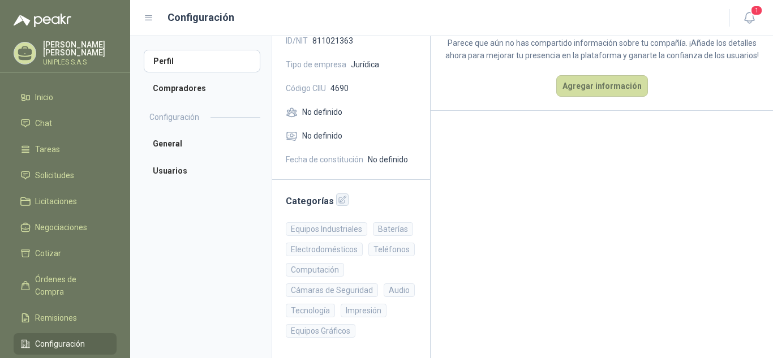
click at [341, 200] on icon "button" at bounding box center [343, 200] width 10 height 10
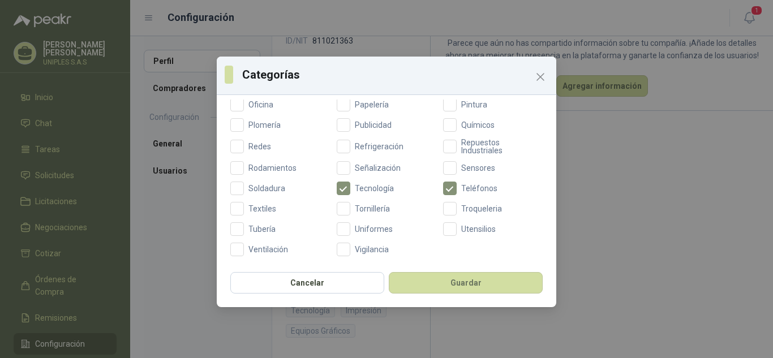
scroll to position [482, 0]
click at [458, 281] on button "Guardar" at bounding box center [466, 283] width 154 height 22
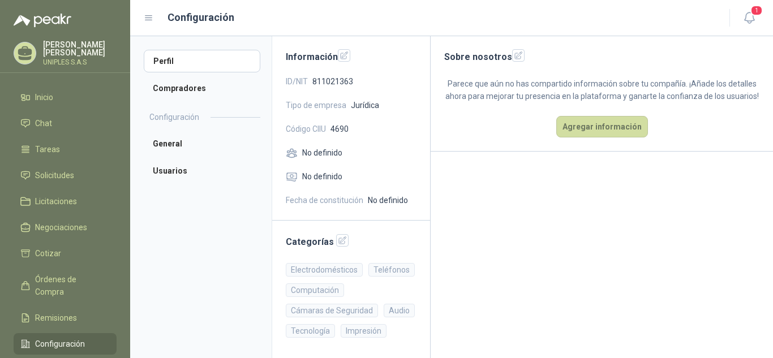
scroll to position [73, 0]
click at [579, 138] on button "Agregar información" at bounding box center [602, 127] width 92 height 22
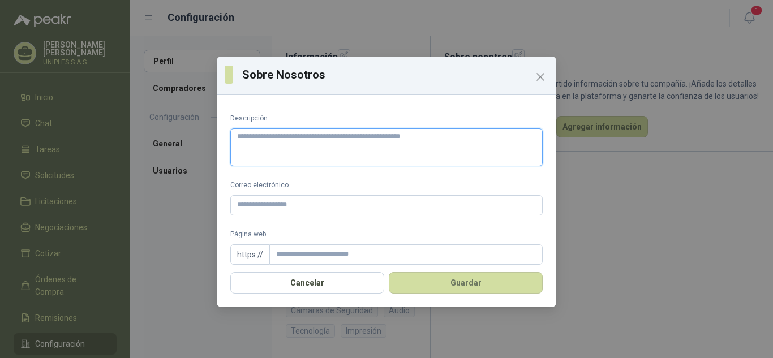
click at [281, 140] on textarea "Descripción" at bounding box center [386, 147] width 312 height 38
paste textarea "**********"
drag, startPoint x: 218, startPoint y: 141, endPoint x: 210, endPoint y: 141, distance: 8.5
click at [210, 141] on div "**********" at bounding box center [386, 179] width 773 height 358
click at [238, 137] on textarea "Descripción" at bounding box center [381, 147] width 303 height 38
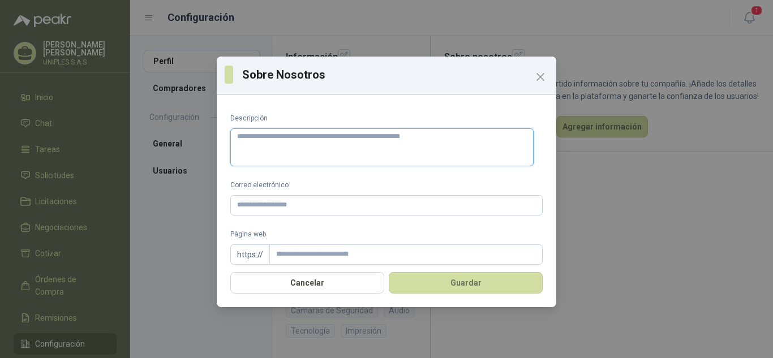
paste textarea "**********"
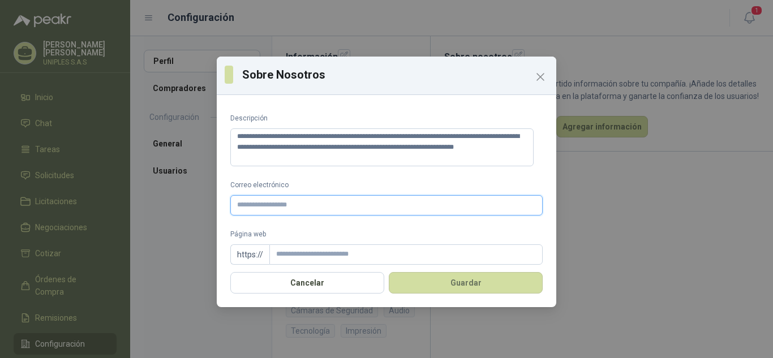
click at [322, 208] on input "Correo electrónico" at bounding box center [386, 205] width 312 height 20
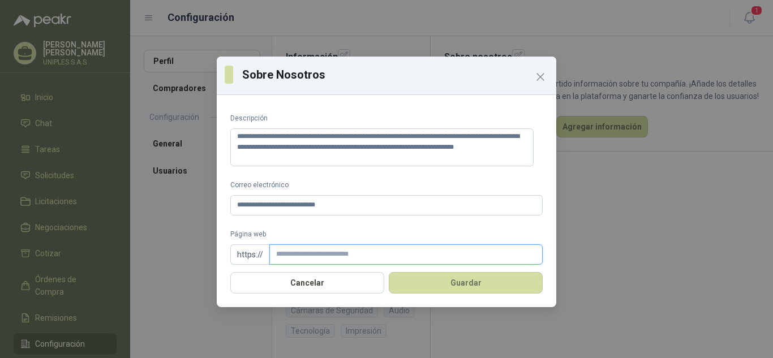
click at [327, 255] on input "Página web" at bounding box center [405, 254] width 273 height 20
paste input "**********"
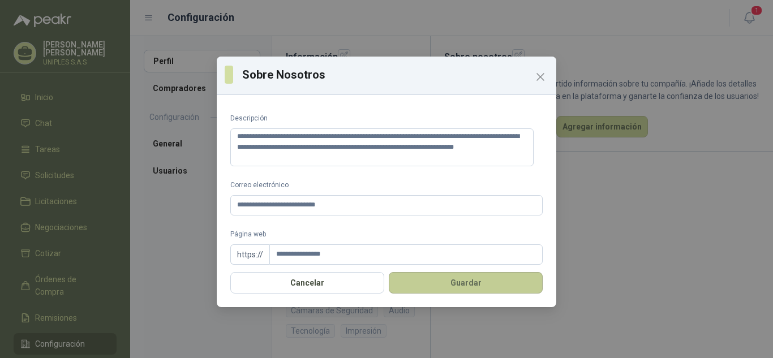
click at [462, 282] on button "Guardar" at bounding box center [466, 283] width 154 height 22
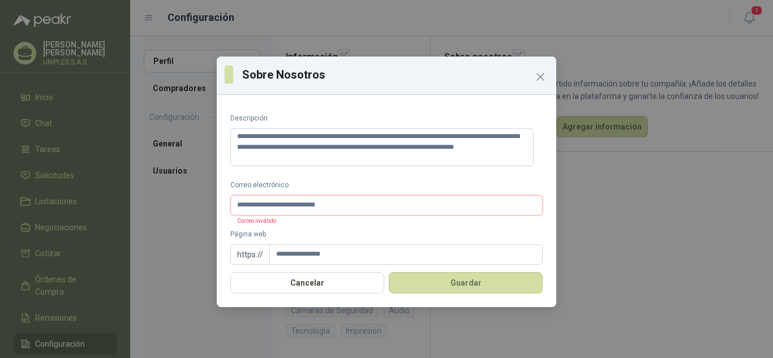
drag, startPoint x: 346, startPoint y: 209, endPoint x: 89, endPoint y: 211, distance: 256.9
click at [89, 209] on div "**********" at bounding box center [386, 179] width 773 height 358
drag, startPoint x: 305, startPoint y: 201, endPoint x: 123, endPoint y: 203, distance: 181.7
click at [123, 203] on div "**********" at bounding box center [386, 179] width 773 height 358
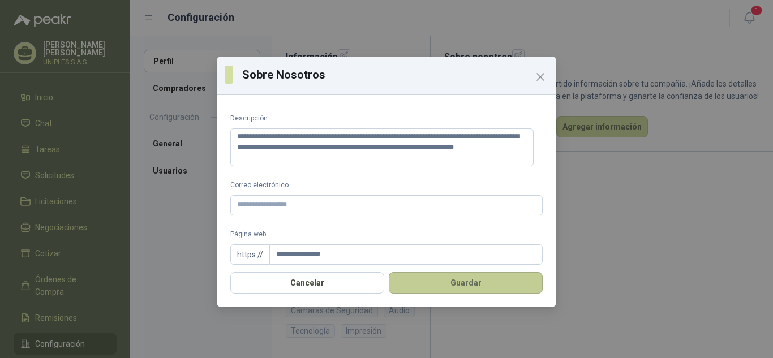
click at [463, 282] on button "Guardar" at bounding box center [466, 283] width 154 height 22
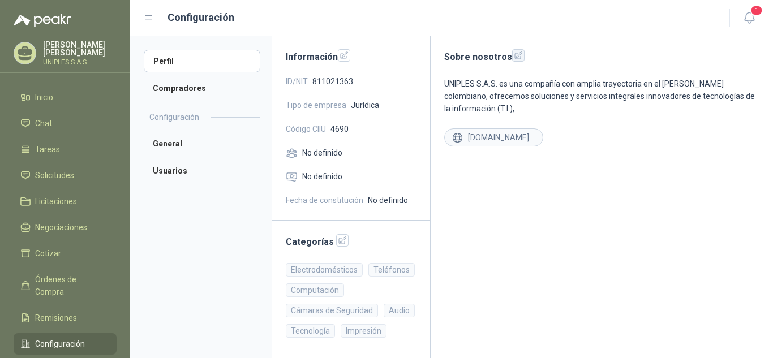
click at [516, 56] on icon "button" at bounding box center [519, 56] width 10 height 10
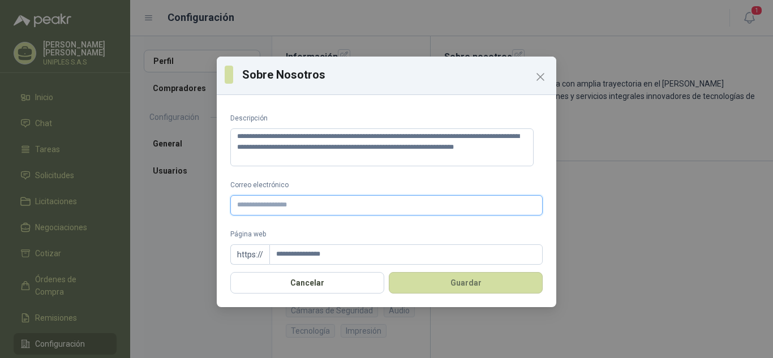
click at [326, 206] on input "Correo electrónico" at bounding box center [386, 205] width 312 height 20
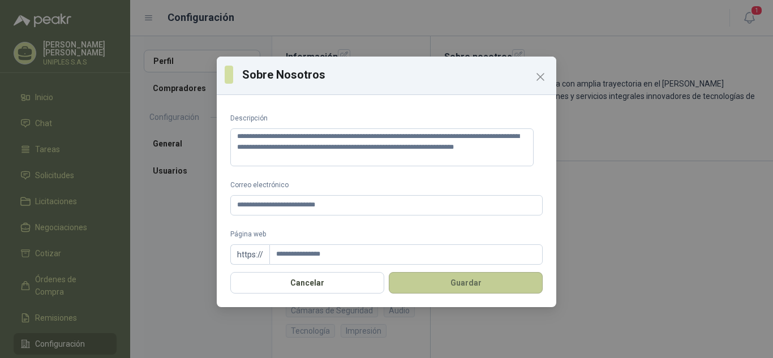
click at [458, 287] on button "Guardar" at bounding box center [466, 283] width 154 height 22
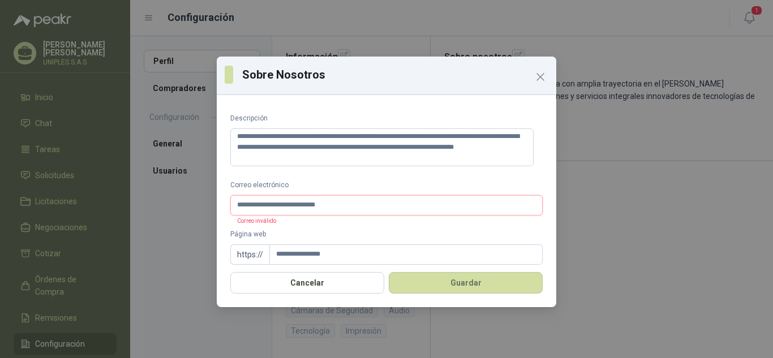
drag, startPoint x: 332, startPoint y: 203, endPoint x: 41, endPoint y: 215, distance: 290.5
click at [41, 215] on div "**********" at bounding box center [386, 179] width 773 height 358
click at [536, 75] on icon "Close" at bounding box center [541, 77] width 14 height 14
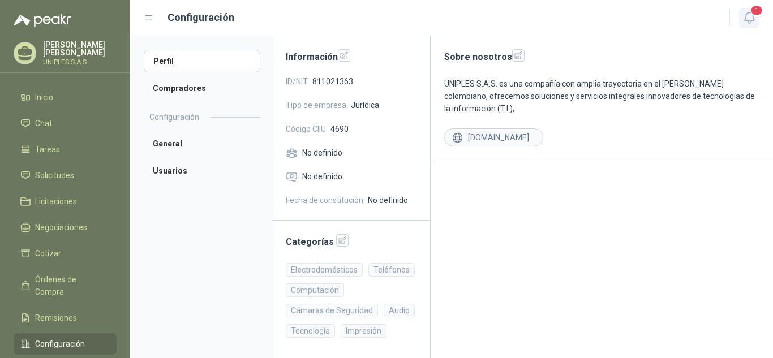
click at [753, 18] on icon "button" at bounding box center [749, 17] width 10 height 11
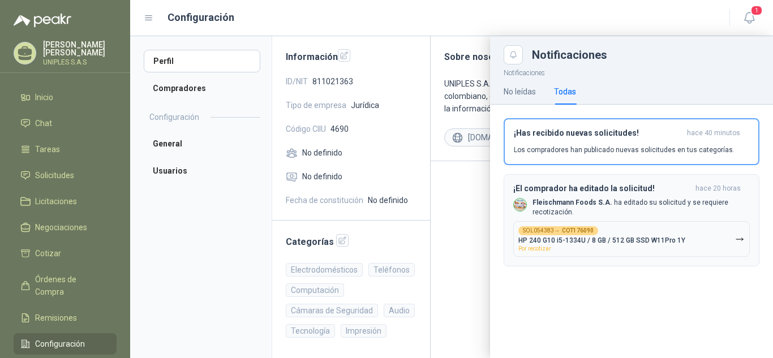
click at [560, 204] on b "Fleischmann Foods S.A." at bounding box center [573, 203] width 80 height 8
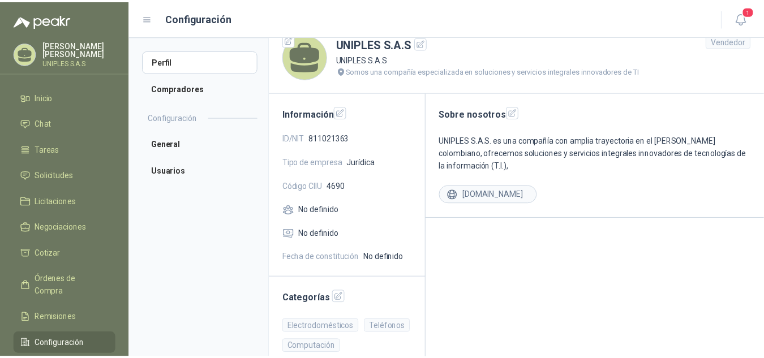
scroll to position [0, 0]
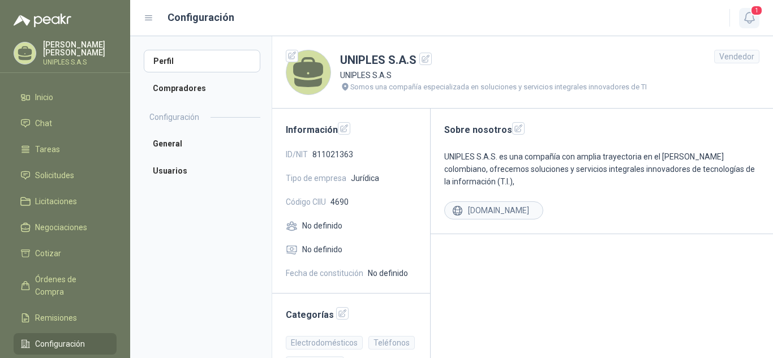
click at [752, 16] on icon "button" at bounding box center [749, 18] width 14 height 14
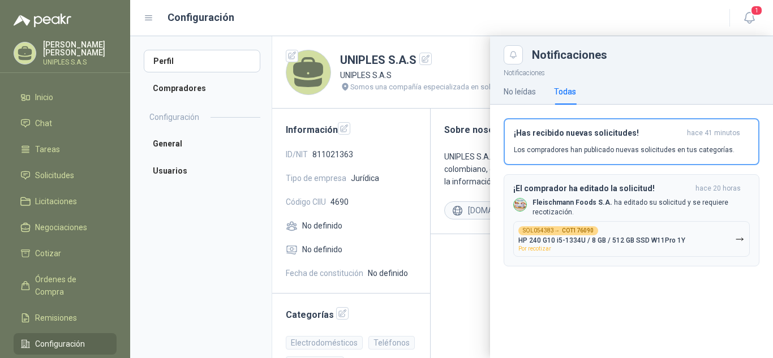
click at [518, 202] on img "button" at bounding box center [520, 205] width 12 height 12
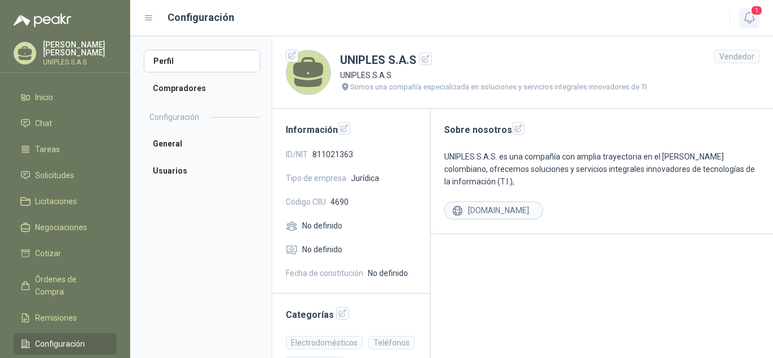
click at [756, 18] on icon "button" at bounding box center [749, 18] width 14 height 14
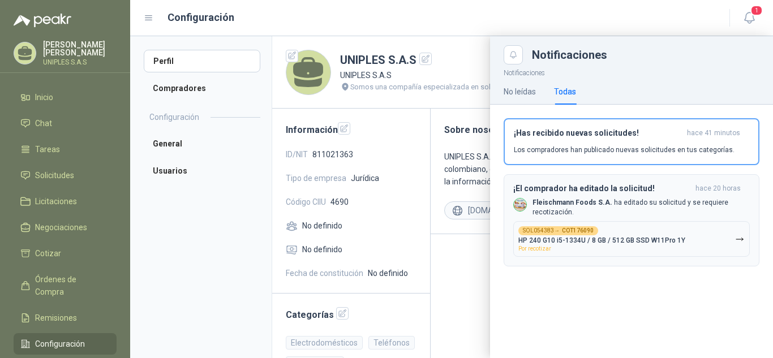
click at [581, 228] on b "COT176090" at bounding box center [578, 231] width 32 height 6
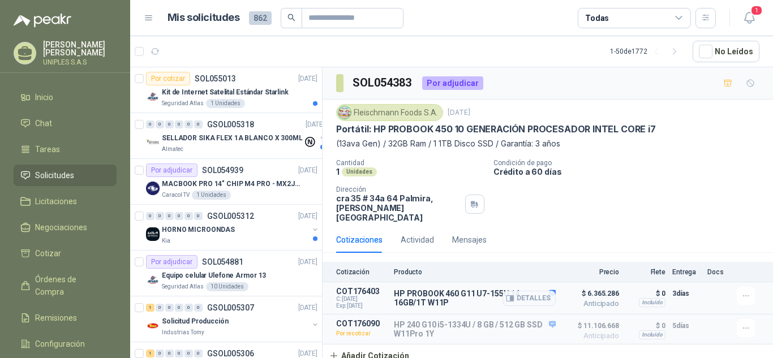
click at [599, 300] on span "Anticipado" at bounding box center [591, 303] width 57 height 7
click at [406, 115] on div "Fleischmann Foods S.A." at bounding box center [389, 112] width 107 height 17
click at [345, 111] on img at bounding box center [344, 112] width 12 height 12
click at [747, 291] on icon "button" at bounding box center [746, 296] width 10 height 10
click at [760, 243] on icon "button" at bounding box center [759, 241] width 8 height 8
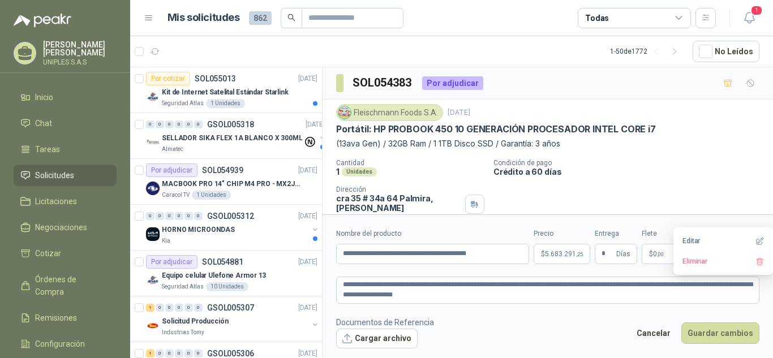
click at [683, 148] on p "(13ava Gen) / 32GB Ram / 1 1TB Disco SSD / Garantía: 3 años" at bounding box center [547, 144] width 423 height 12
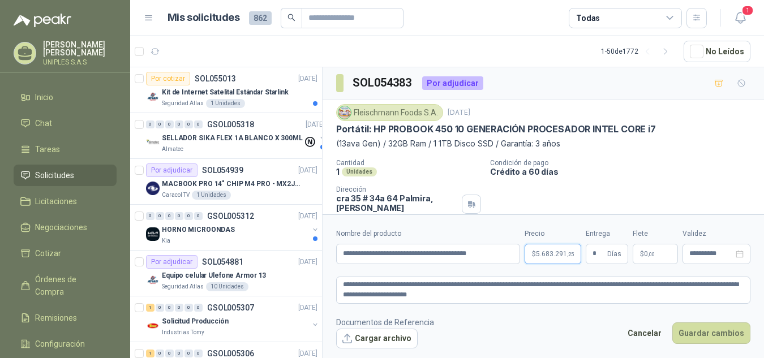
click at [578, 252] on body "Mauricio Garces UNIPLES S.A.S Inicio Chat Tareas Solicitudes Licitaciones Negoc…" at bounding box center [382, 179] width 764 height 358
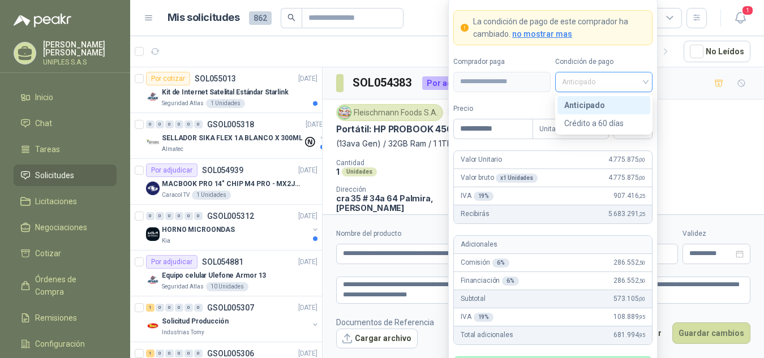
click at [645, 83] on span "Anticipado" at bounding box center [604, 82] width 84 height 17
click at [599, 123] on div "Crédito a 60 días" at bounding box center [603, 123] width 79 height 12
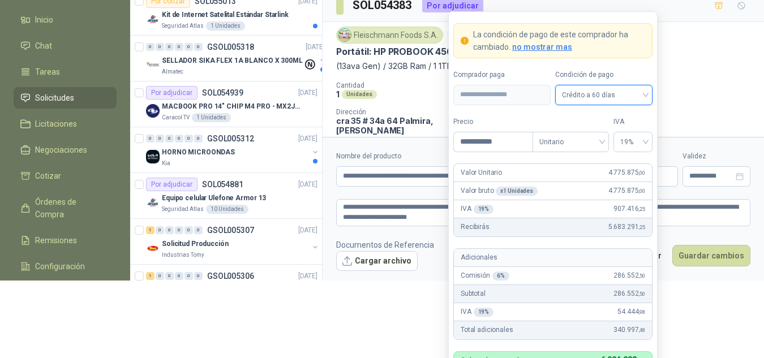
scroll to position [92, 0]
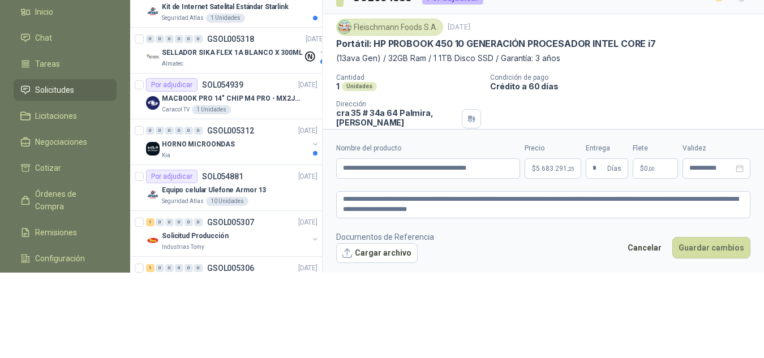
click at [428, 273] on html "Mauricio Garces UNIPLES S.A.S Inicio Chat Tareas Solicitudes Licitaciones Negoc…" at bounding box center [382, 94] width 764 height 358
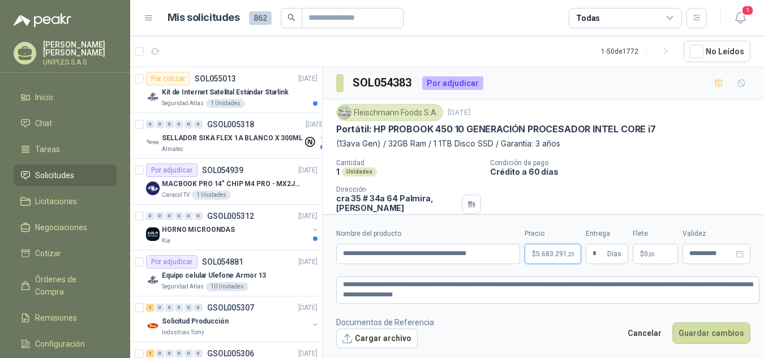
click at [559, 252] on body "Mauricio Garces UNIPLES S.A.S Inicio Chat Tareas Solicitudes Licitaciones Negoc…" at bounding box center [382, 179] width 764 height 358
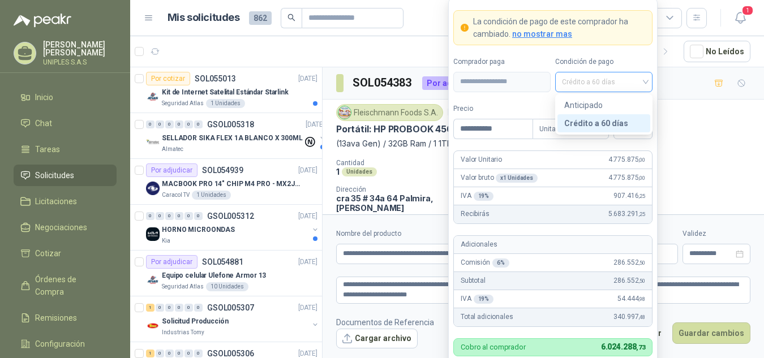
click at [646, 83] on div "Crédito a 60 días" at bounding box center [603, 82] width 97 height 20
click at [592, 106] on div "Anticipado" at bounding box center [603, 105] width 79 height 12
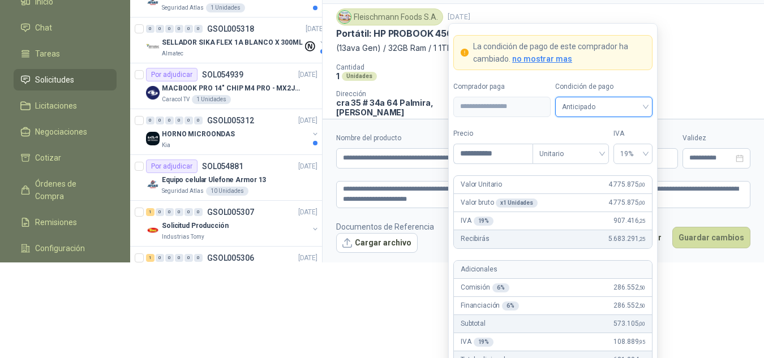
scroll to position [141, 0]
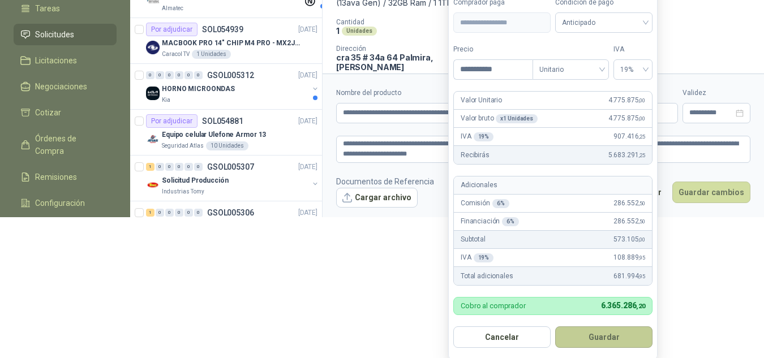
click at [611, 336] on button "Guardar" at bounding box center [603, 338] width 97 height 22
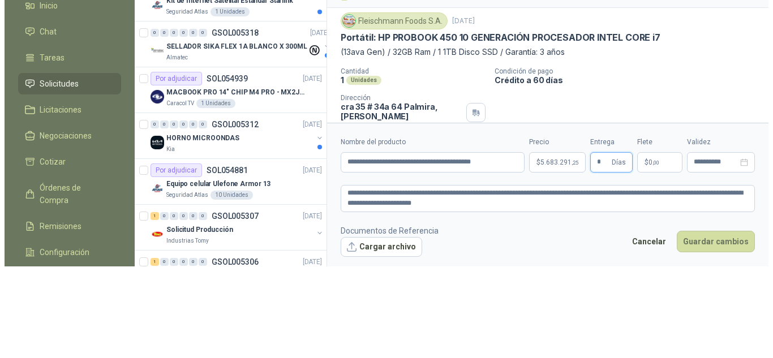
scroll to position [0, 0]
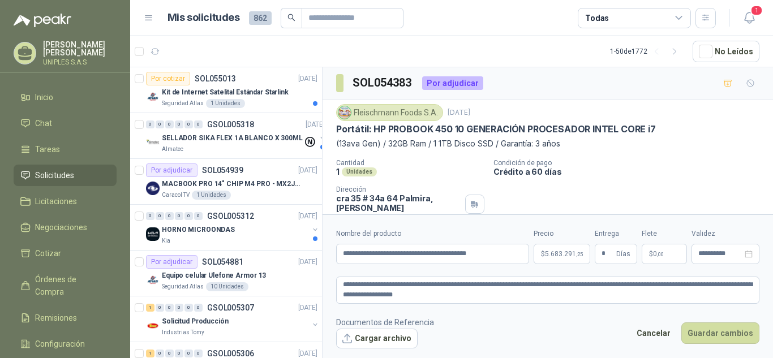
click at [44, 171] on span "Solicitudes" at bounding box center [54, 175] width 39 height 12
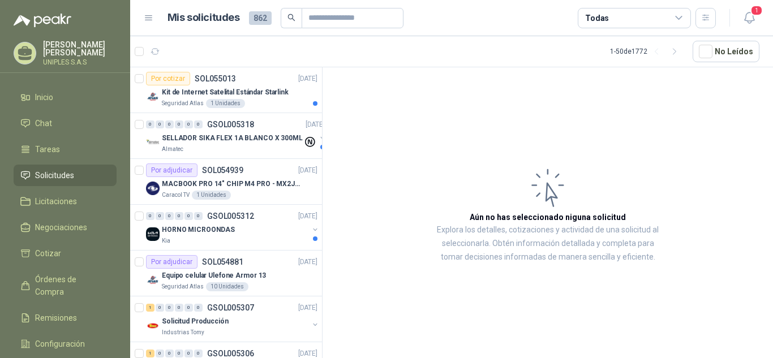
click at [682, 18] on icon at bounding box center [679, 18] width 10 height 10
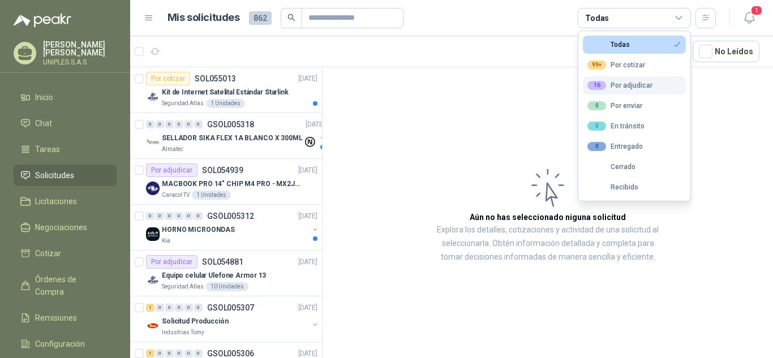
click at [633, 89] on div "16 Por adjudicar" at bounding box center [619, 85] width 65 height 9
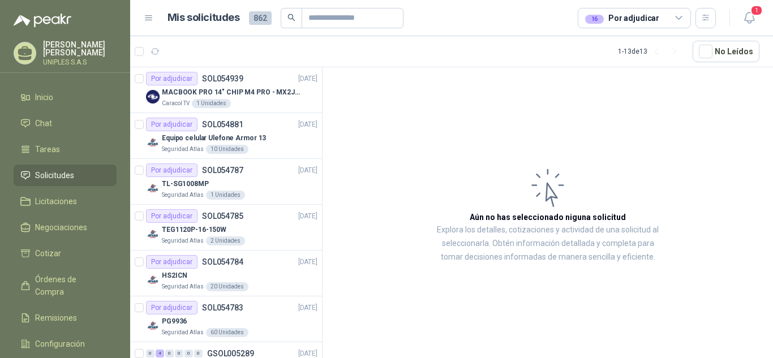
click at [679, 18] on icon at bounding box center [679, 18] width 10 height 10
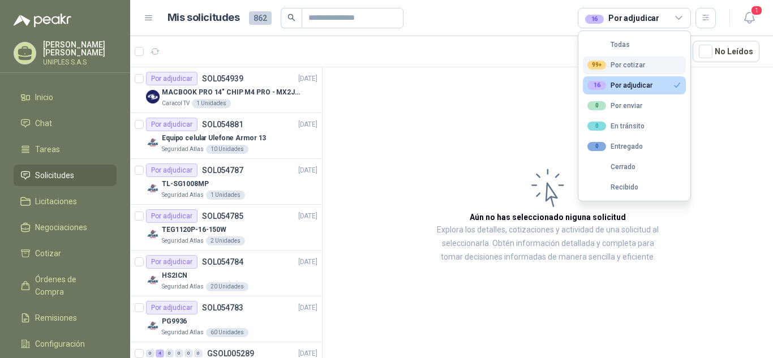
click at [624, 66] on div "99+ Por cotizar" at bounding box center [616, 65] width 58 height 9
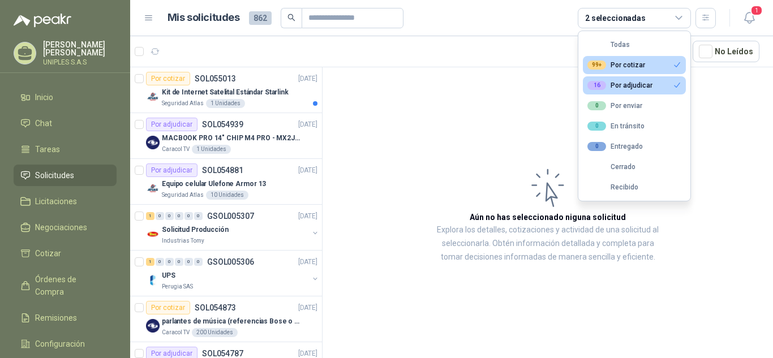
click at [656, 83] on button "16 Por adjudicar" at bounding box center [634, 85] width 103 height 18
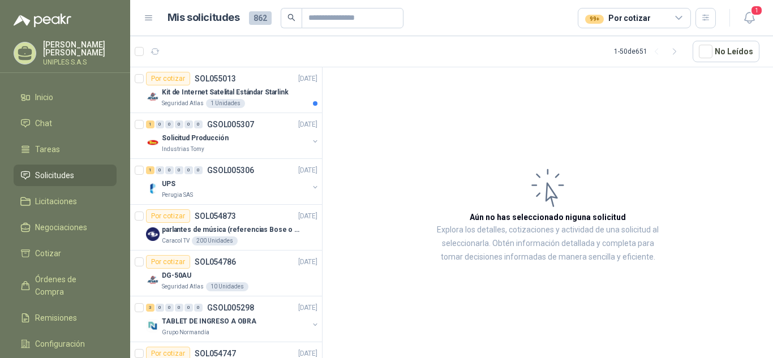
click at [391, 132] on article "Aún no has seleccionado niguna solicitud Explora los detalles, cotizaciones y a…" at bounding box center [548, 214] width 450 height 295
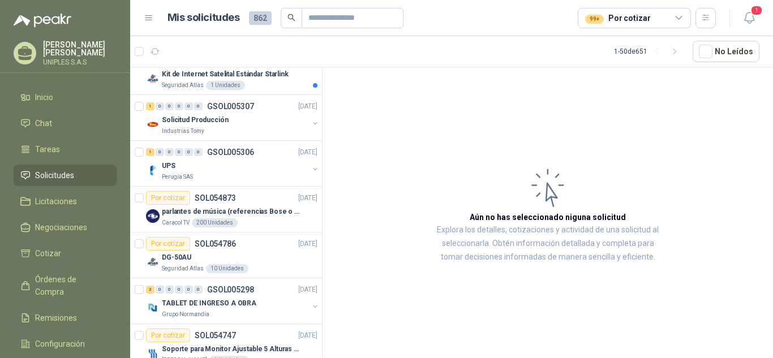
scroll to position [50, 0]
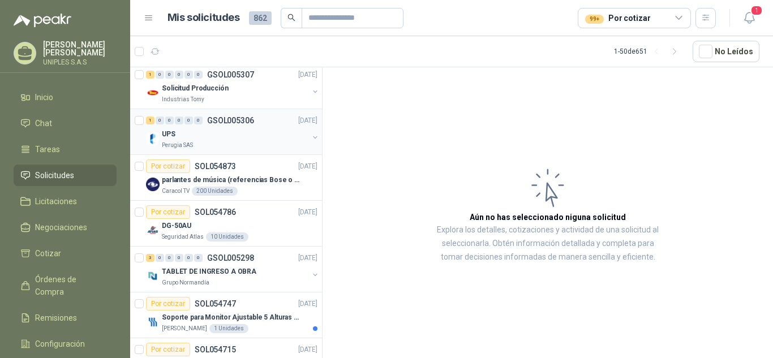
click at [235, 123] on p "GSOL005306" at bounding box center [230, 121] width 47 height 8
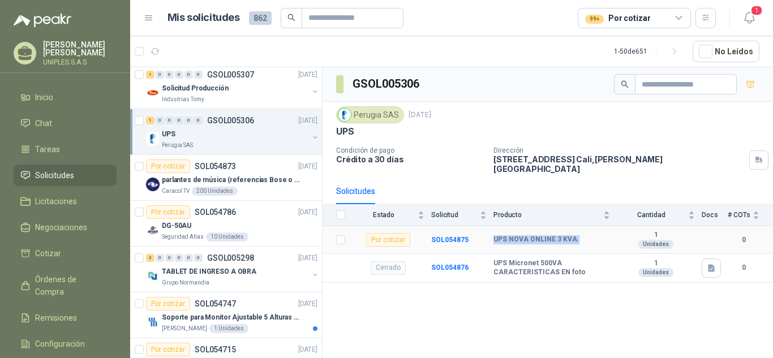
drag, startPoint x: 488, startPoint y: 232, endPoint x: 572, endPoint y: 231, distance: 83.2
click at [572, 231] on tr "Por cotizar SOL054875 UPS NOVA ONLINE 3 KVA. 1 Unidades 0" at bounding box center [548, 240] width 450 height 28
copy tr "UPS NOVA ONLINE 3 KVA"
click at [445, 236] on b "SOL054875" at bounding box center [449, 240] width 37 height 8
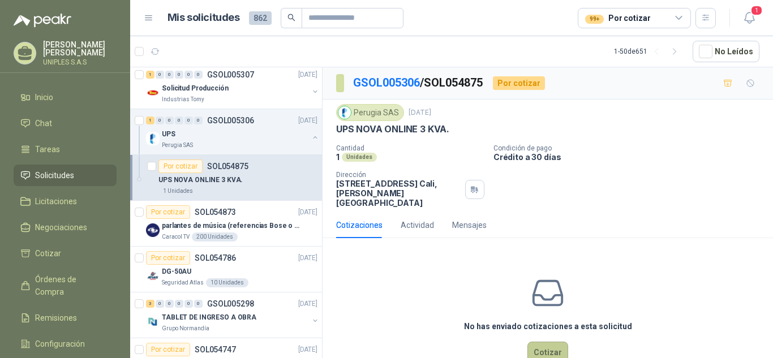
click at [539, 343] on button "Cotizar" at bounding box center [547, 353] width 41 height 22
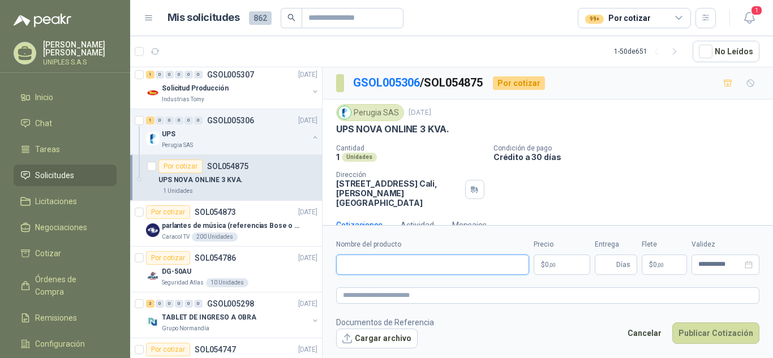
click at [389, 268] on input "Nombre del producto" at bounding box center [432, 265] width 193 height 20
paste input "**********"
click at [546, 267] on body "Mauricio Garces UNIPLES S.A.S Inicio Chat Tareas Solicitudes Licitaciones Negoc…" at bounding box center [386, 179] width 773 height 358
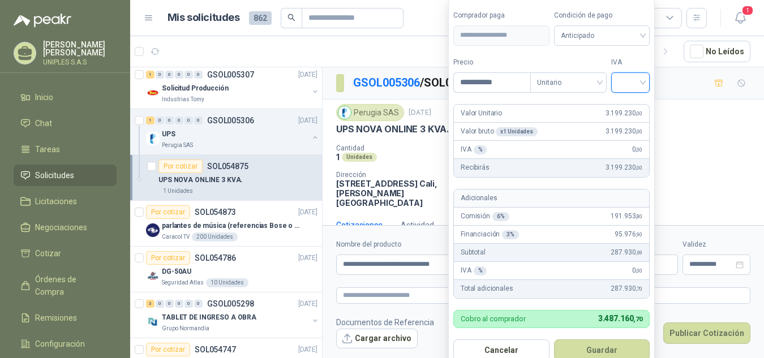
click at [643, 83] on input "search" at bounding box center [630, 81] width 25 height 17
click at [638, 105] on div "19%" at bounding box center [632, 106] width 21 height 12
click at [518, 81] on input "**********" at bounding box center [493, 82] width 79 height 19
click at [394, 83] on link "GSOL005306" at bounding box center [386, 83] width 67 height 14
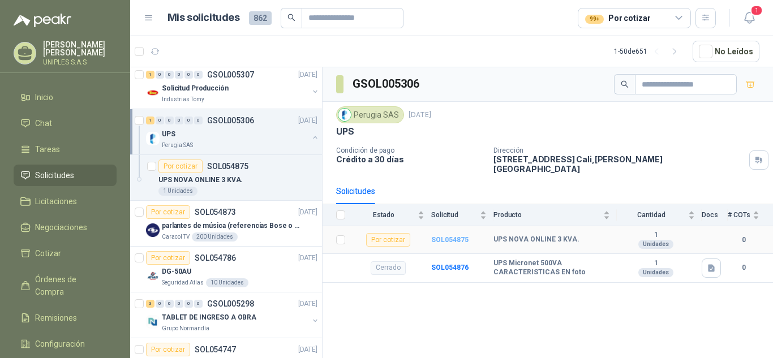
click at [449, 236] on b "SOL054875" at bounding box center [449, 240] width 37 height 8
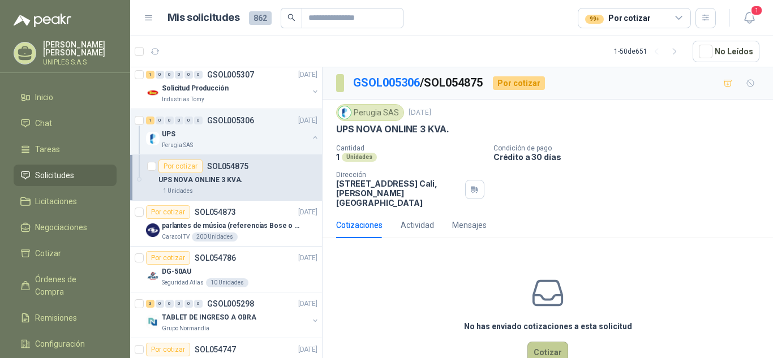
click at [539, 342] on button "Cotizar" at bounding box center [547, 353] width 41 height 22
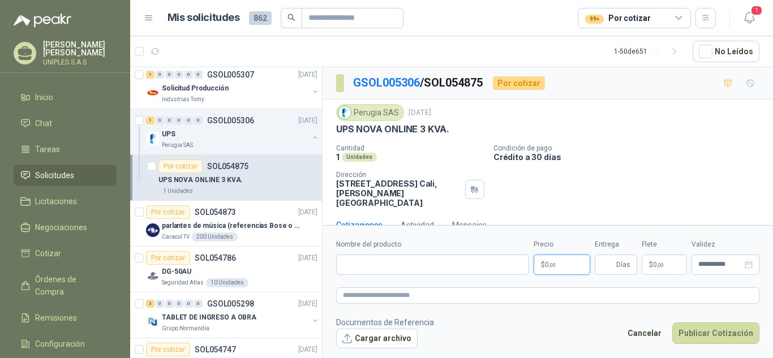
click at [569, 261] on body "Mauricio Garces UNIPLES S.A.S Inicio Chat Tareas Solicitudes Licitaciones Negoc…" at bounding box center [386, 179] width 773 height 358
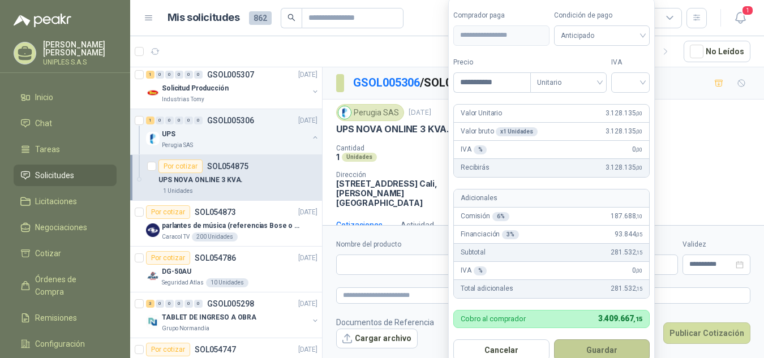
click at [604, 346] on button "Guardar" at bounding box center [602, 351] width 96 height 22
click at [650, 80] on div at bounding box center [630, 82] width 38 height 20
click at [631, 103] on div "19%" at bounding box center [632, 106] width 21 height 12
click at [604, 349] on button "Guardar" at bounding box center [603, 351] width 97 height 22
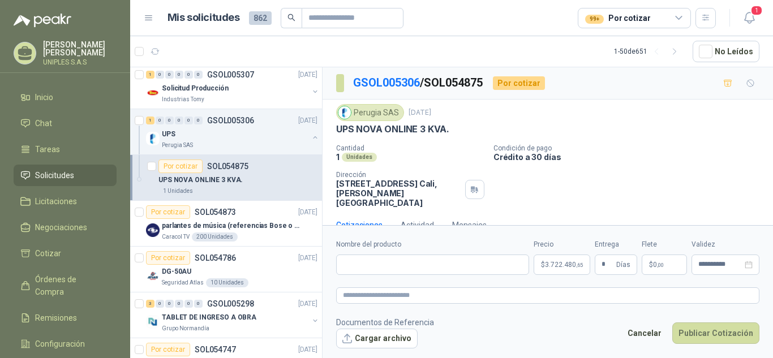
click at [678, 264] on p "$ 0 ,00" at bounding box center [664, 265] width 45 height 20
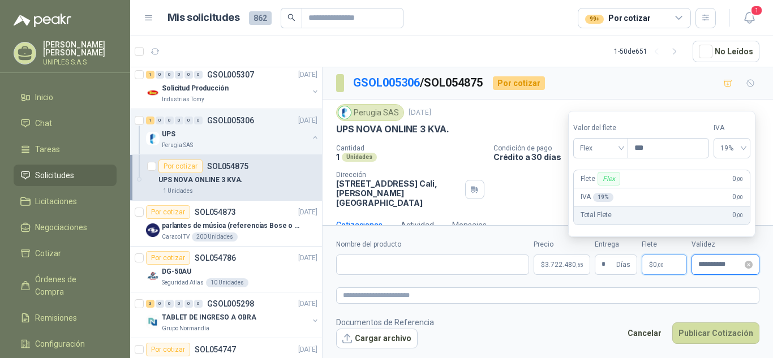
click at [709, 261] on input "**********" at bounding box center [720, 264] width 44 height 7
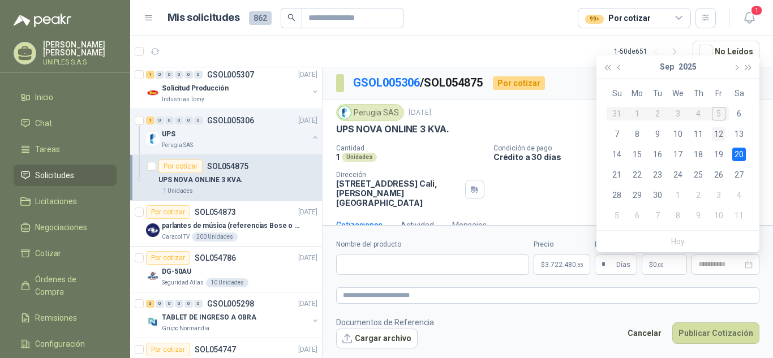
click at [718, 133] on div "12" at bounding box center [719, 134] width 14 height 14
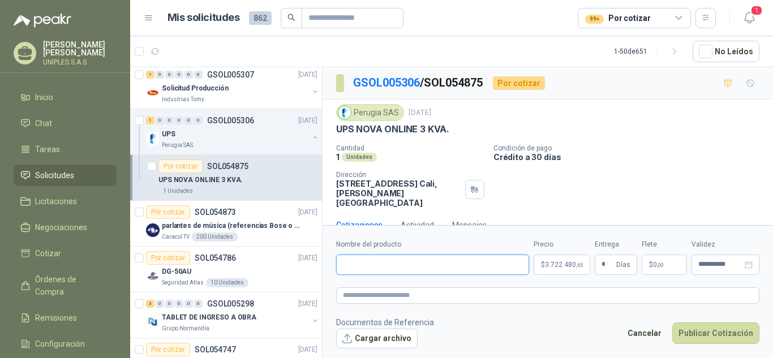
drag, startPoint x: 364, startPoint y: 263, endPoint x: 371, endPoint y: 270, distance: 10.0
click at [364, 263] on input "Nombre del producto" at bounding box center [432, 265] width 193 height 20
paste input "**********"
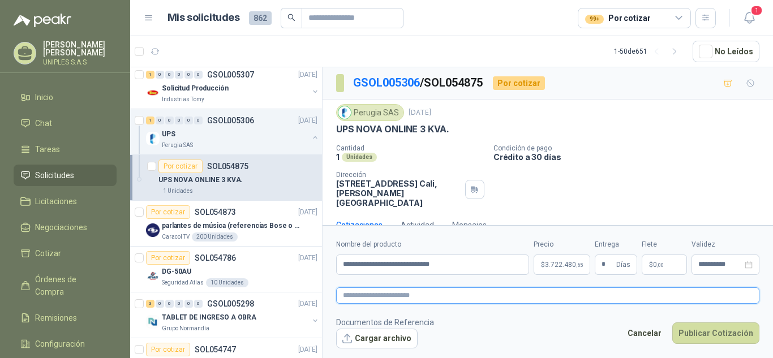
click at [376, 297] on textarea at bounding box center [547, 295] width 423 height 16
paste textarea "**********"
click at [387, 290] on textarea at bounding box center [547, 295] width 423 height 16
paste textarea "**********"
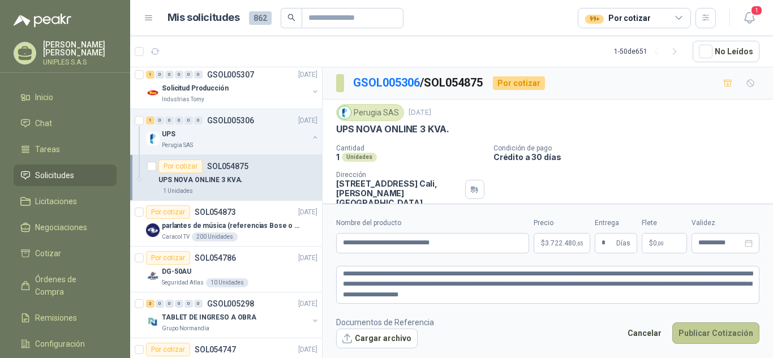
click at [705, 333] on button "Publicar Cotización" at bounding box center [715, 334] width 87 height 22
drag, startPoint x: 359, startPoint y: 272, endPoint x: 480, endPoint y: 295, distance: 123.3
click at [359, 273] on textarea "**********" at bounding box center [547, 285] width 423 height 38
drag, startPoint x: 704, startPoint y: 273, endPoint x: 628, endPoint y: 281, distance: 76.3
click at [628, 281] on textarea "**********" at bounding box center [547, 285] width 423 height 38
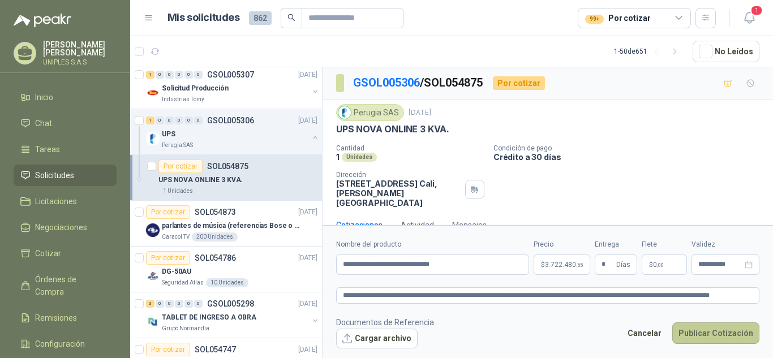
click at [697, 329] on button "Publicar Cotización" at bounding box center [715, 334] width 87 height 22
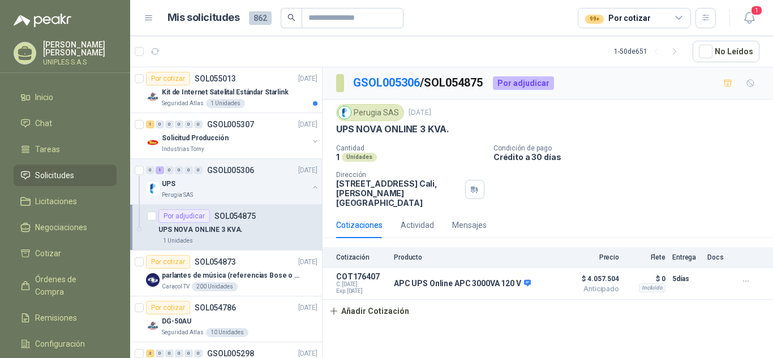
click at [60, 171] on span "Solicitudes" at bounding box center [54, 175] width 39 height 12
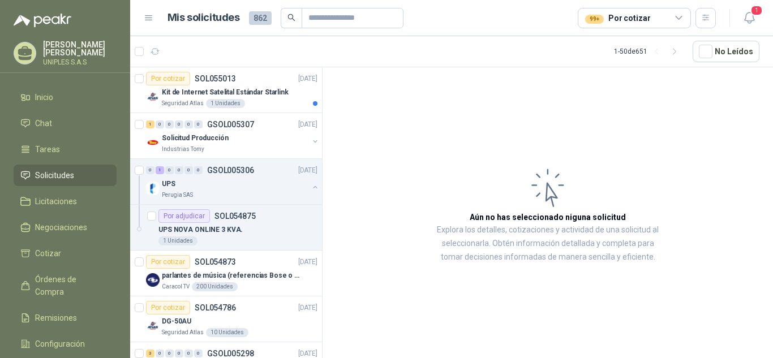
click at [681, 16] on icon at bounding box center [679, 18] width 10 height 10
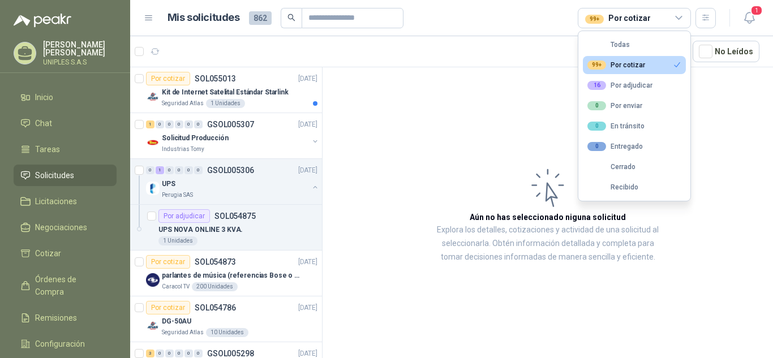
click at [629, 66] on div "99+ Por cotizar" at bounding box center [616, 65] width 58 height 9
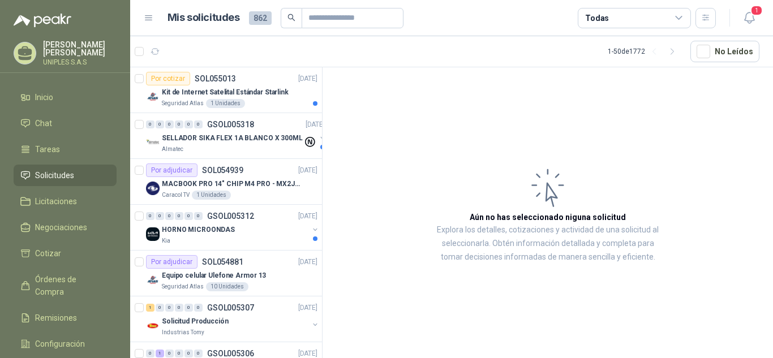
click at [677, 15] on icon at bounding box center [679, 18] width 10 height 10
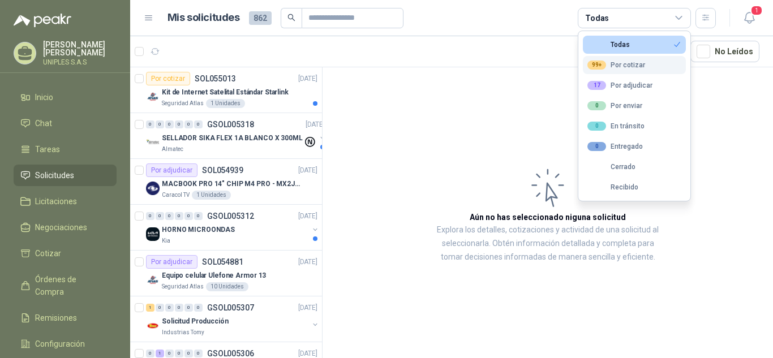
click at [631, 61] on div "99+ Por cotizar" at bounding box center [616, 65] width 58 height 9
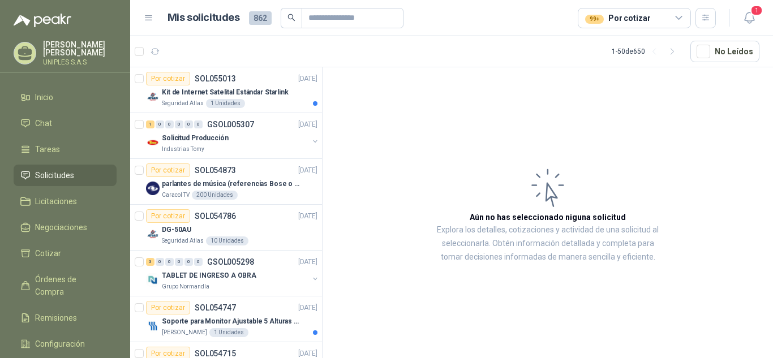
click at [390, 129] on article "Aún no has seleccionado niguna solicitud Explora los detalles, cotizaciones y a…" at bounding box center [548, 214] width 450 height 295
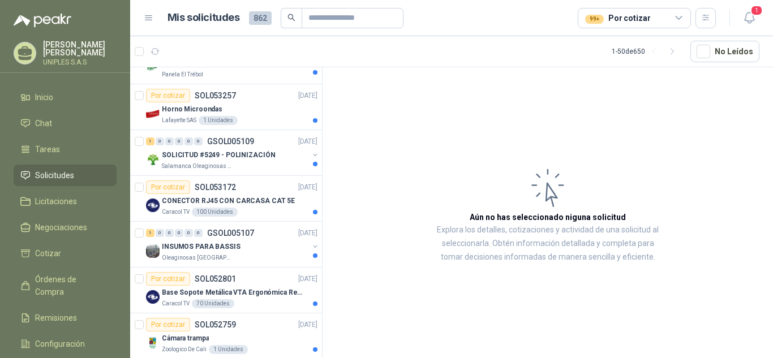
scroll to position [1455, 0]
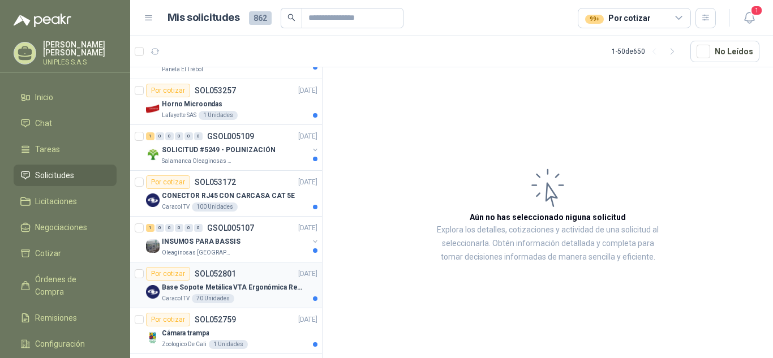
click at [214, 270] on p "SOL052801" at bounding box center [215, 274] width 41 height 8
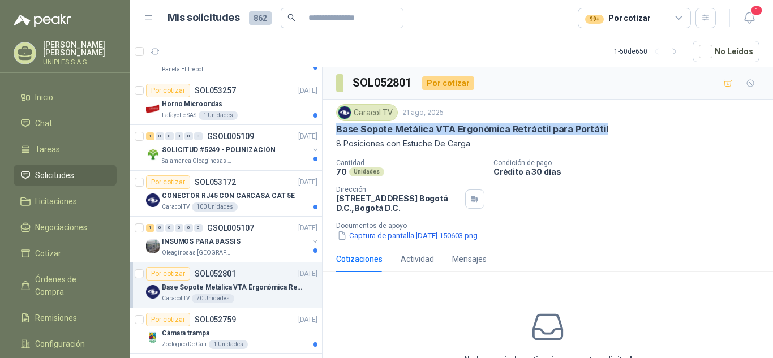
drag, startPoint x: 604, startPoint y: 130, endPoint x: 329, endPoint y: 127, distance: 274.5
click at [329, 127] on div "Caracol TV [DATE] Base Sopote Metálica VTA Ergonómica Retráctil para Portátil 8…" at bounding box center [548, 173] width 450 height 147
copy p "Base Sopote Metálica VTA Ergonómica Retráctil para Portátil"
click at [380, 237] on button "Captura de pantalla [DATE] 150603.png" at bounding box center [407, 236] width 143 height 12
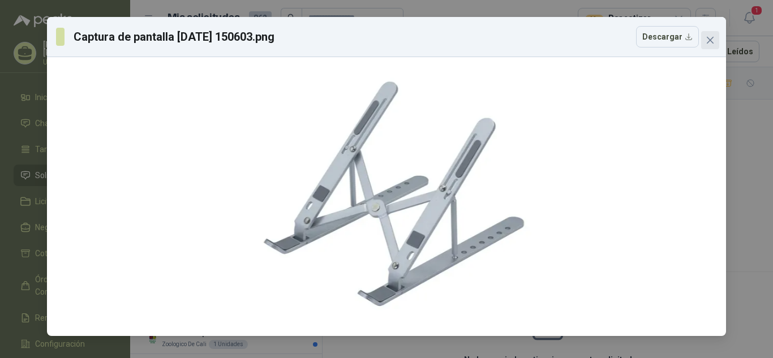
click at [715, 40] on span "Close" at bounding box center [710, 40] width 18 height 9
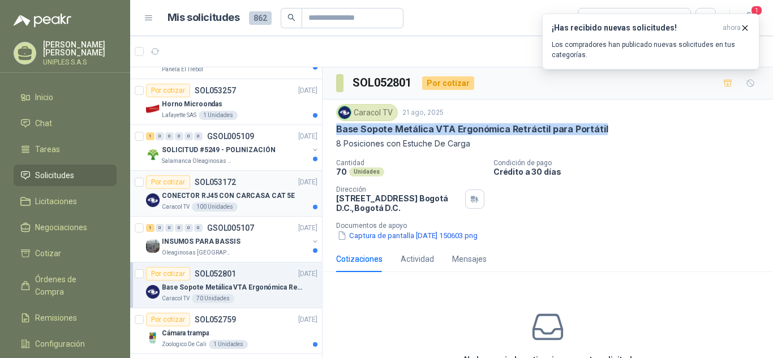
click at [216, 179] on p "SOL053172" at bounding box center [215, 182] width 41 height 8
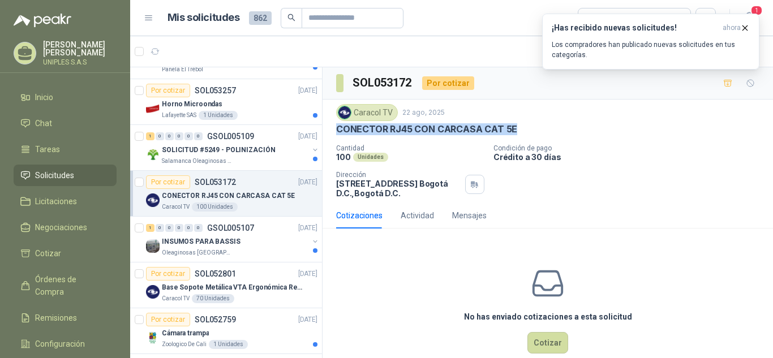
drag, startPoint x: 508, startPoint y: 127, endPoint x: 397, endPoint y: 193, distance: 128.9
click at [327, 138] on div "Caracol TV [DATE] CONECTOR RJ45 CON CARCASA CAT 5E Cantidad 100 Unidades Condic…" at bounding box center [548, 151] width 450 height 103
copy p "CONECTOR RJ45 CON CARCASA CAT 5E"
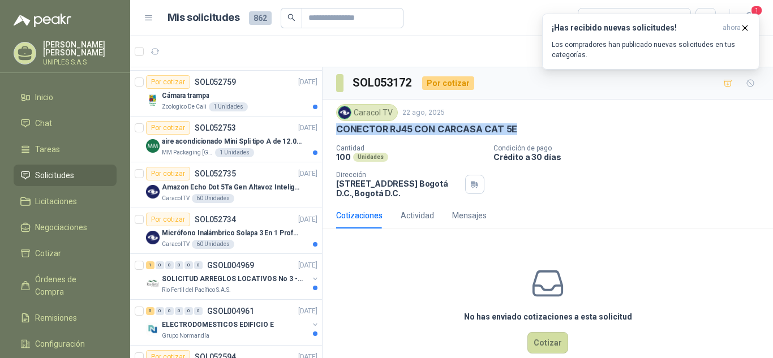
scroll to position [1715, 0]
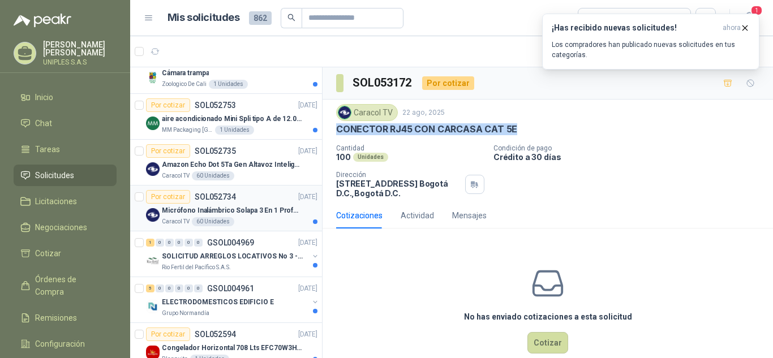
click at [219, 194] on p "SOL052734" at bounding box center [215, 197] width 41 height 8
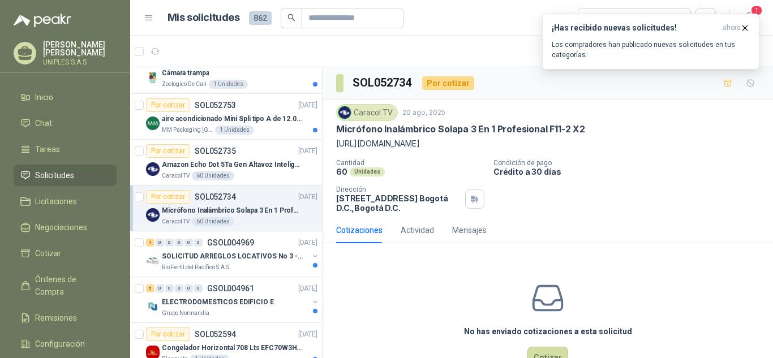
drag, startPoint x: 416, startPoint y: 145, endPoint x: 333, endPoint y: 141, distance: 83.9
click at [333, 141] on div "Caracol TV [DATE] Micrófono Inalámbrico Solapa 3 En 1 Profesional F11-2 X2 [URL…" at bounding box center [548, 159] width 450 height 118
click at [376, 145] on p "[URL][DOMAIN_NAME]" at bounding box center [547, 144] width 423 height 12
drag, startPoint x: 432, startPoint y: 144, endPoint x: 332, endPoint y: 141, distance: 100.2
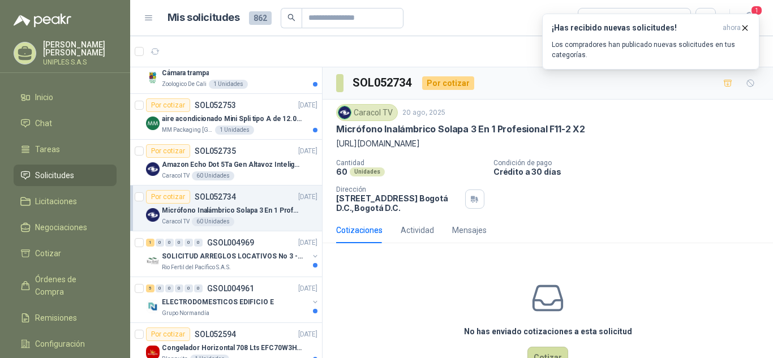
click at [332, 141] on div "Caracol TV [DATE] Micrófono Inalámbrico Solapa 3 En 1 Profesional F11-2 X2 [URL…" at bounding box center [548, 159] width 450 height 118
copy p "[URL][DOMAIN_NAME]"
click at [761, 10] on span "1" at bounding box center [756, 10] width 12 height 11
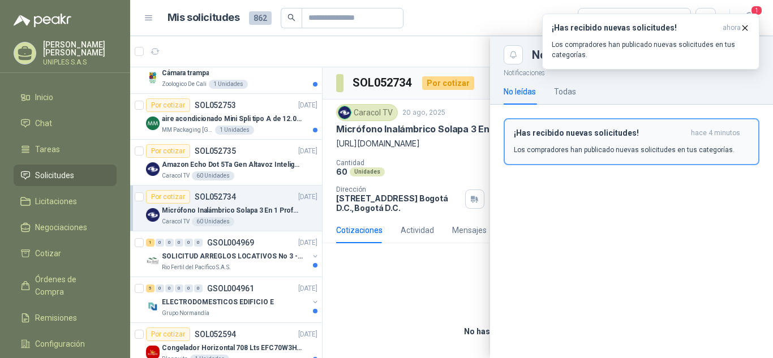
click at [585, 135] on h3 "¡Has recibido nuevas solicitudes!" at bounding box center [600, 133] width 173 height 10
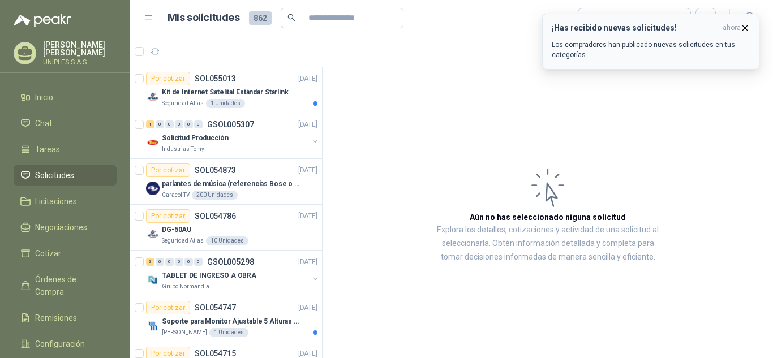
click at [744, 27] on icon "button" at bounding box center [745, 27] width 5 height 5
